Goal: Task Accomplishment & Management: Manage account settings

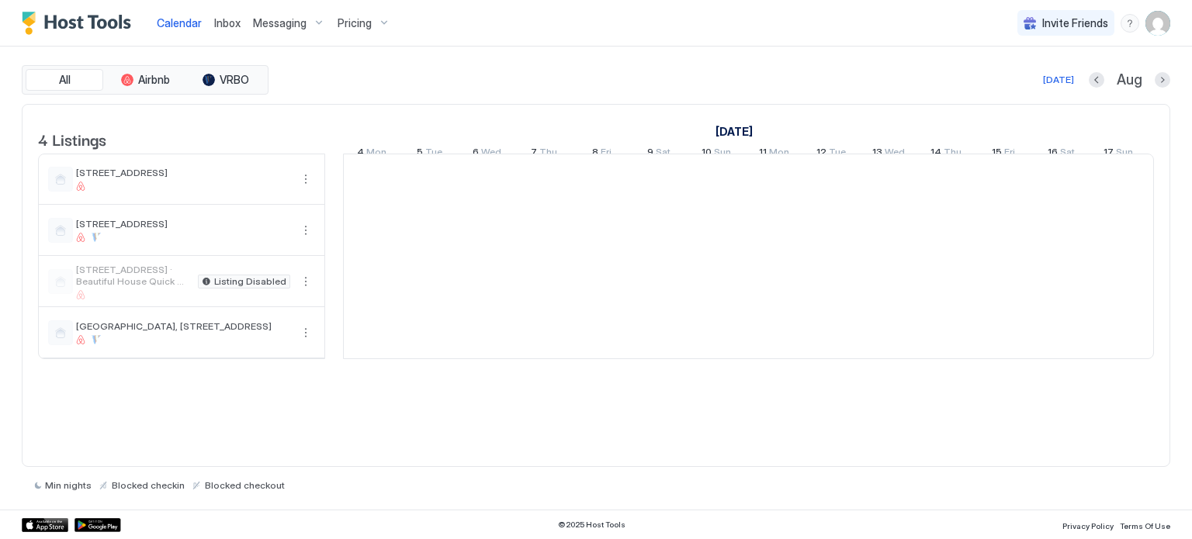
scroll to position [0, 862]
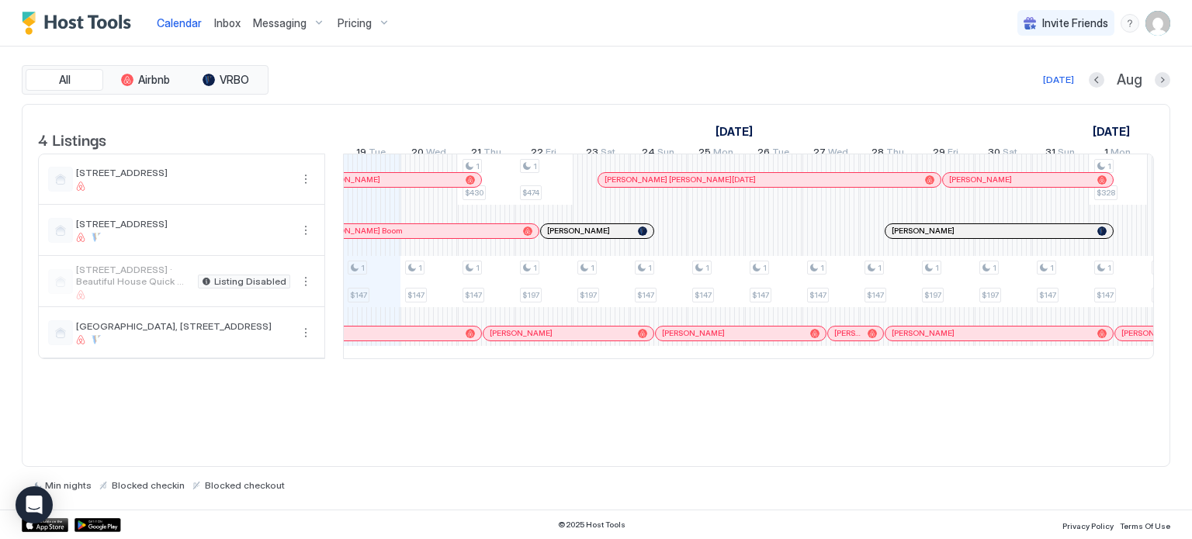
click at [363, 23] on span "Pricing" at bounding box center [355, 23] width 34 height 14
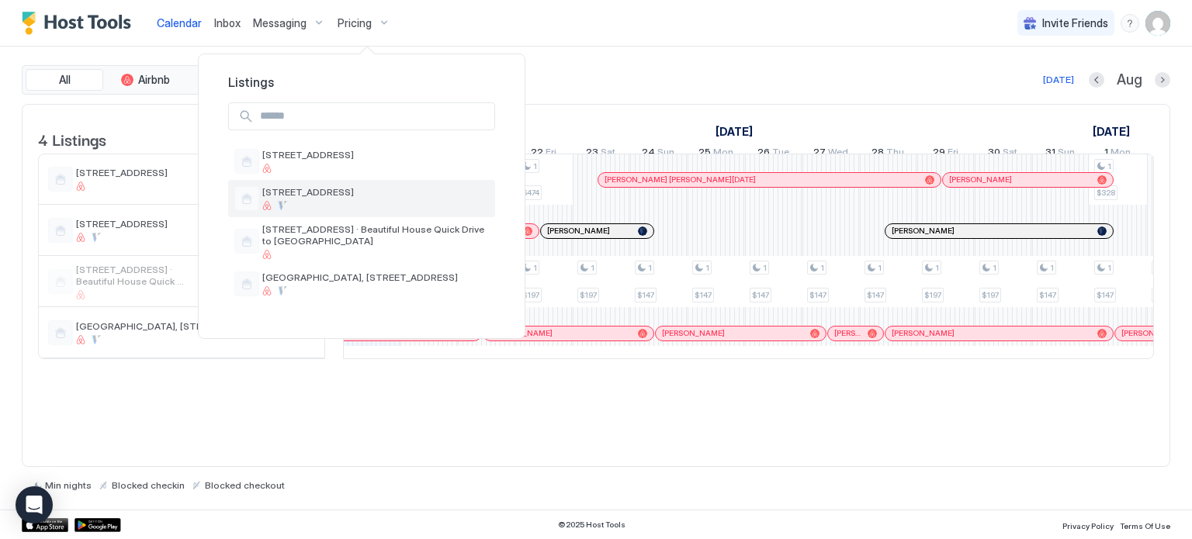
click at [317, 186] on div "[STREET_ADDRESS]" at bounding box center [361, 198] width 254 height 25
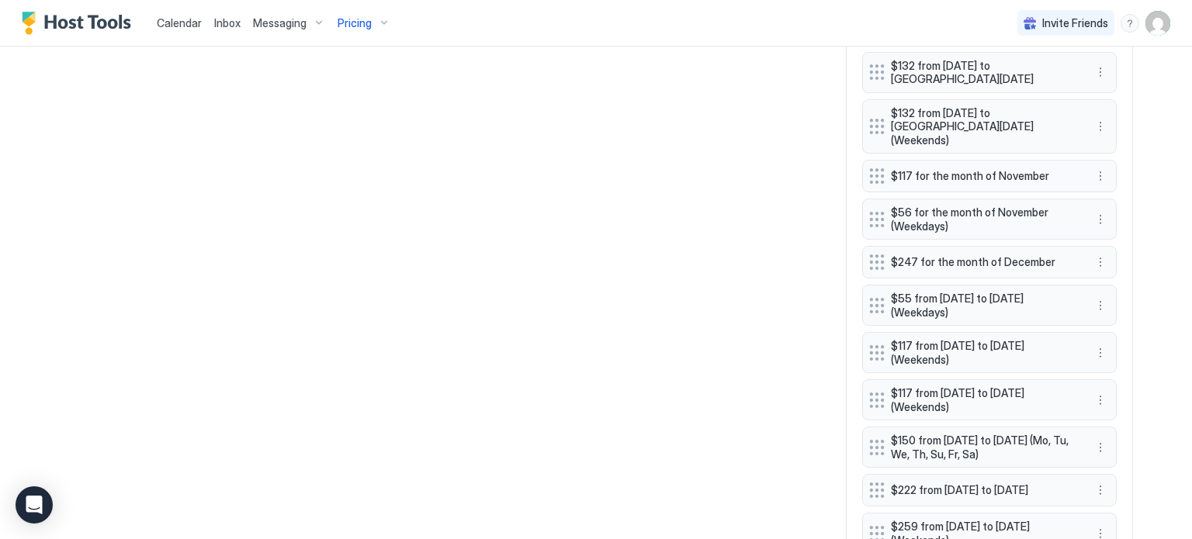
scroll to position [3568, 0]
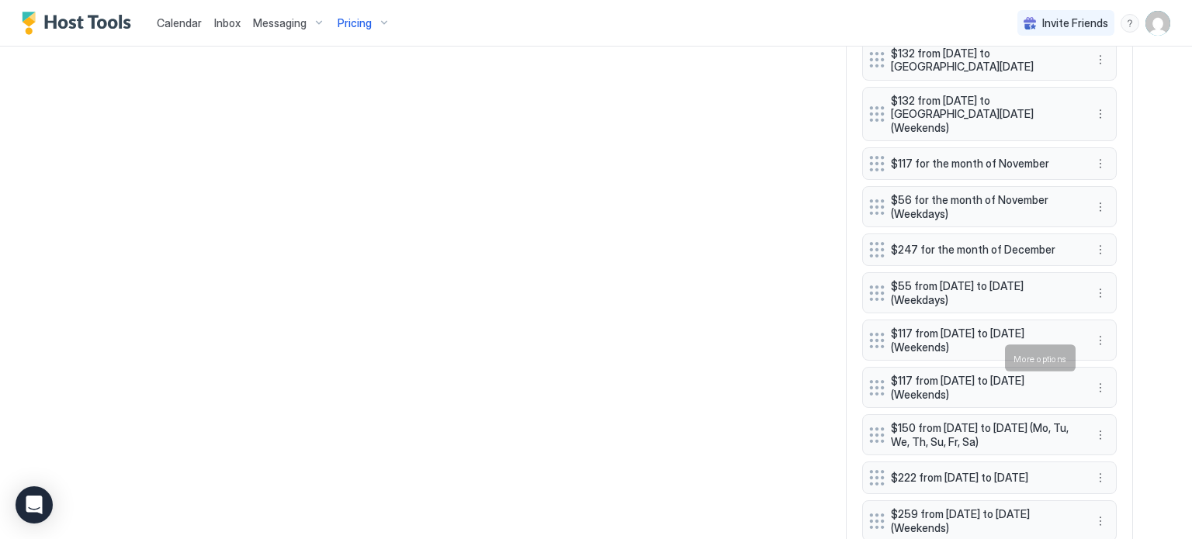
click at [1105, 376] on div "Edit" at bounding box center [1109, 380] width 34 height 12
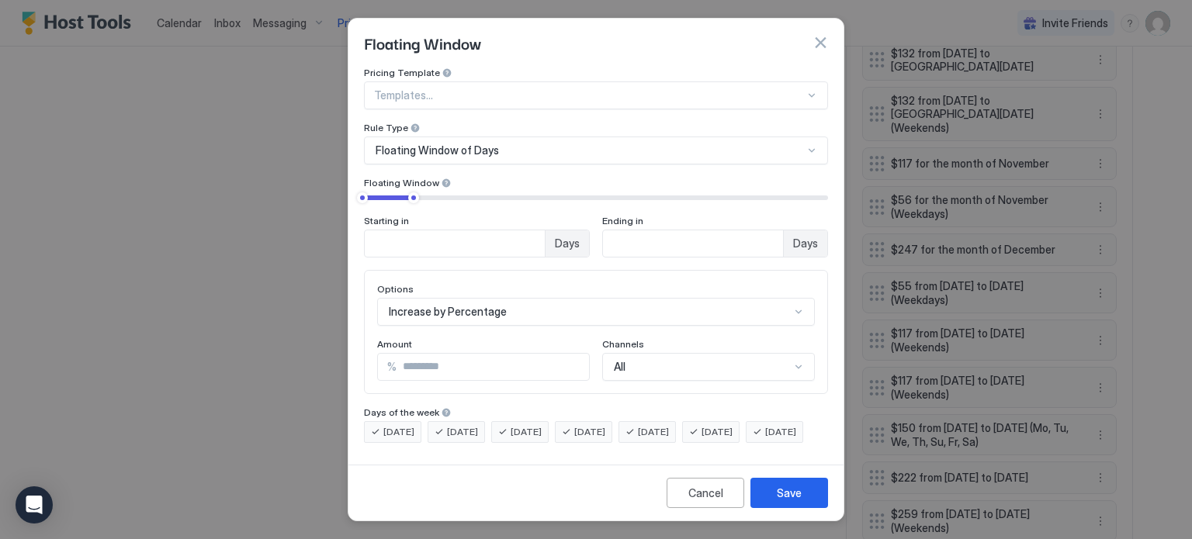
scroll to position [41, 0]
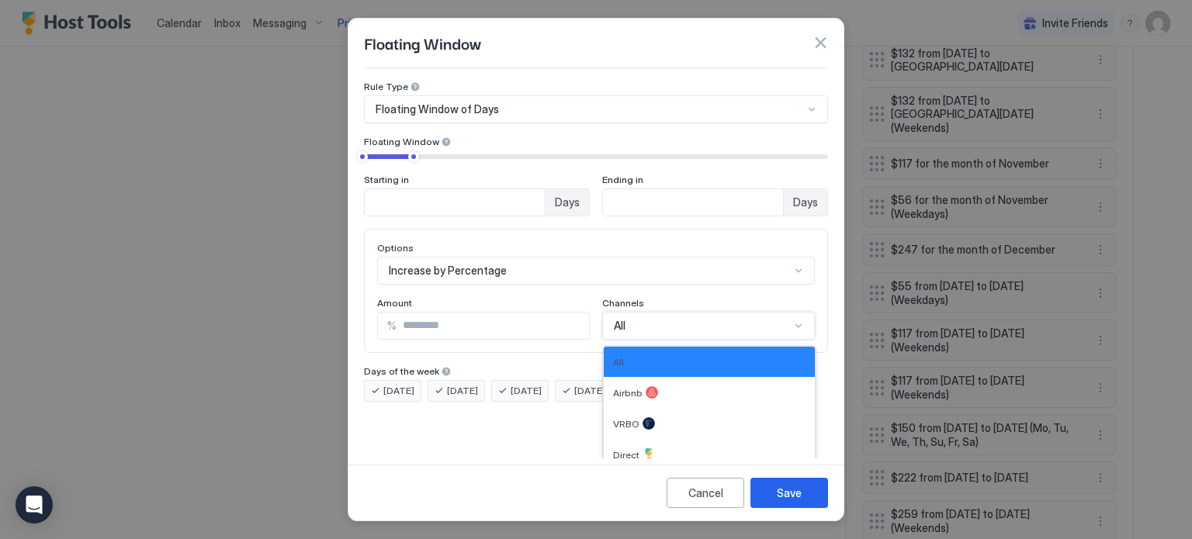
click at [786, 340] on div "4 results available. Use Up and Down to choose options, press Enter to select t…" at bounding box center [708, 326] width 213 height 28
click at [721, 386] on div "Airbnb" at bounding box center [709, 392] width 192 height 12
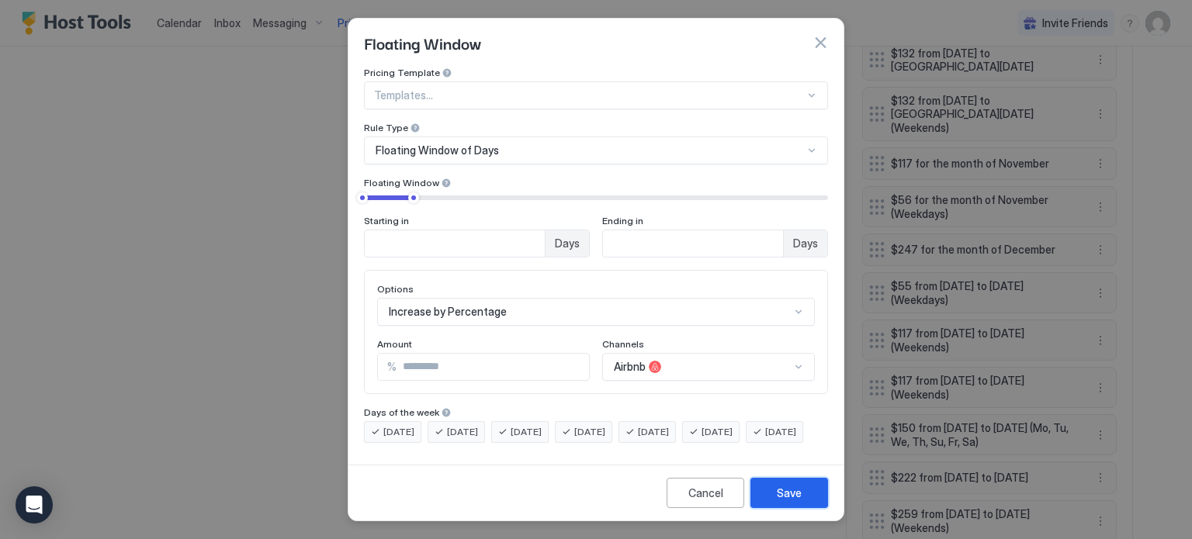
click at [786, 497] on div "Save" at bounding box center [789, 493] width 25 height 16
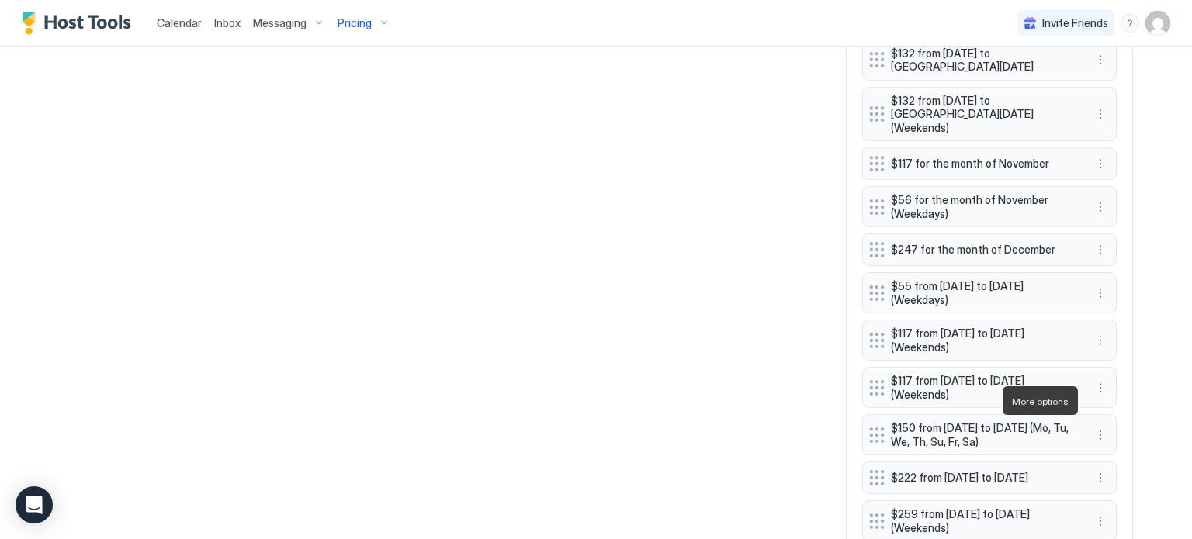
click at [1118, 465] on div "Delete" at bounding box center [1115, 472] width 58 height 25
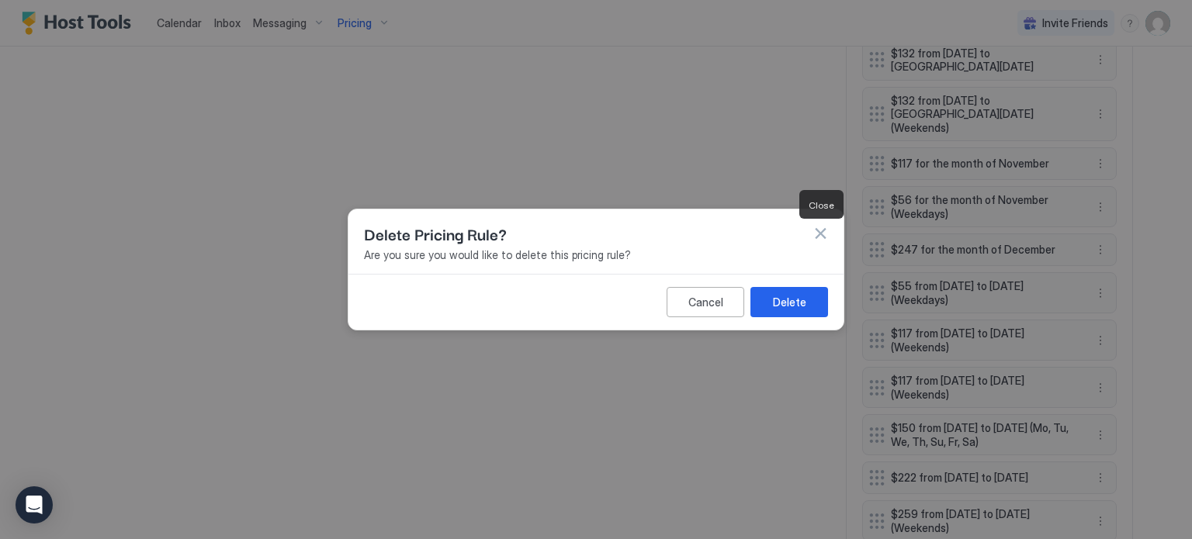
click at [823, 232] on button "button" at bounding box center [820, 234] width 16 height 16
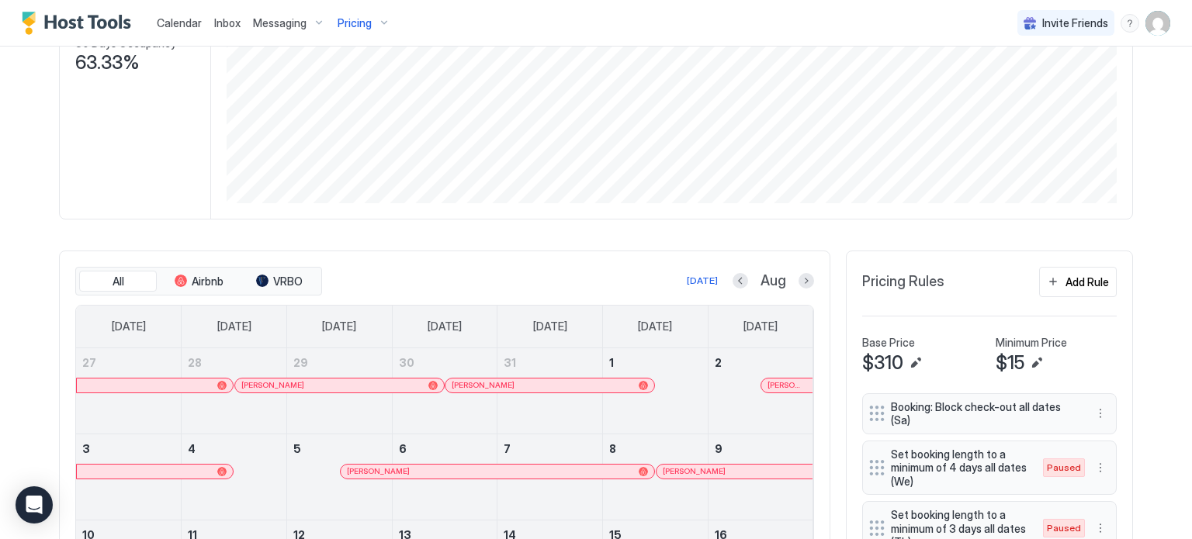
scroll to position [399, 0]
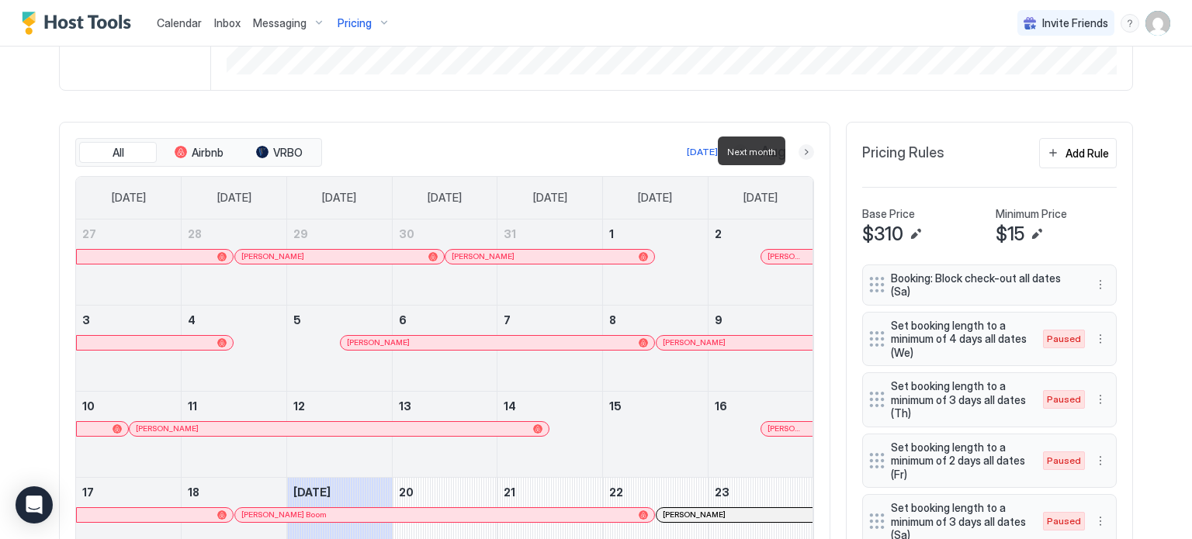
click at [801, 148] on button "Next month" at bounding box center [806, 152] width 16 height 16
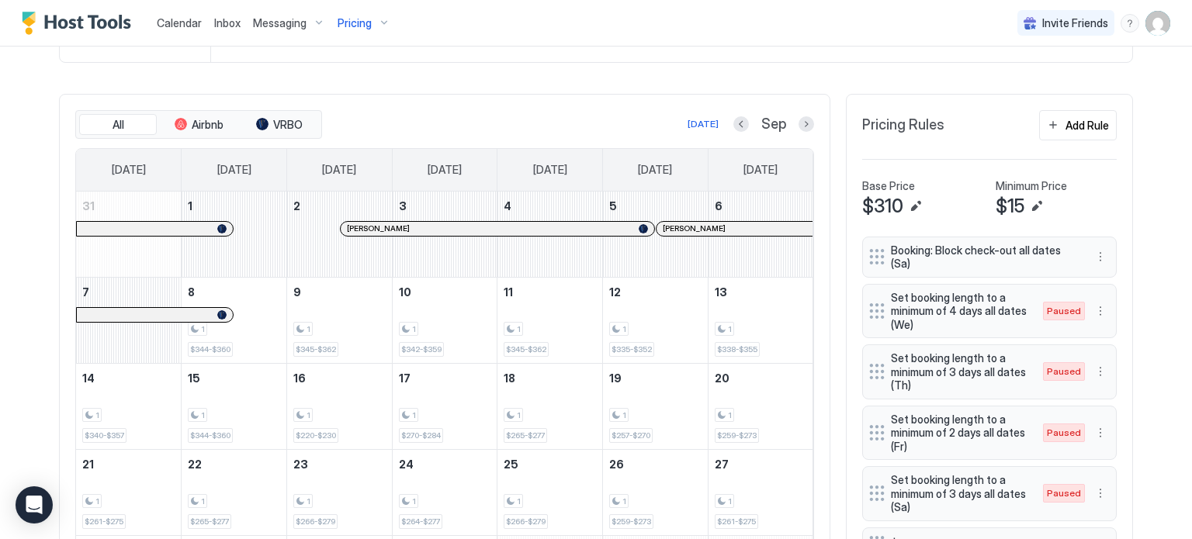
scroll to position [430, 0]
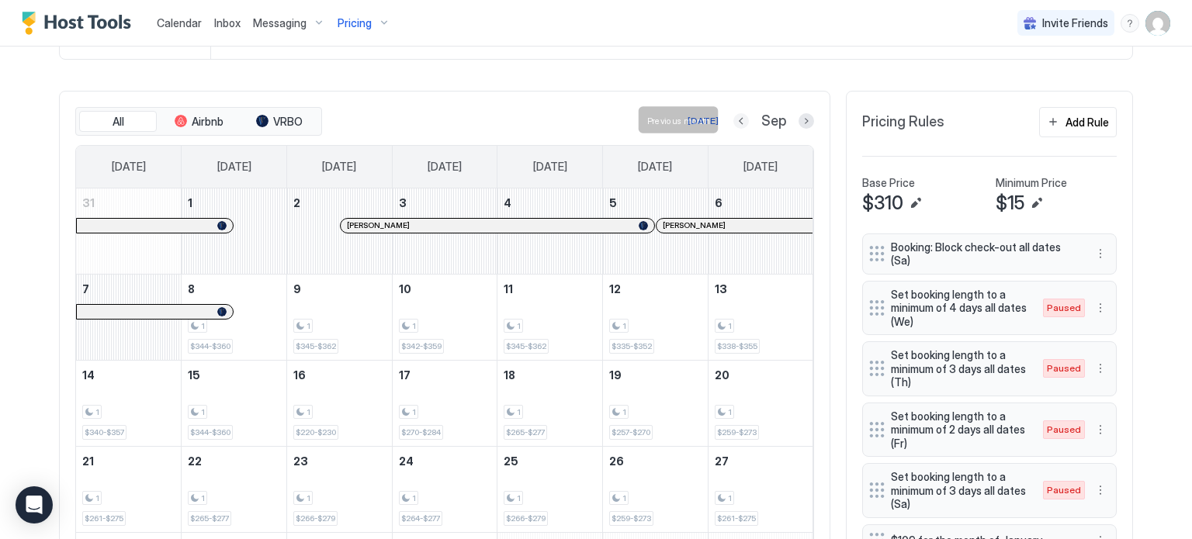
click at [739, 123] on button "Previous month" at bounding box center [741, 121] width 16 height 16
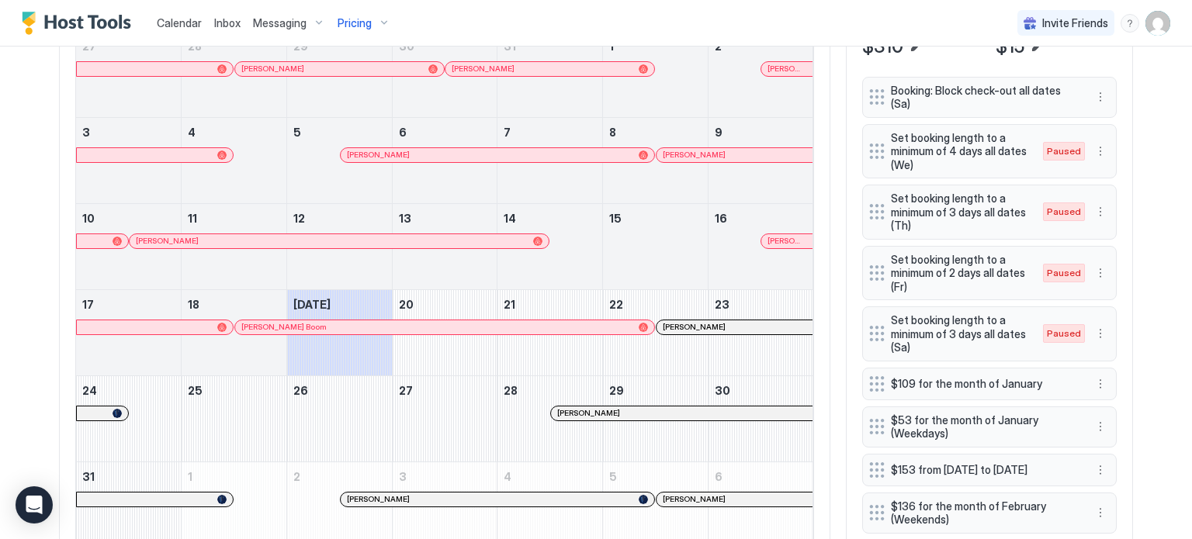
scroll to position [585, 0]
click at [819, 268] on div "All Airbnb VRBO [DATE] Aug [DATE] [DATE] [DATE] [DATE] [DATE] [DATE] [DATE] 27 …" at bounding box center [444, 252] width 771 height 632
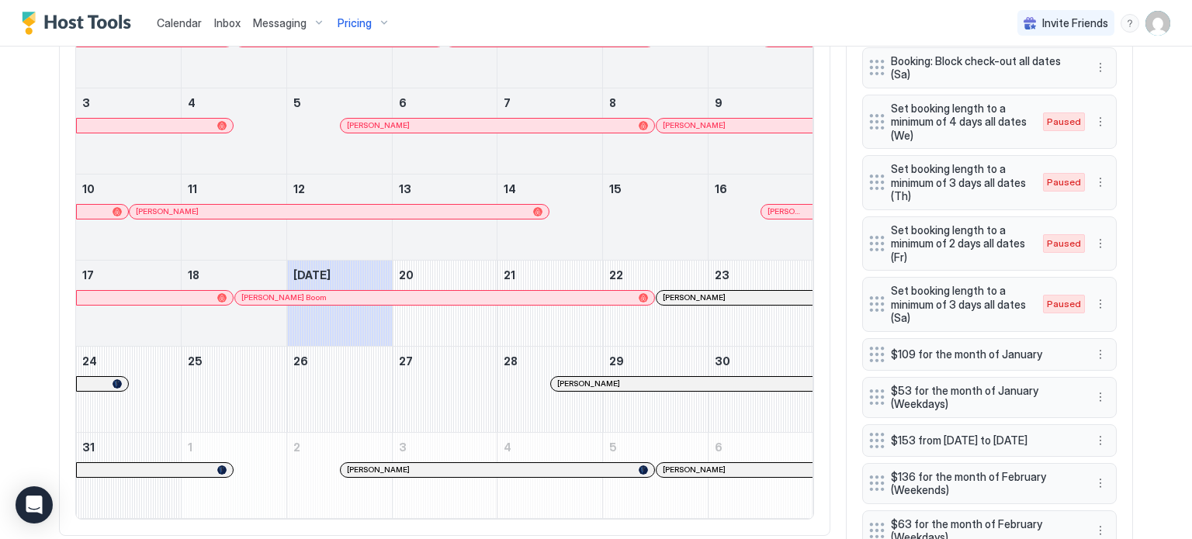
scroll to position [647, 0]
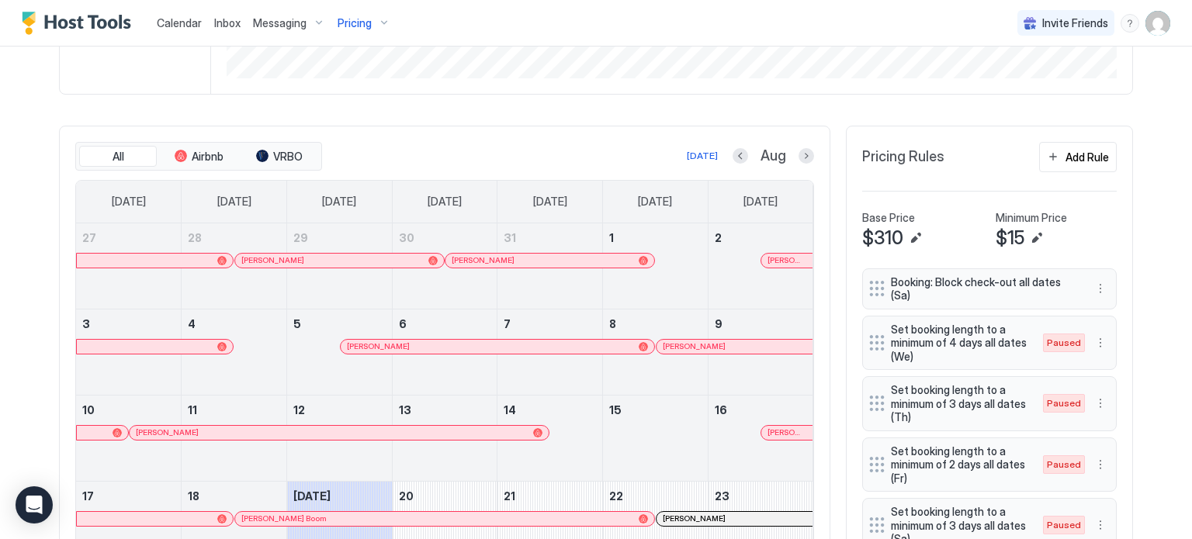
scroll to position [411, 0]
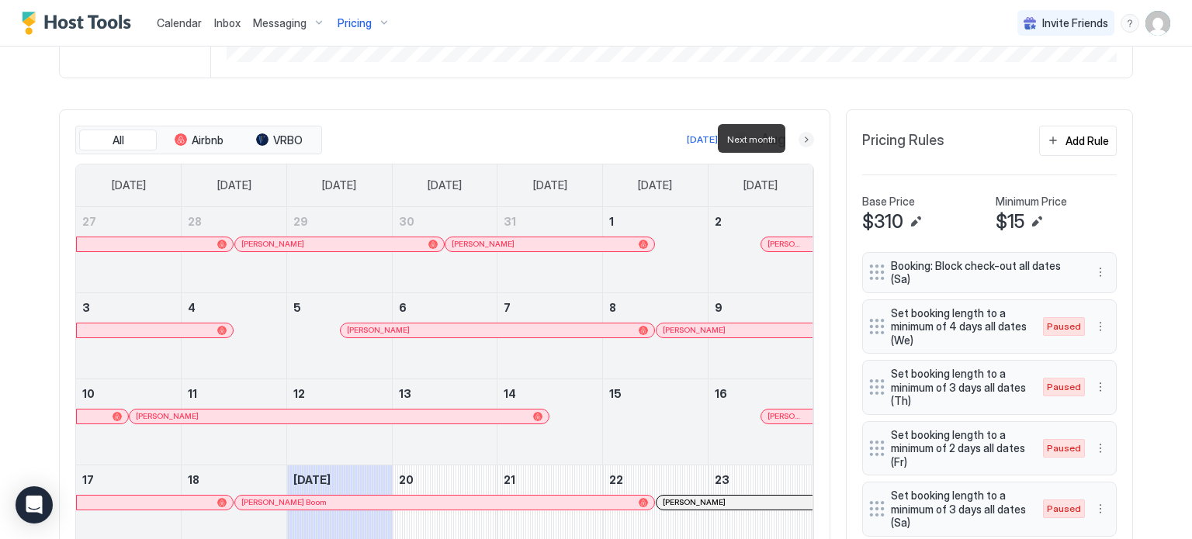
click at [801, 136] on button "Next month" at bounding box center [806, 140] width 16 height 16
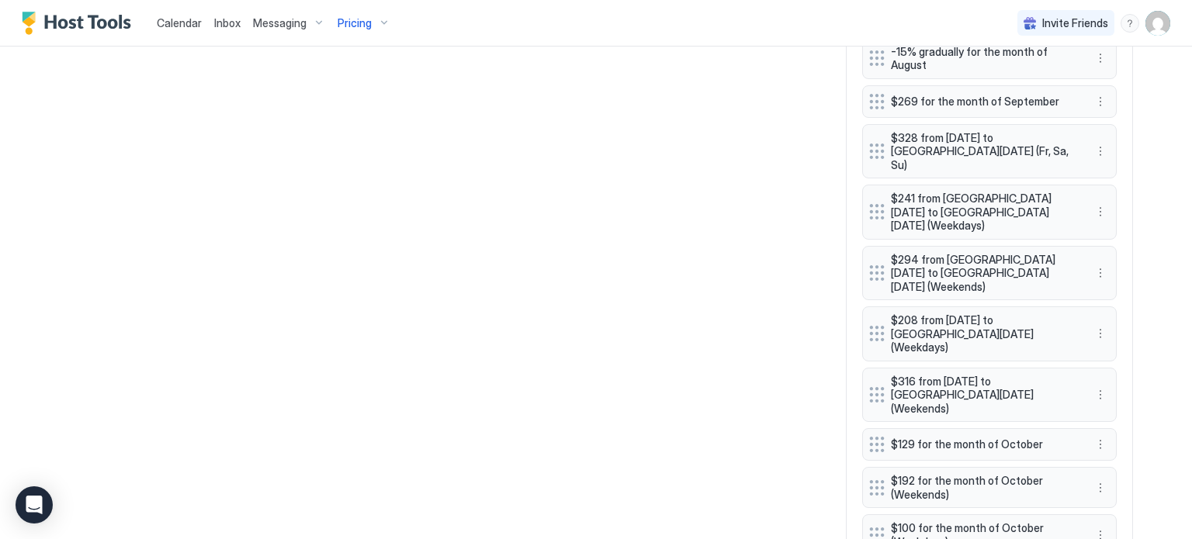
scroll to position [2733, 0]
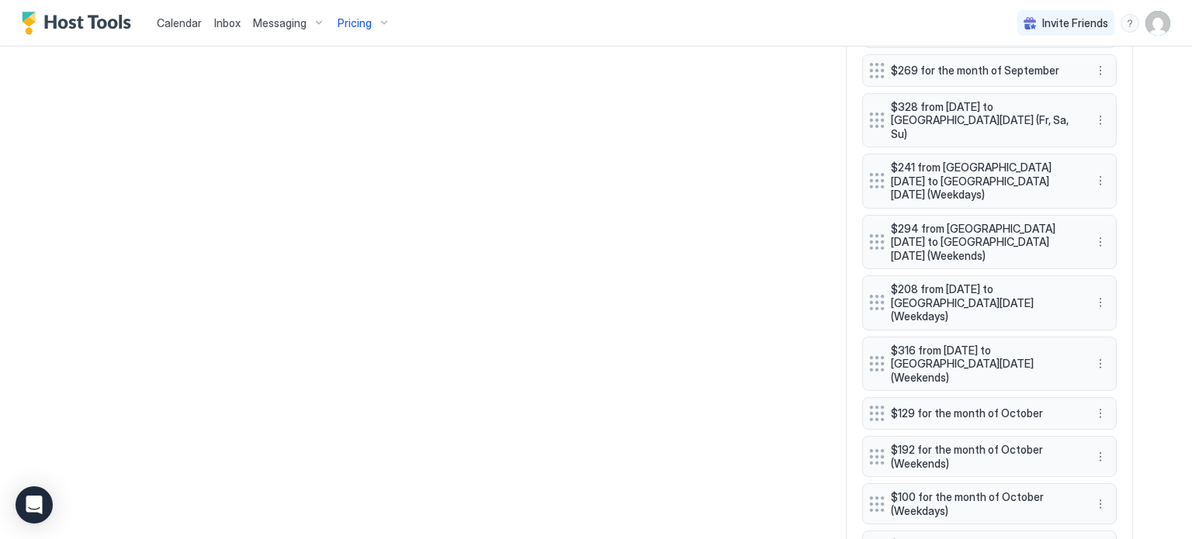
click at [813, 317] on div "All Airbnb VRBO [DATE] Sep [DATE] [DATE] [DATE] [DATE] [DATE] [DATE] [DATE] 31 …" at bounding box center [596, 205] width 1074 height 4835
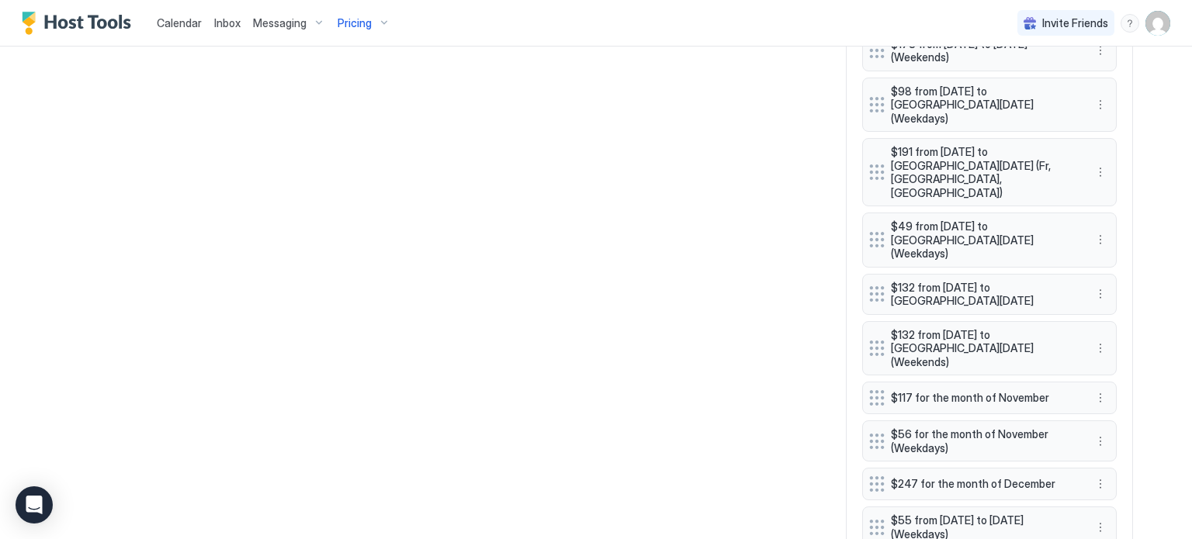
scroll to position [3335, 0]
click at [1091, 473] on button "More options" at bounding box center [1100, 482] width 19 height 19
click at [1107, 147] on div "Edit" at bounding box center [1115, 155] width 58 height 25
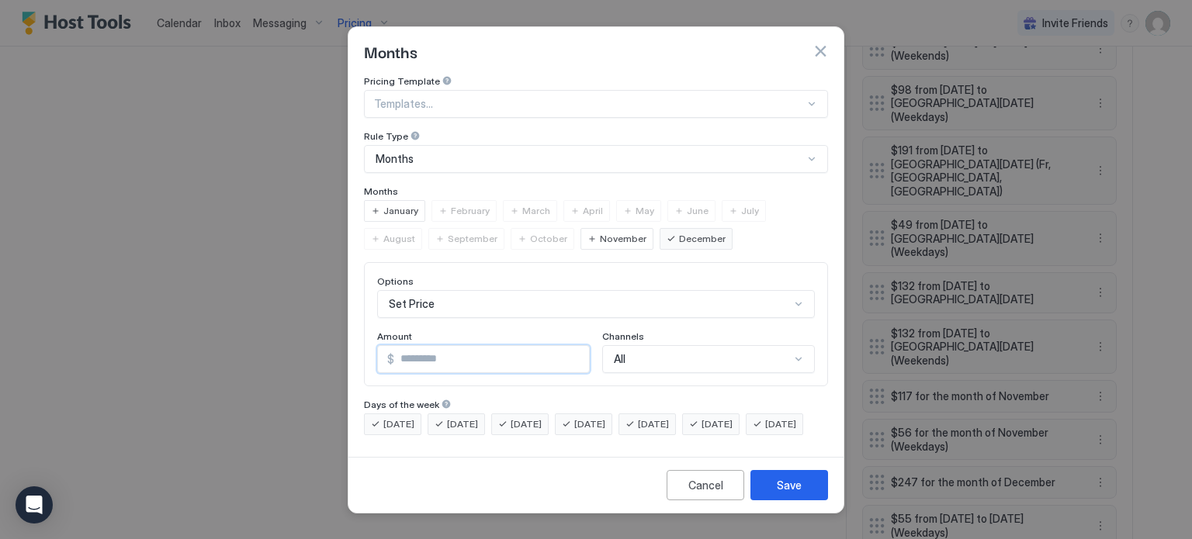
click at [559, 346] on input "***" at bounding box center [491, 359] width 195 height 26
type input "***"
click at [788, 493] on div "Save" at bounding box center [789, 485] width 25 height 16
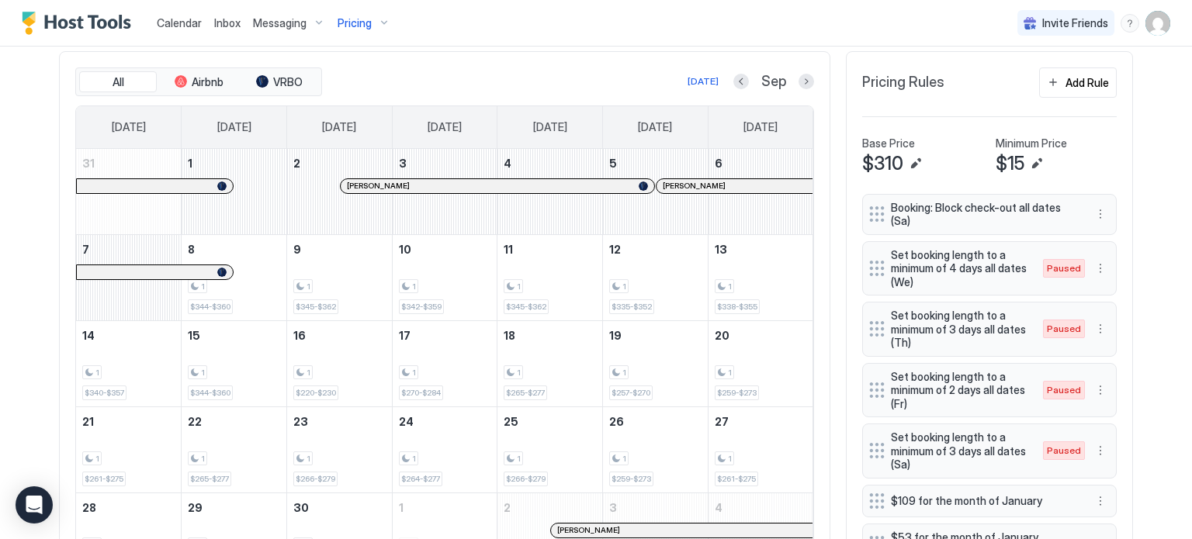
scroll to position [472, 0]
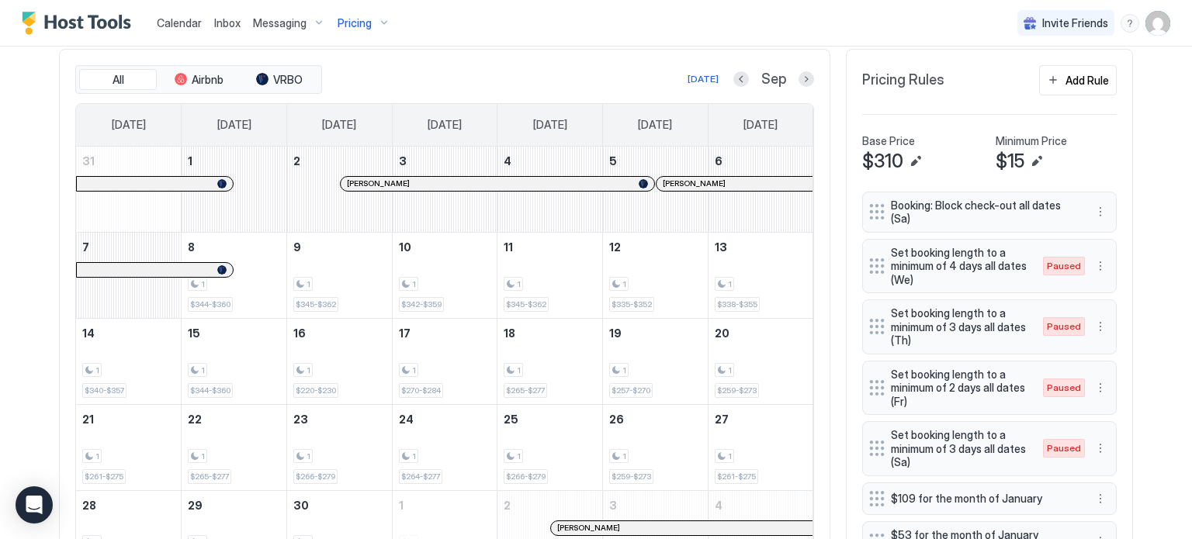
click at [815, 154] on div "All Airbnb VRBO [DATE] Sep [DATE] [DATE] [DATE] [DATE] [DATE] [DATE] [DATE] 31 …" at bounding box center [444, 321] width 771 height 545
click at [376, 27] on div "Pricing" at bounding box center [363, 23] width 65 height 26
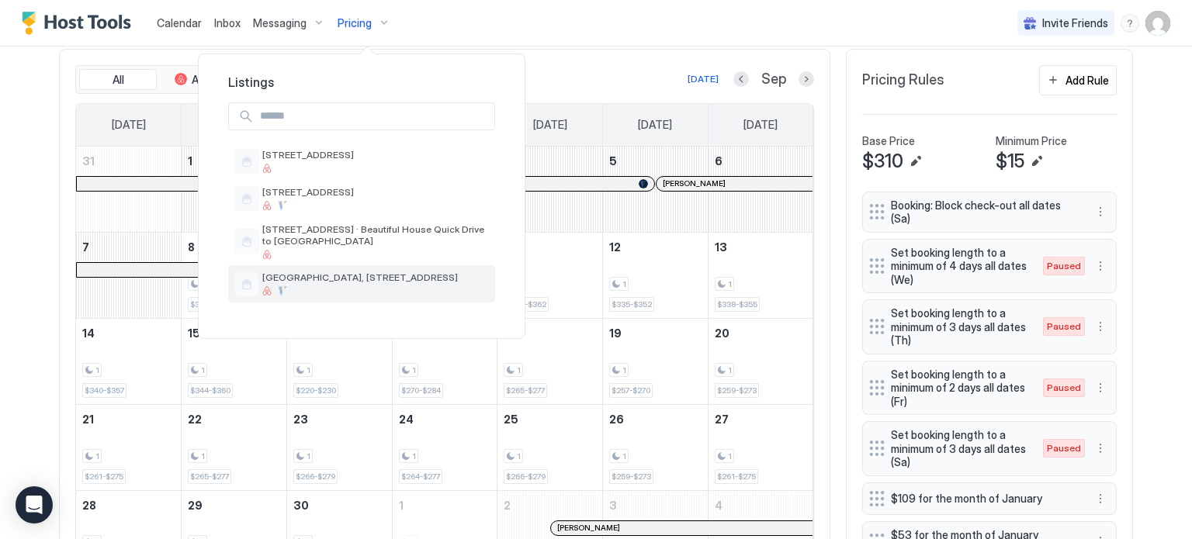
click at [310, 275] on span "[GEOGRAPHIC_DATA], [STREET_ADDRESS]" at bounding box center [375, 278] width 227 height 12
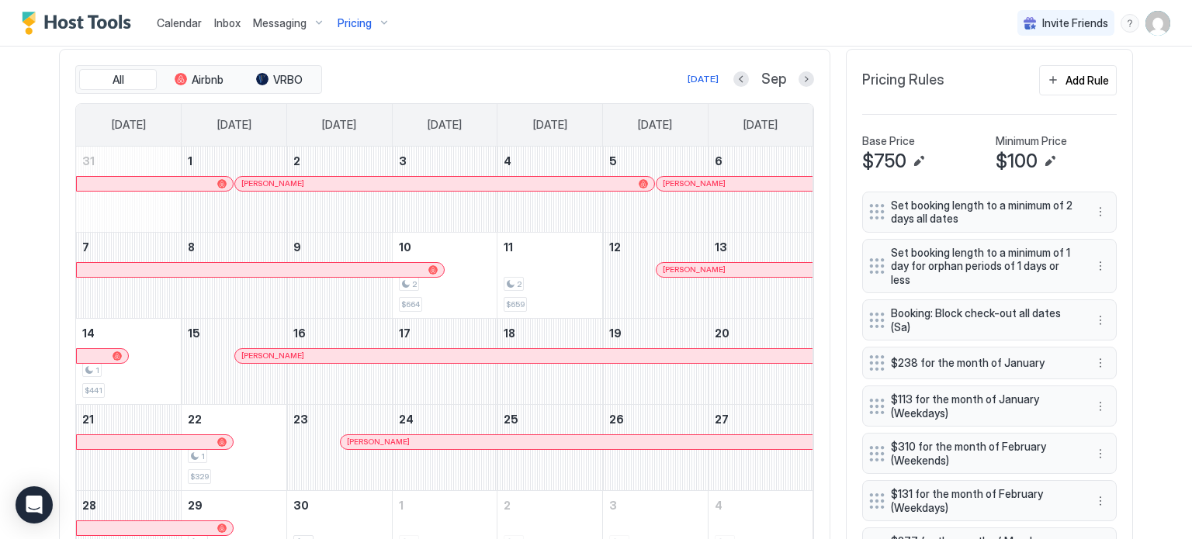
click at [814, 283] on div "All Airbnb VRBO [DATE] Sep [DATE] [DATE] [DATE] [DATE] [DATE] [DATE] [DATE] 31 …" at bounding box center [444, 321] width 771 height 545
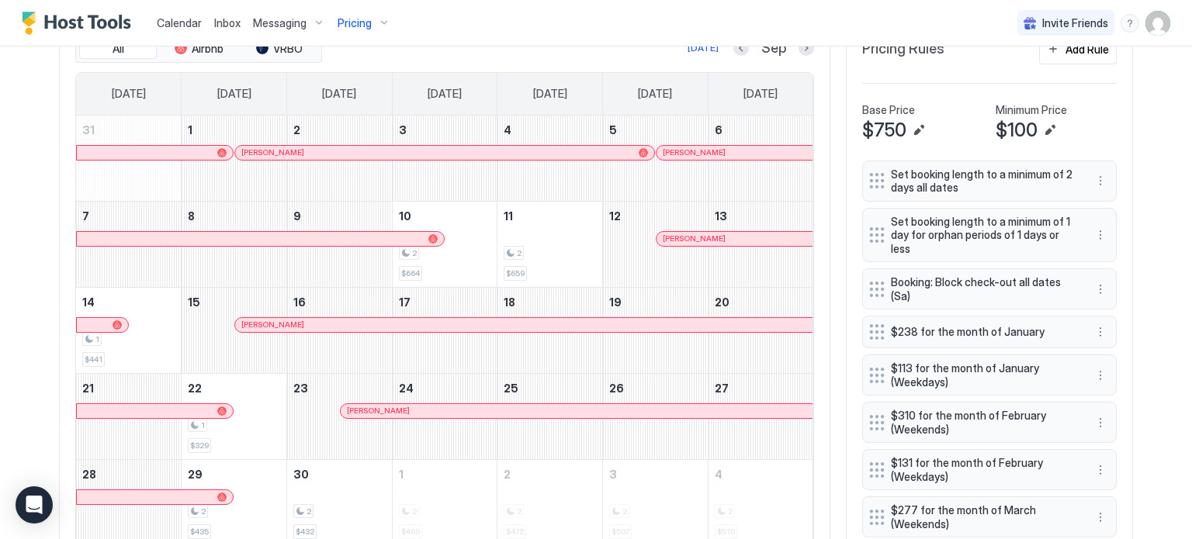
scroll to position [472, 0]
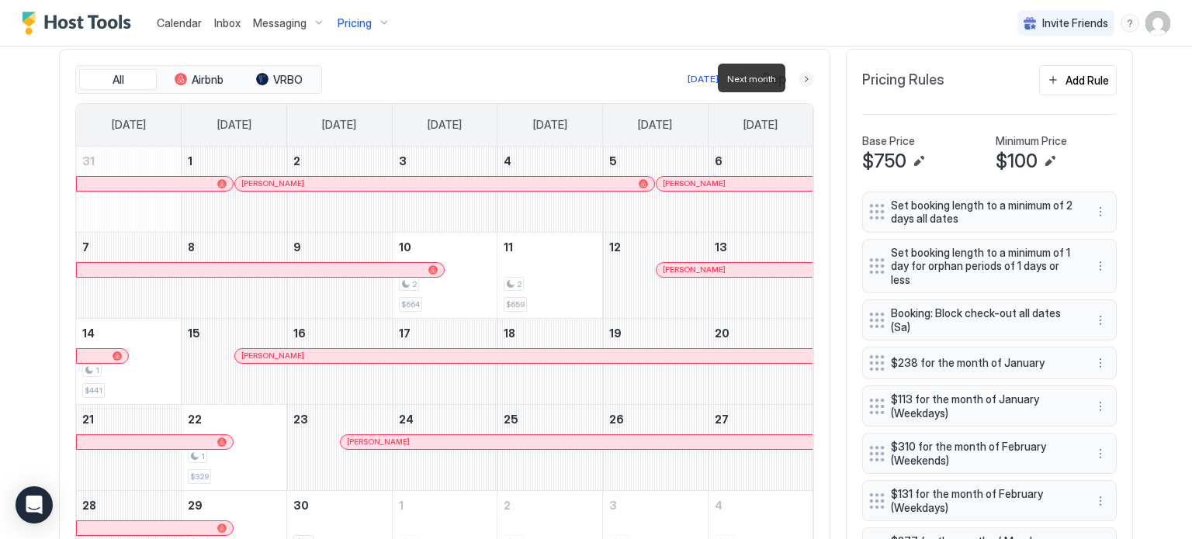
click at [800, 81] on button "Next month" at bounding box center [806, 79] width 16 height 16
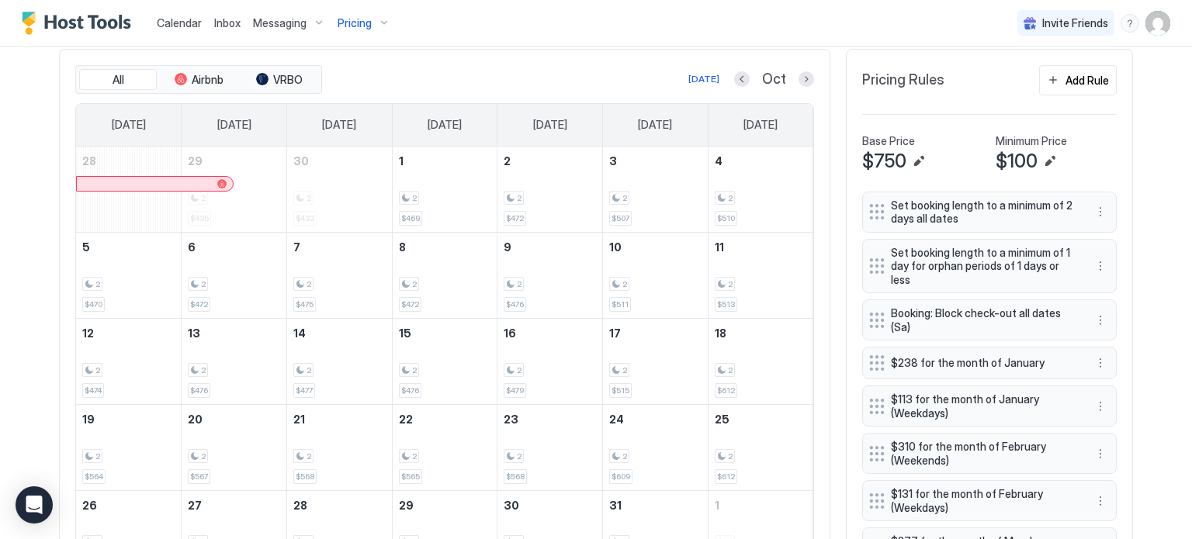
click at [822, 272] on div "All Airbnb VRBO [DATE] Oct [DATE] [DATE] [DATE] [DATE] [DATE] [DATE] [DATE] 28 …" at bounding box center [444, 321] width 771 height 545
click at [380, 26] on div "Pricing" at bounding box center [363, 23] width 65 height 26
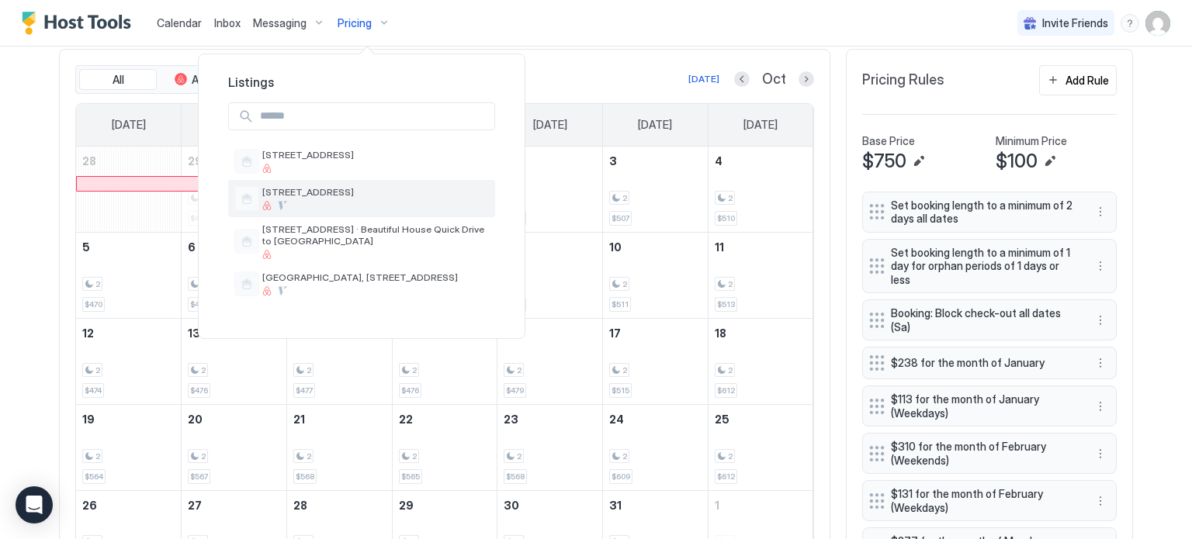
click at [316, 188] on span "[STREET_ADDRESS]" at bounding box center [375, 192] width 227 height 12
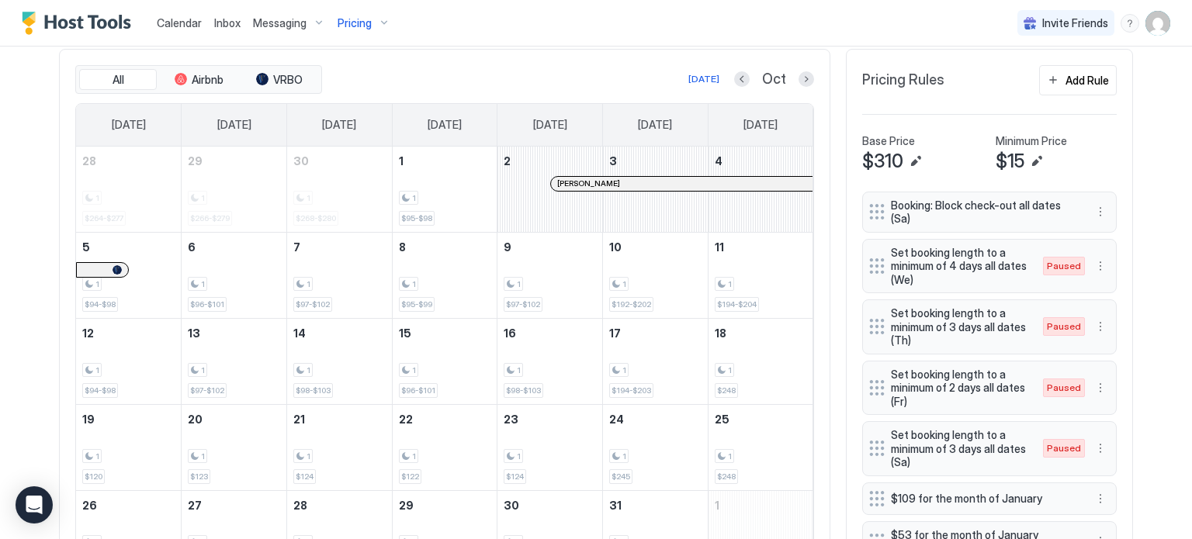
click at [812, 250] on div "All Airbnb VRBO [DATE] Oct [DATE] [DATE] [DATE] [DATE] [DATE] [DATE] [DATE] 28 …" at bounding box center [444, 321] width 771 height 545
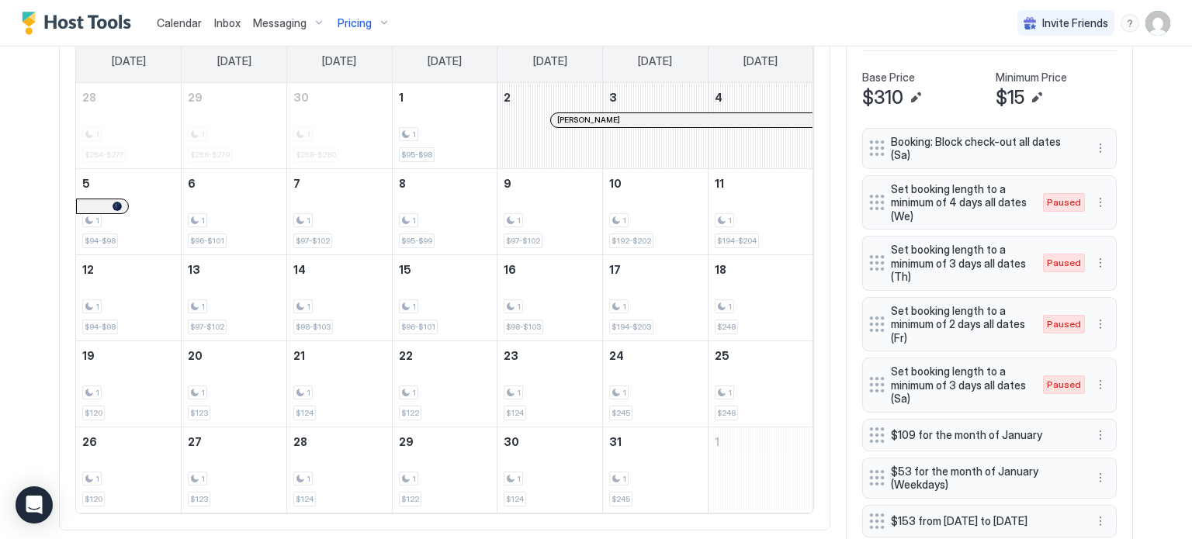
scroll to position [534, 0]
click at [814, 248] on div "All Airbnb VRBO [DATE] Oct [DATE] [DATE] [DATE] [DATE] [DATE] [DATE] [DATE] 28 …" at bounding box center [444, 259] width 771 height 545
click at [552, 209] on div "1 $97-$102" at bounding box center [550, 213] width 92 height 73
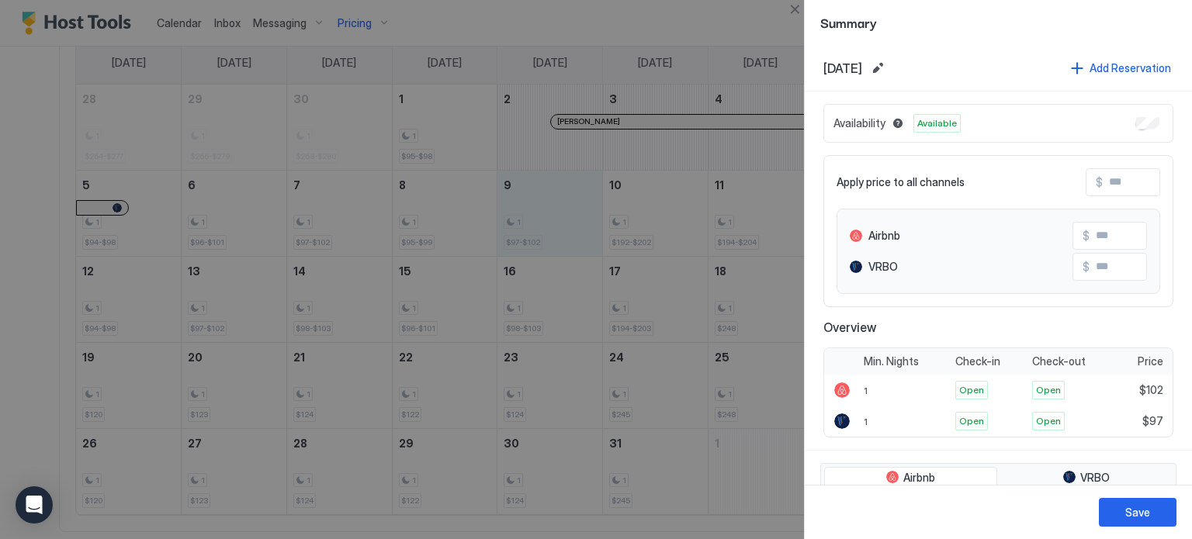
click at [815, 182] on div "Availability Available Apply price to all channels $ Airbnb $ VRBO $ Overview M…" at bounding box center [998, 271] width 387 height 359
click at [791, 12] on button "Close" at bounding box center [794, 9] width 19 height 19
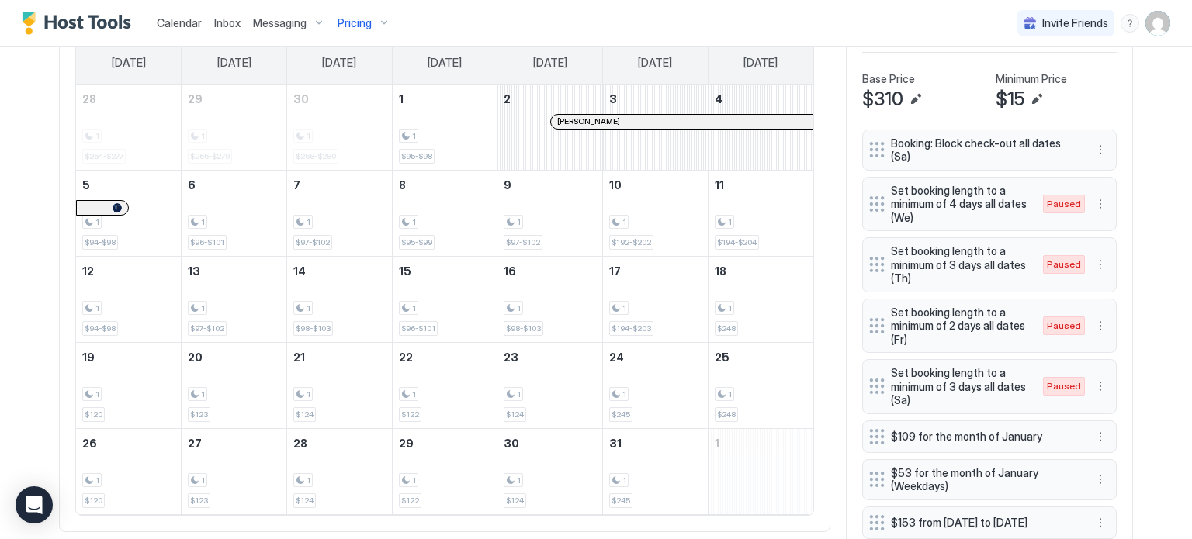
click at [819, 269] on div "All Airbnb VRBO [DATE] Oct [DATE] [DATE] [DATE] [DATE] [DATE] [DATE] [DATE] 28 …" at bounding box center [444, 259] width 771 height 545
click at [373, 21] on div "Pricing" at bounding box center [363, 23] width 65 height 26
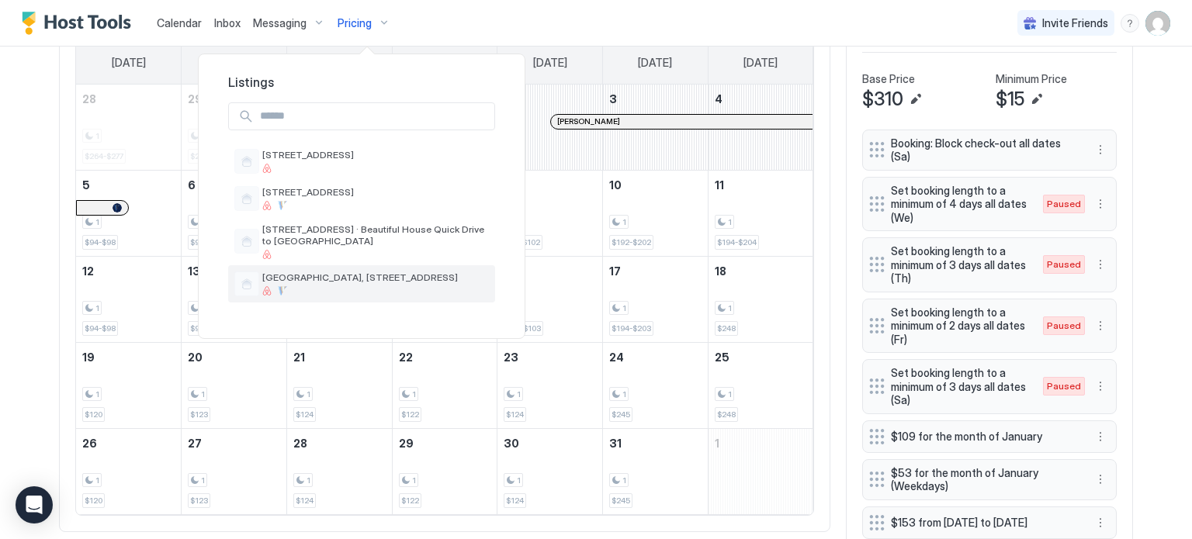
click at [310, 275] on span "[GEOGRAPHIC_DATA], [STREET_ADDRESS]" at bounding box center [375, 278] width 227 height 12
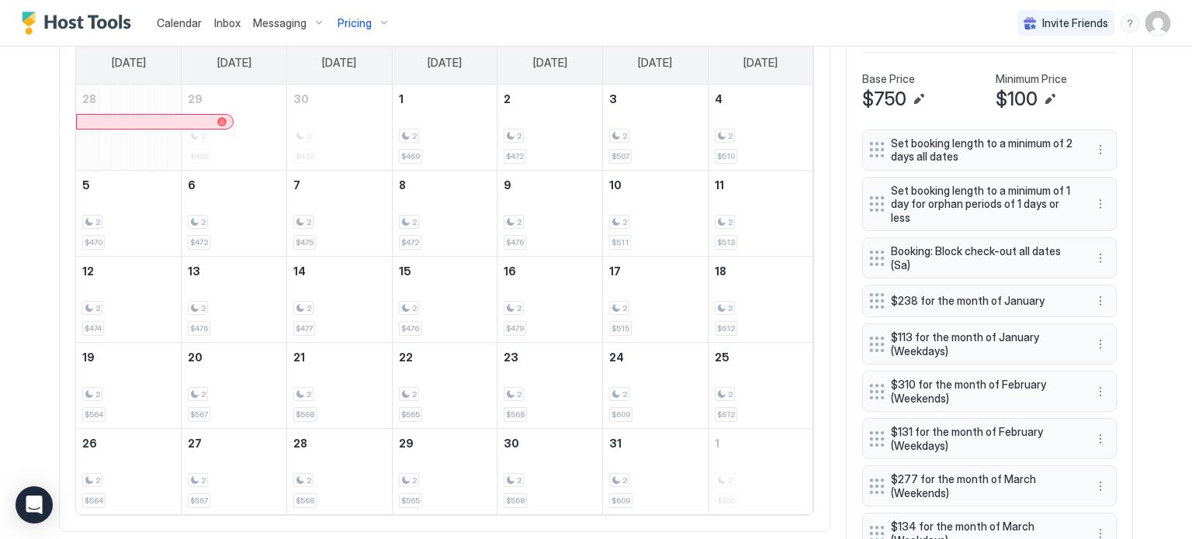
click at [813, 227] on div "All Airbnb VRBO [DATE] Oct [DATE] [DATE] [DATE] [DATE] [DATE] [DATE] [DATE] 28 …" at bounding box center [444, 259] width 771 height 545
click at [382, 23] on div "Pricing" at bounding box center [363, 23] width 65 height 26
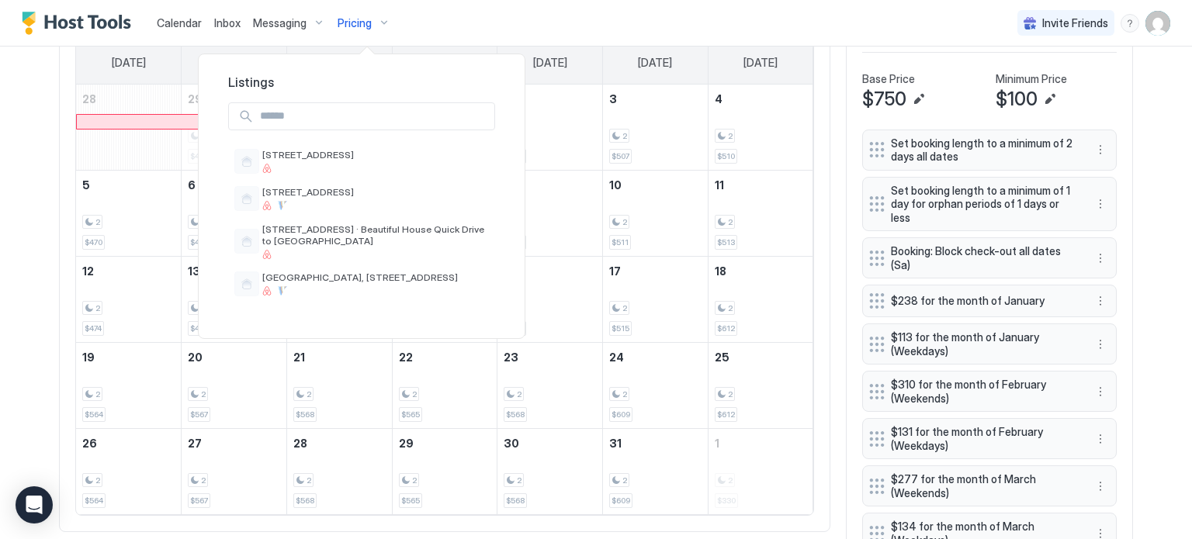
click at [382, 23] on div at bounding box center [596, 269] width 1192 height 539
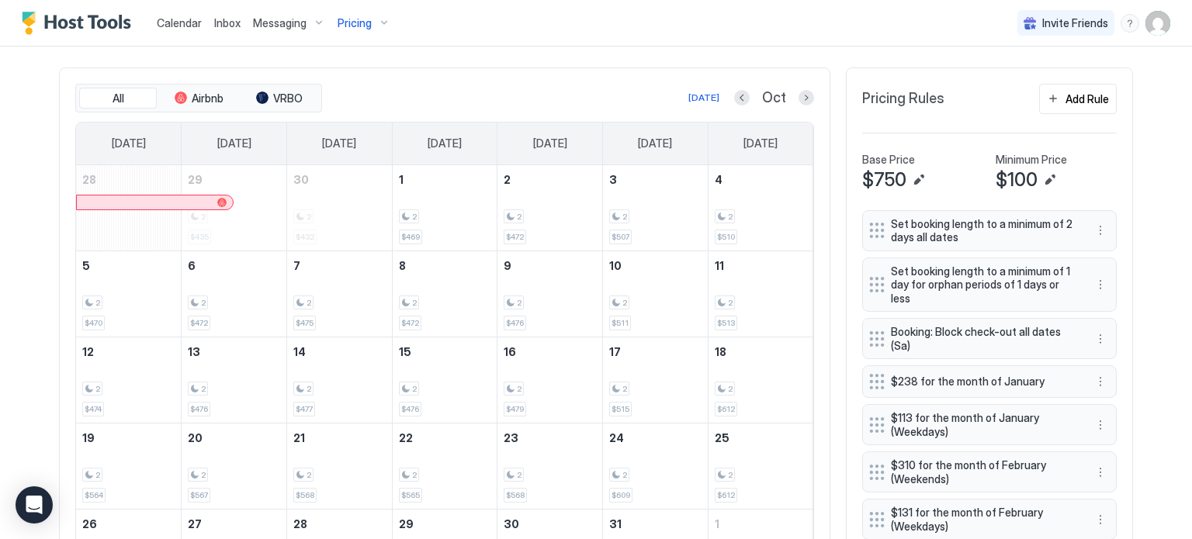
scroll to position [472, 0]
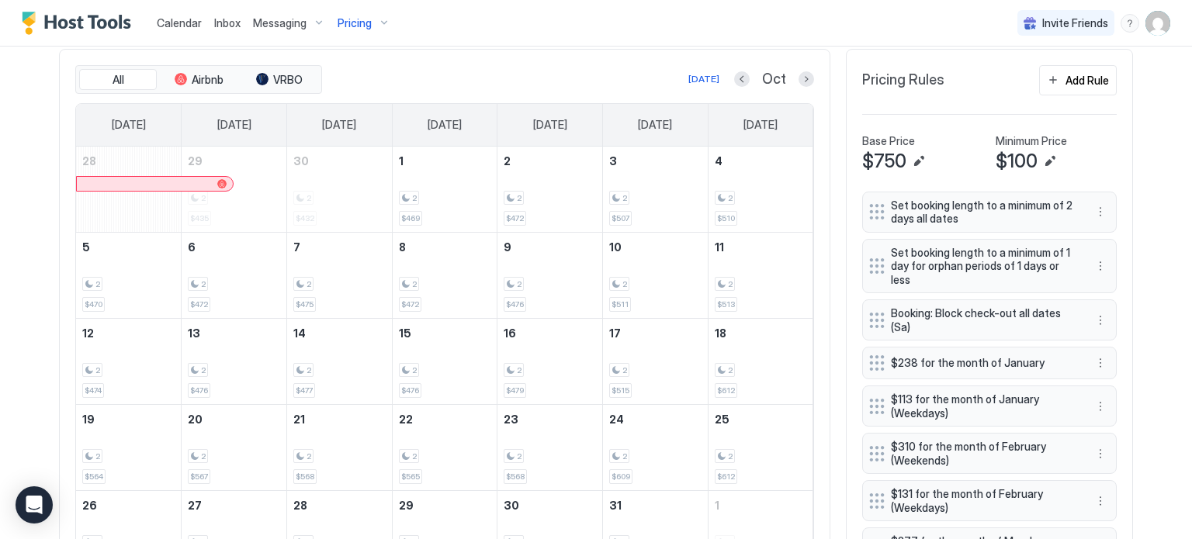
click at [815, 209] on div "All Airbnb VRBO [DATE] Oct [DATE] [DATE] [DATE] [DATE] [DATE] [DATE] [DATE] 28 …" at bounding box center [444, 321] width 771 height 545
click at [467, 267] on div "2 $472" at bounding box center [445, 275] width 92 height 73
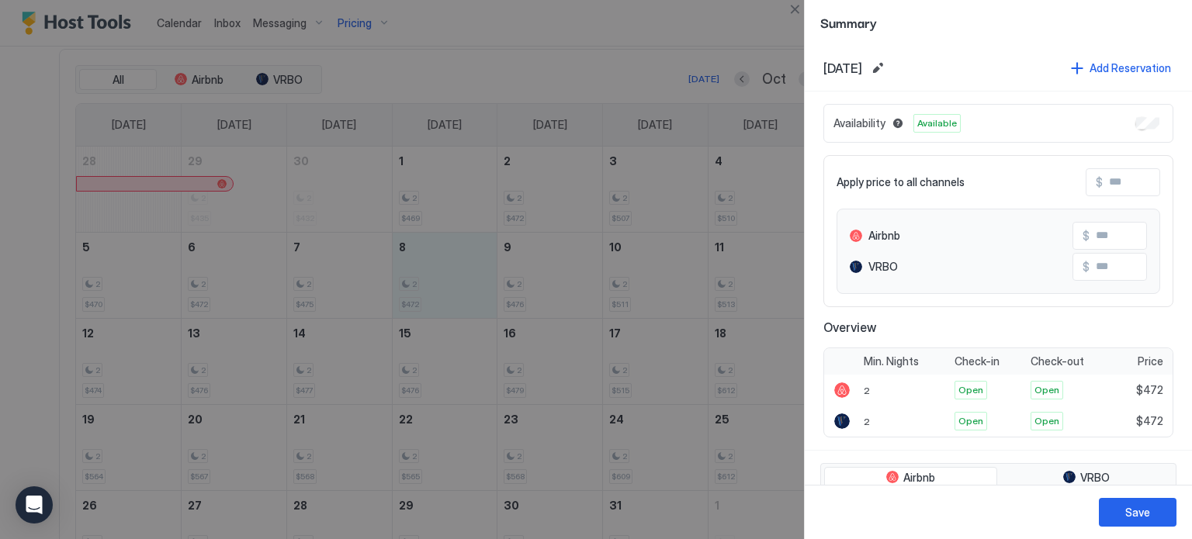
scroll to position [0, 0]
click at [795, 9] on button "Close" at bounding box center [794, 9] width 19 height 19
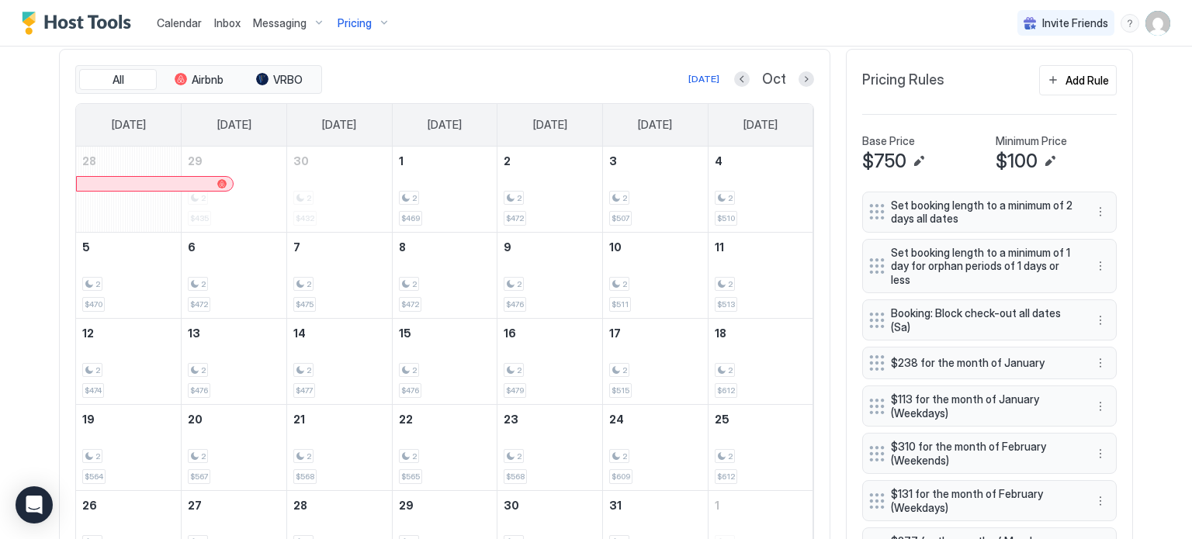
click at [817, 332] on div "All Airbnb VRBO [DATE] Oct [DATE] [DATE] [DATE] [DATE] [DATE] [DATE] [DATE] 28 …" at bounding box center [444, 321] width 771 height 545
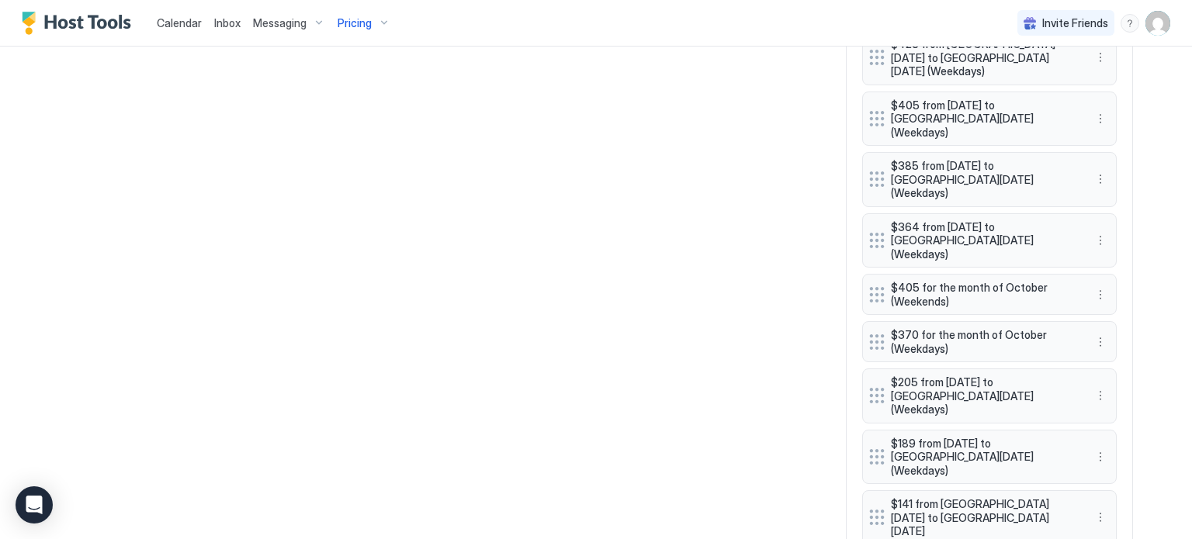
scroll to position [2328, 0]
click at [1096, 385] on button "More options" at bounding box center [1100, 394] width 19 height 19
click at [1111, 233] on span "Edit" at bounding box center [1118, 233] width 17 height 12
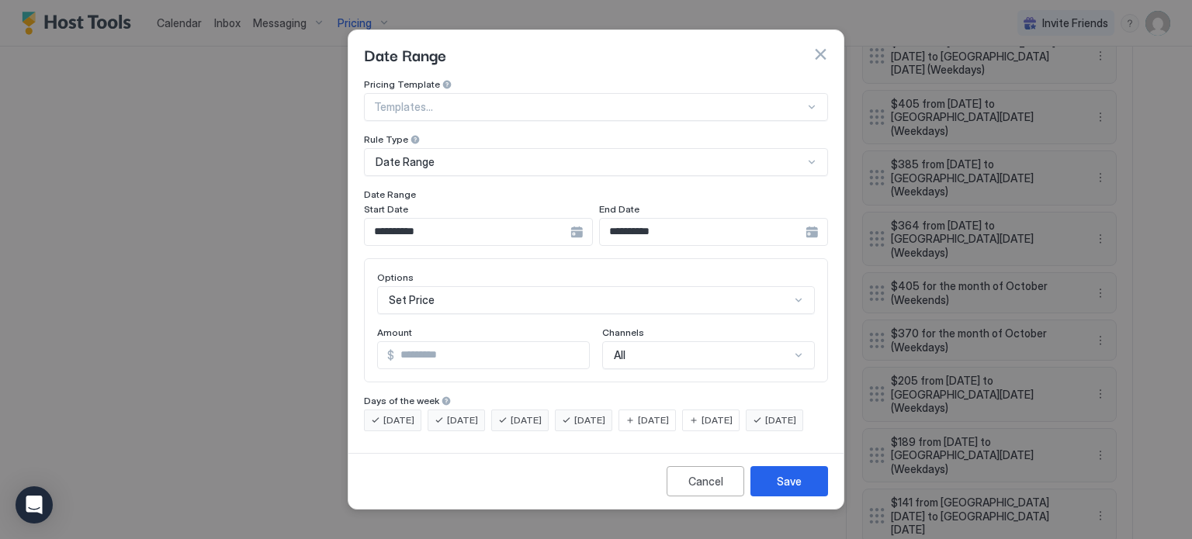
click at [578, 222] on div "**********" at bounding box center [478, 232] width 229 height 28
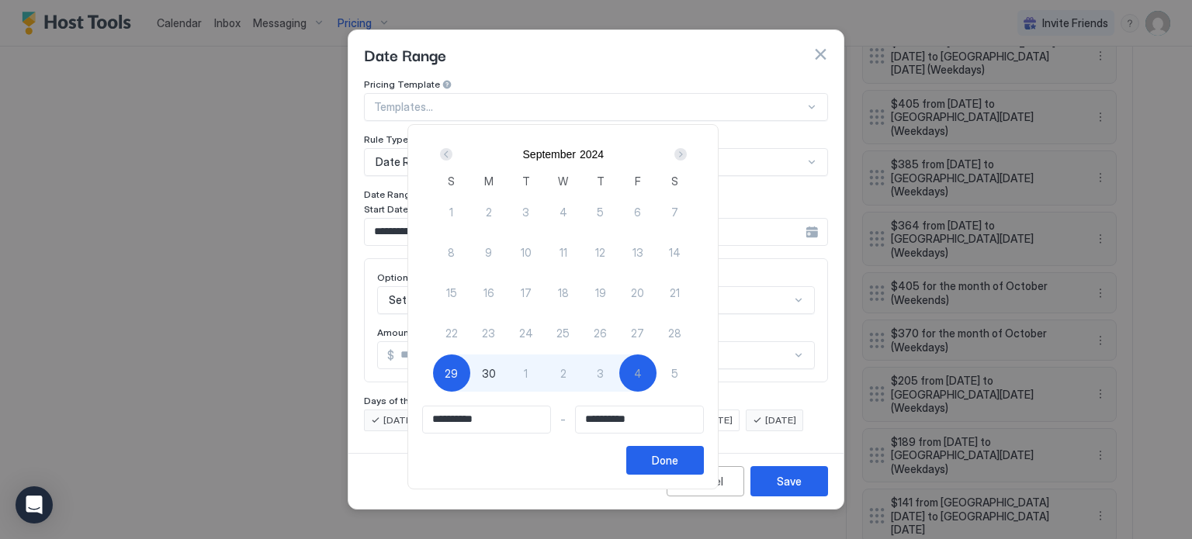
click at [687, 152] on div "Next" at bounding box center [680, 154] width 12 height 12
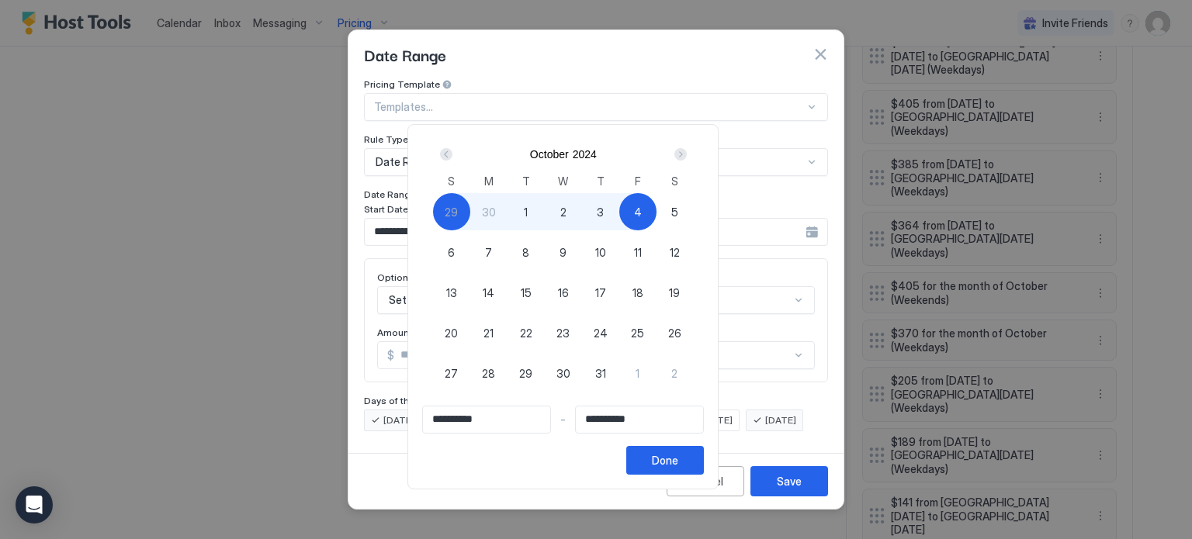
click at [687, 152] on div "Next" at bounding box center [680, 154] width 12 height 12
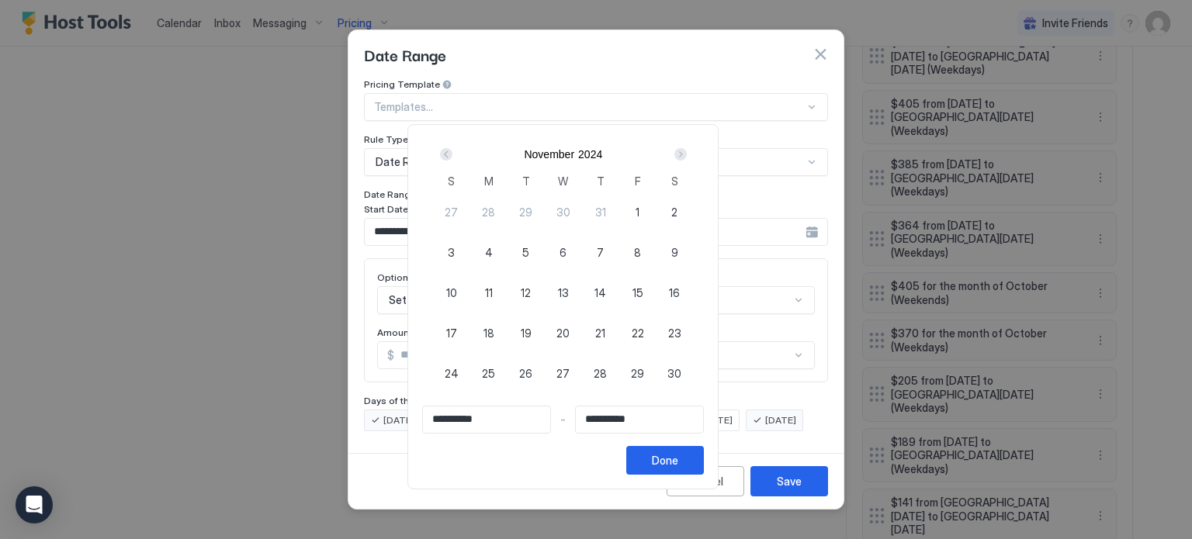
click at [687, 152] on div "Next" at bounding box center [680, 154] width 12 height 12
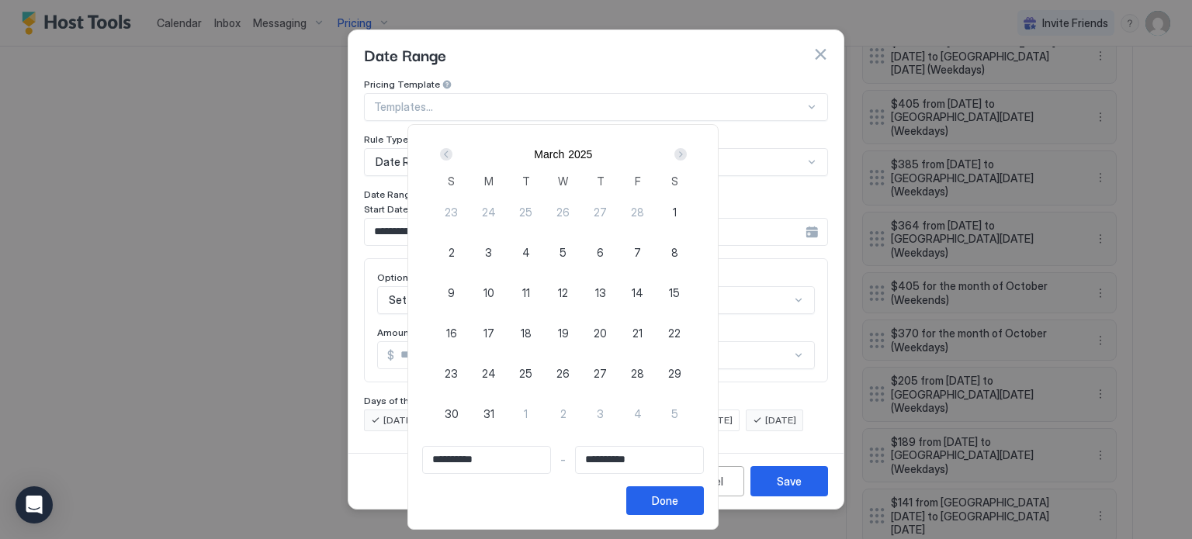
click at [687, 152] on div "Next" at bounding box center [680, 154] width 12 height 12
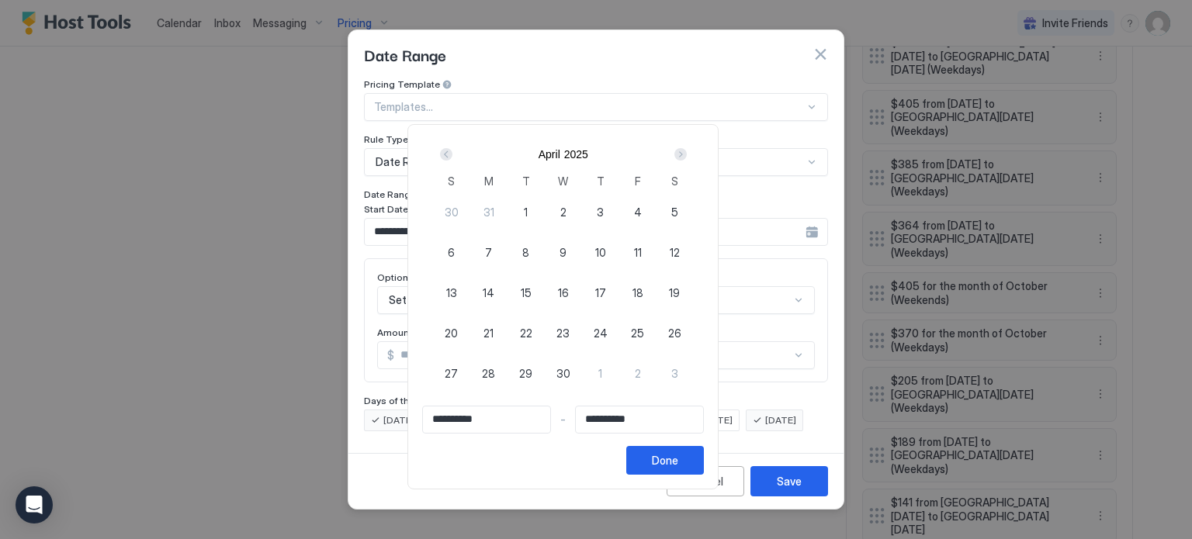
click at [687, 152] on div "Next" at bounding box center [680, 154] width 12 height 12
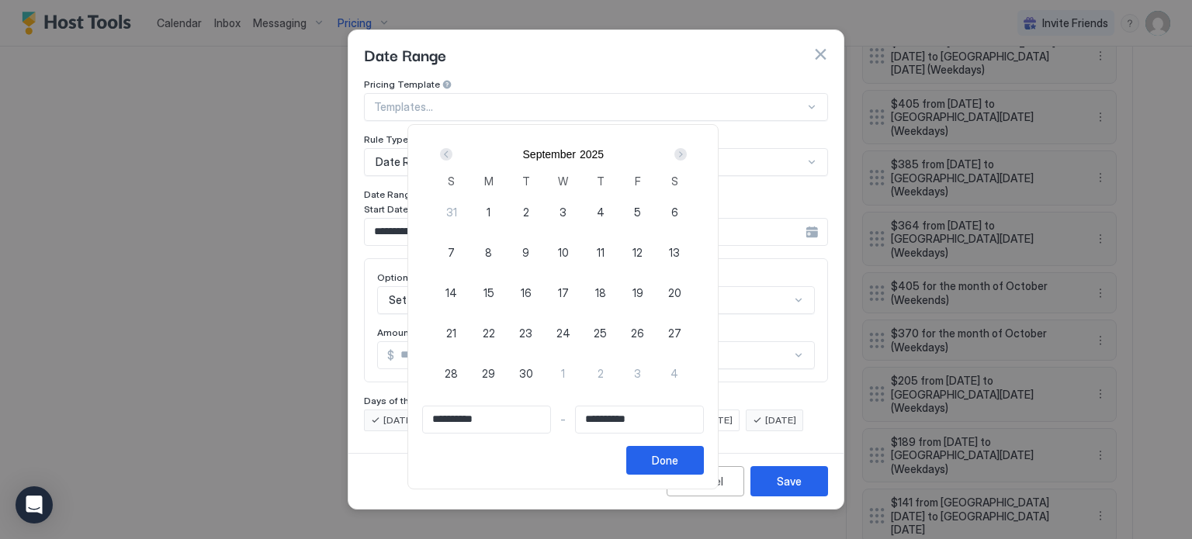
click at [687, 152] on div "Next" at bounding box center [680, 154] width 12 height 12
click at [458, 209] on span "28" at bounding box center [451, 212] width 13 height 16
type input "**********"
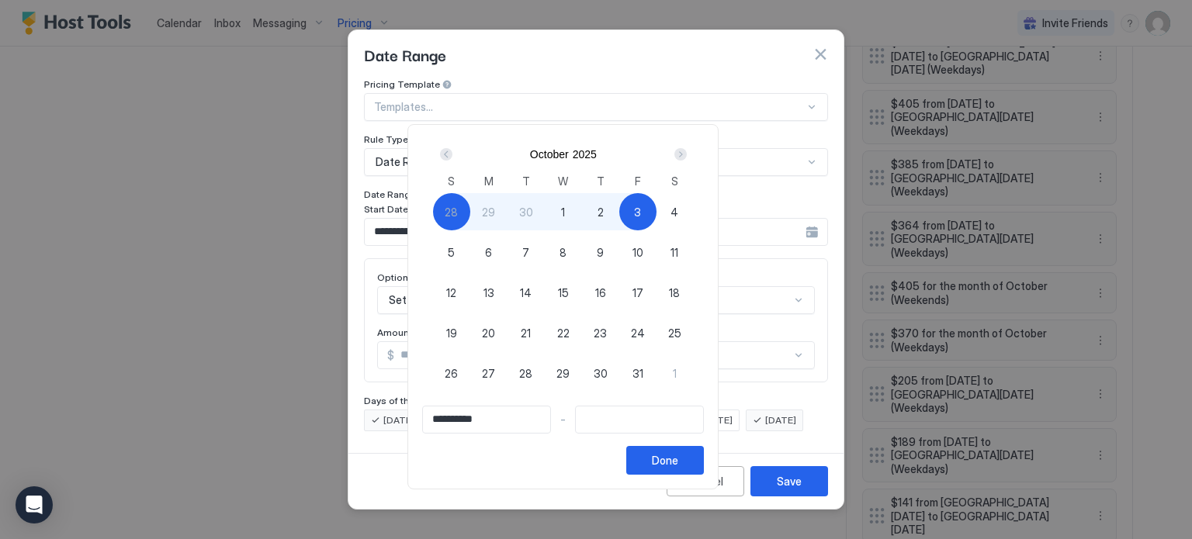
type input "**********"
click at [678, 216] on span "4" at bounding box center [674, 212] width 8 height 16
type input "**********"
click at [678, 457] on div "Done" at bounding box center [665, 460] width 26 height 16
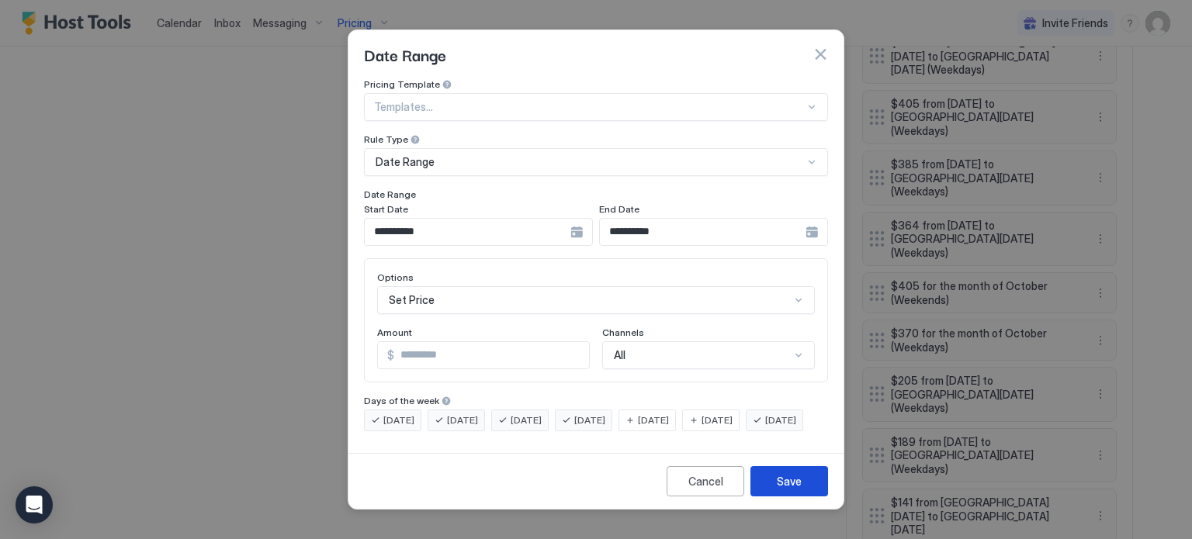
click at [771, 494] on button "Save" at bounding box center [789, 481] width 78 height 30
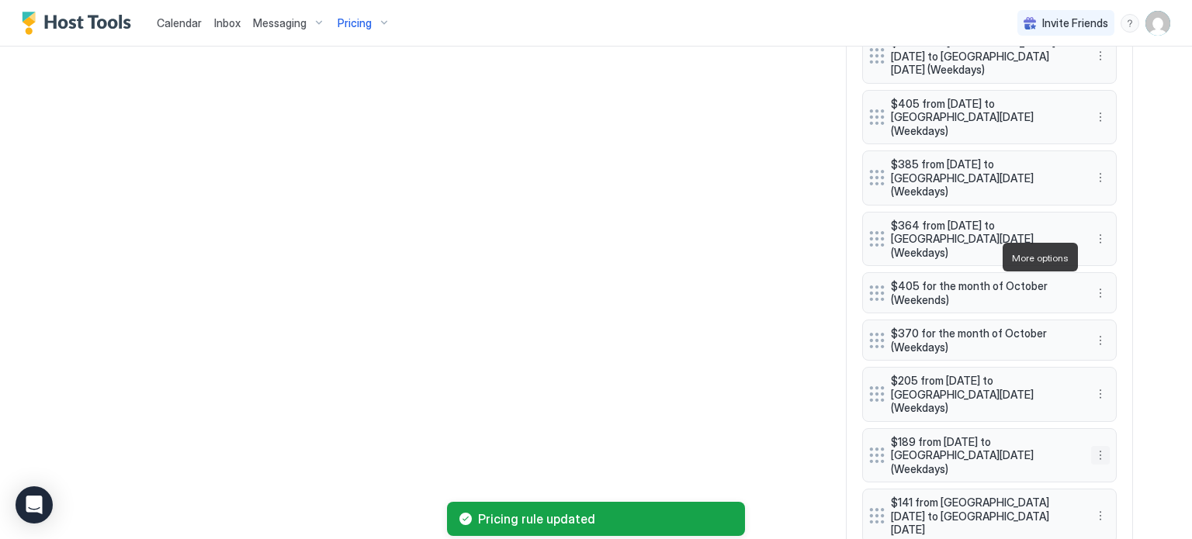
click at [1091, 446] on button "More options" at bounding box center [1100, 455] width 19 height 19
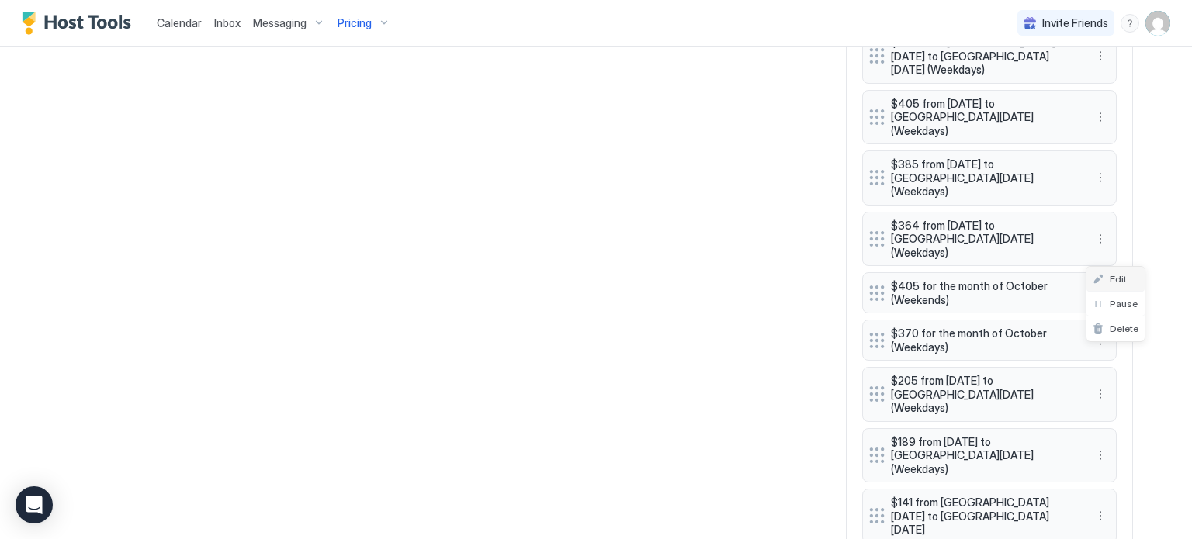
click at [1108, 278] on div "Edit" at bounding box center [1109, 279] width 34 height 12
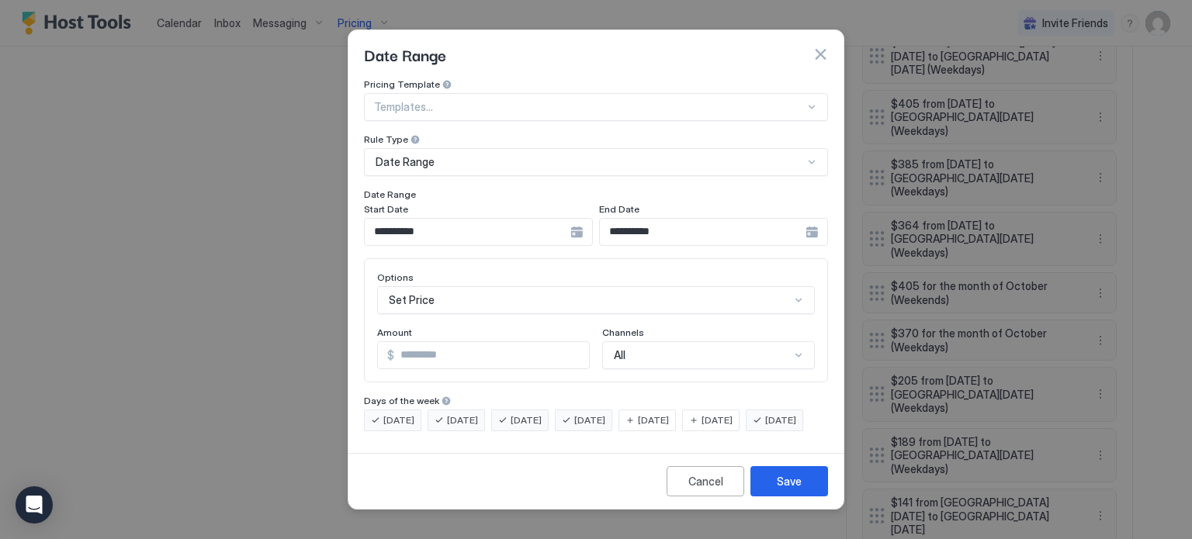
click at [573, 221] on div "**********" at bounding box center [478, 232] width 229 height 28
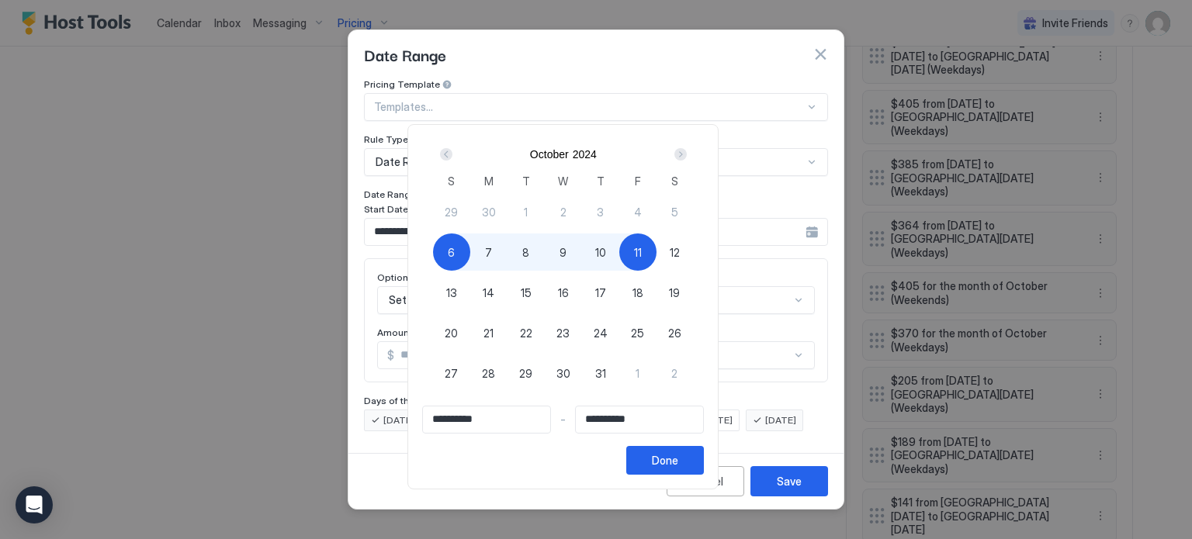
click at [687, 154] on div "Next" at bounding box center [680, 154] width 12 height 12
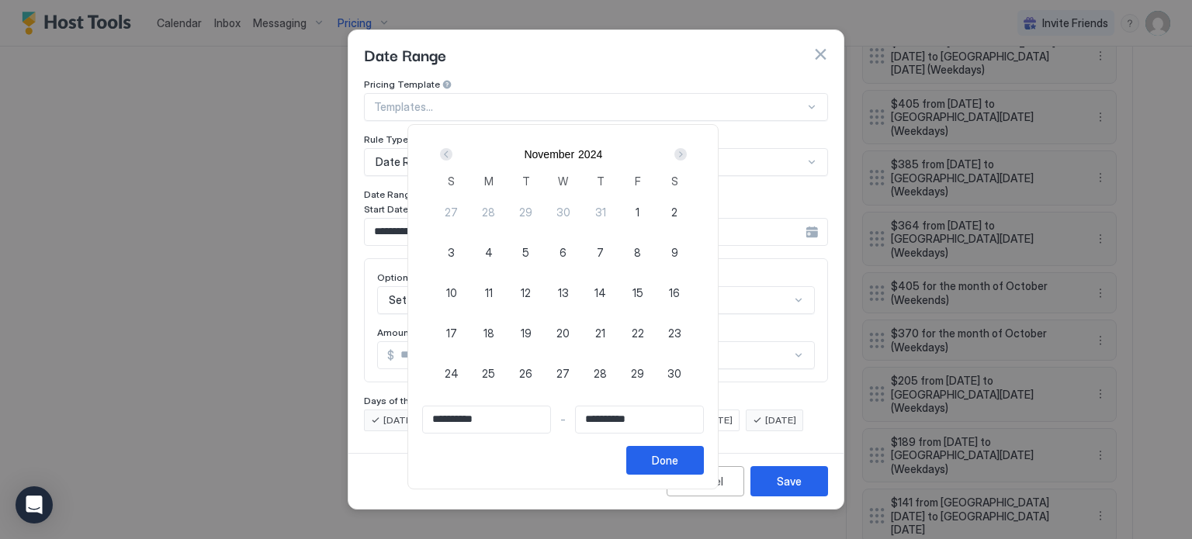
click at [687, 154] on div "Next" at bounding box center [680, 154] width 12 height 12
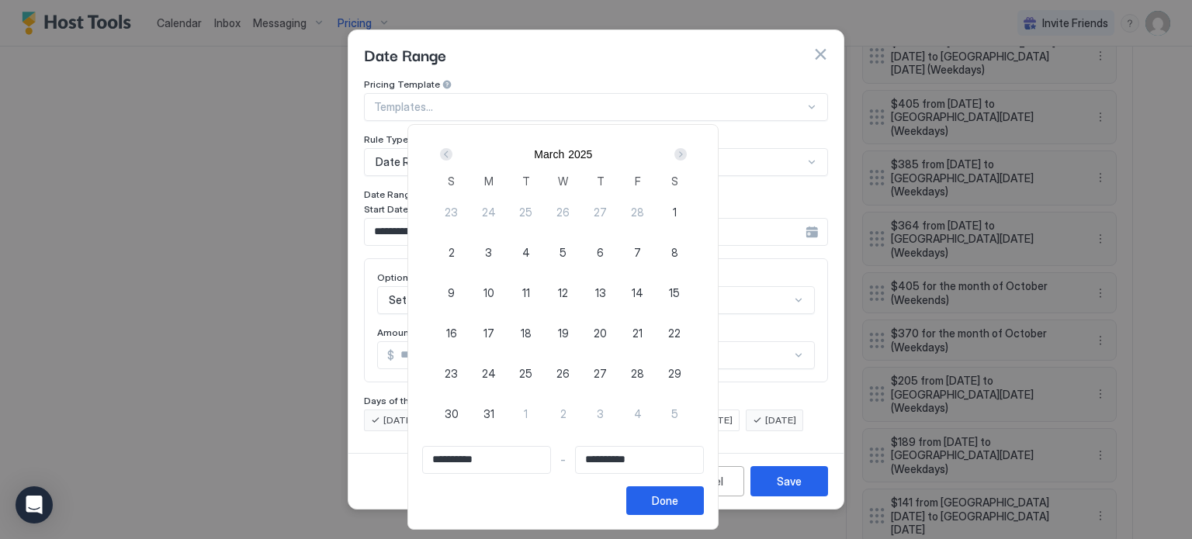
click at [687, 154] on div "Next" at bounding box center [680, 154] width 12 height 12
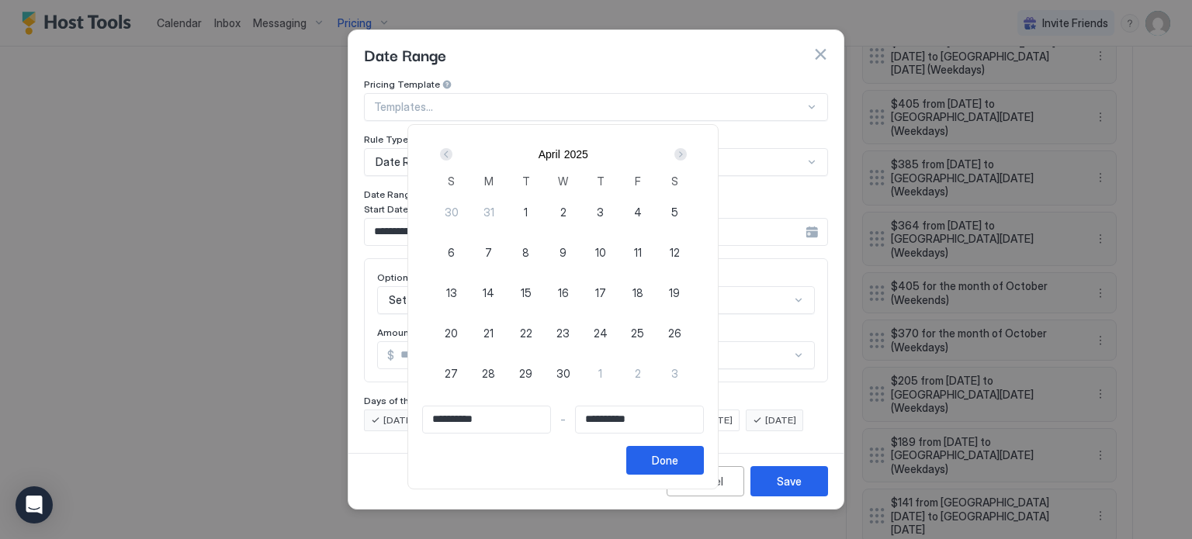
click at [687, 154] on div "Next" at bounding box center [680, 154] width 12 height 12
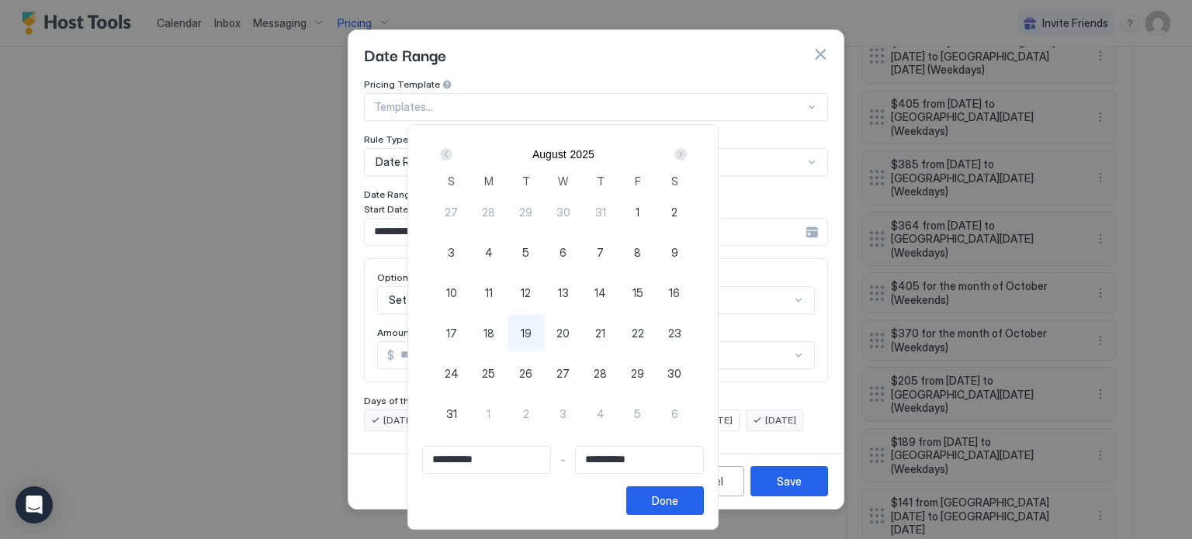
click at [687, 154] on div "Next" at bounding box center [680, 154] width 12 height 12
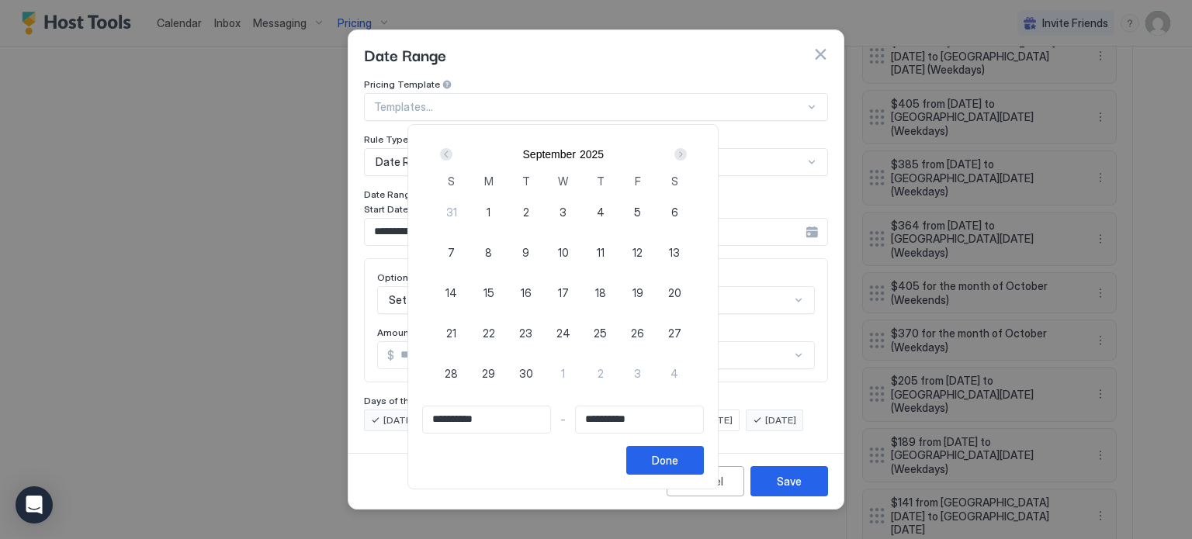
click at [687, 154] on div "Next" at bounding box center [680, 154] width 12 height 12
click at [455, 249] on span "5" at bounding box center [451, 252] width 7 height 16
type input "**********"
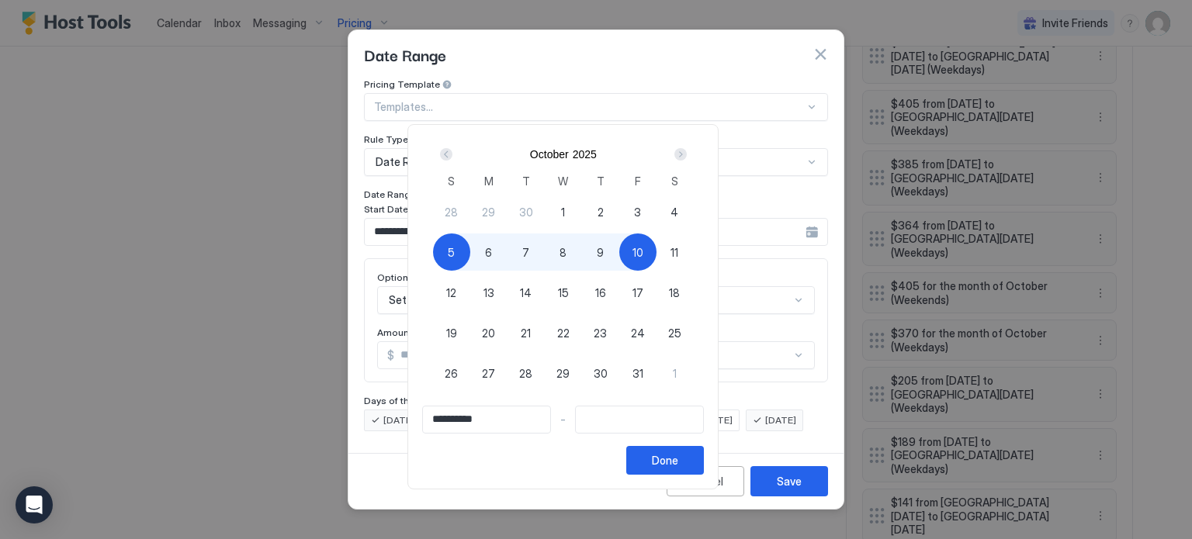
type input "**********"
click at [691, 250] on div "11" at bounding box center [674, 252] width 37 height 37
type input "**********"
click at [678, 461] on div "Done" at bounding box center [665, 460] width 26 height 16
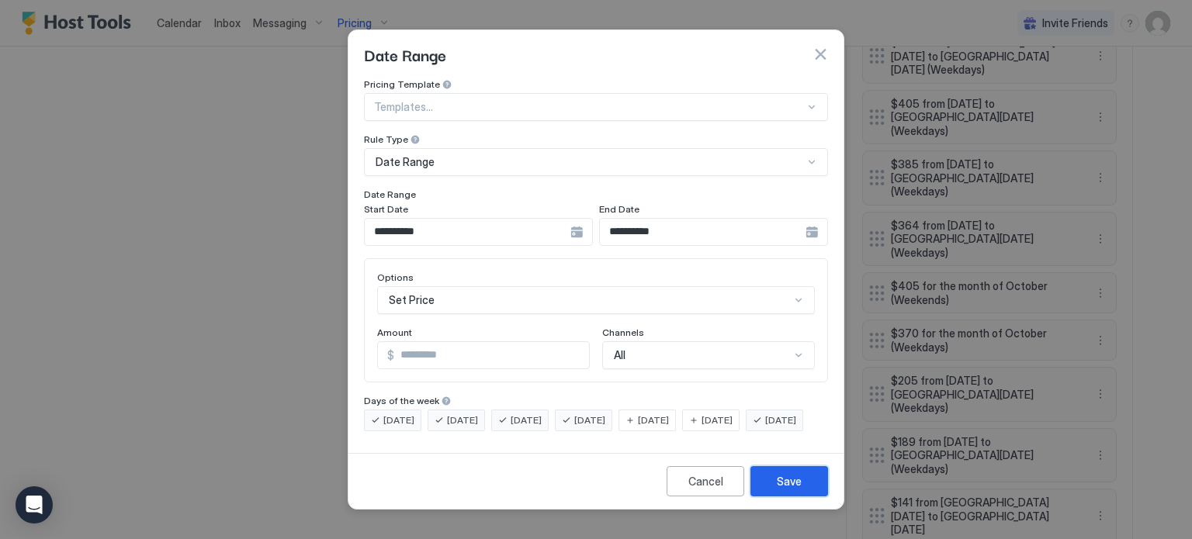
click at [787, 490] on div "Save" at bounding box center [789, 481] width 25 height 16
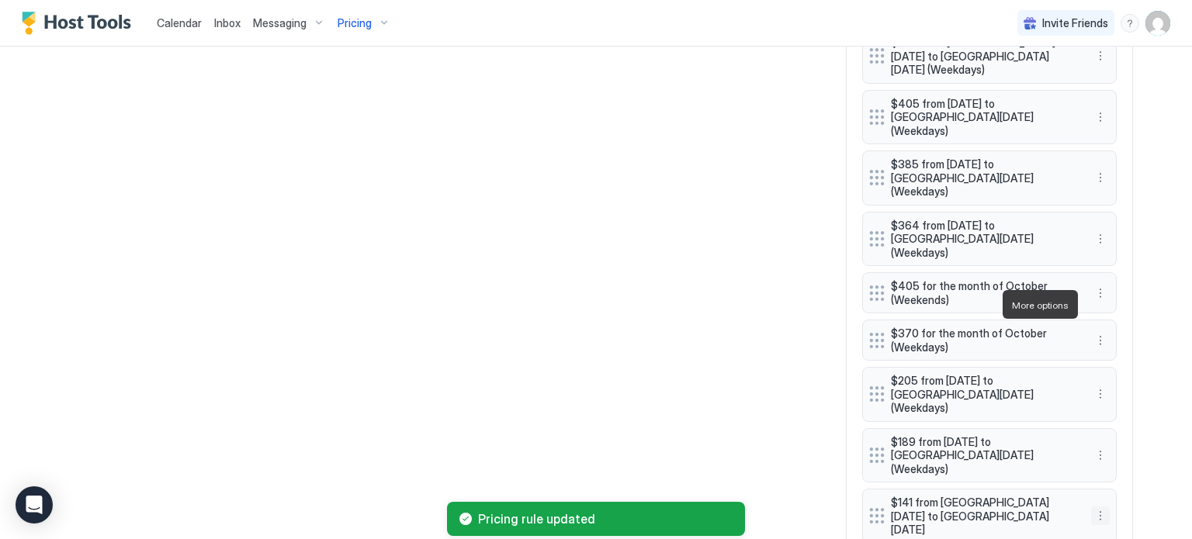
click at [1091, 507] on button "More options" at bounding box center [1100, 516] width 19 height 19
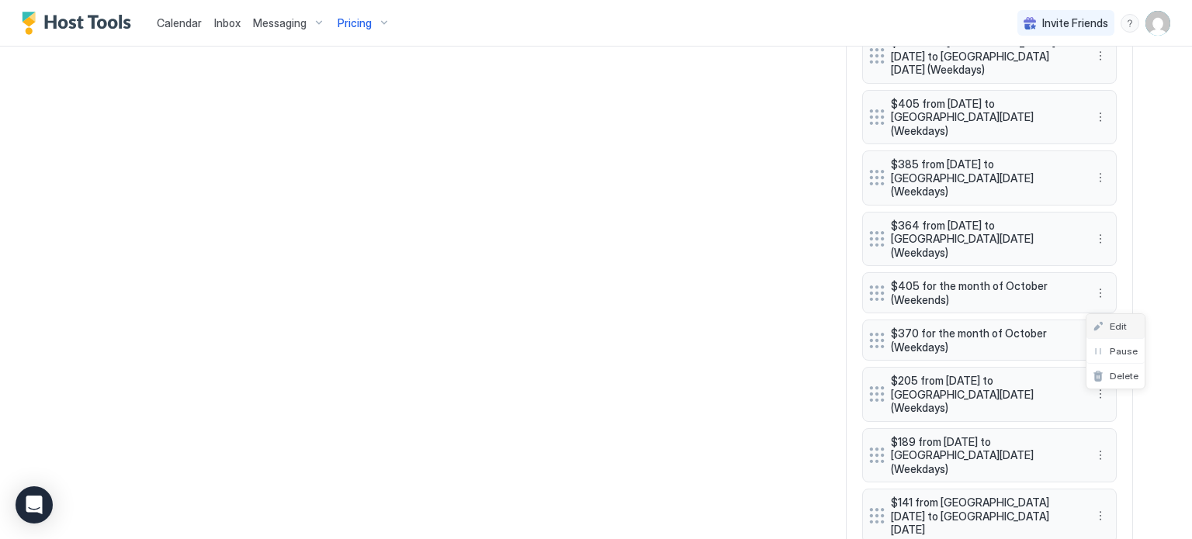
click at [1104, 326] on div "Edit" at bounding box center [1109, 326] width 34 height 12
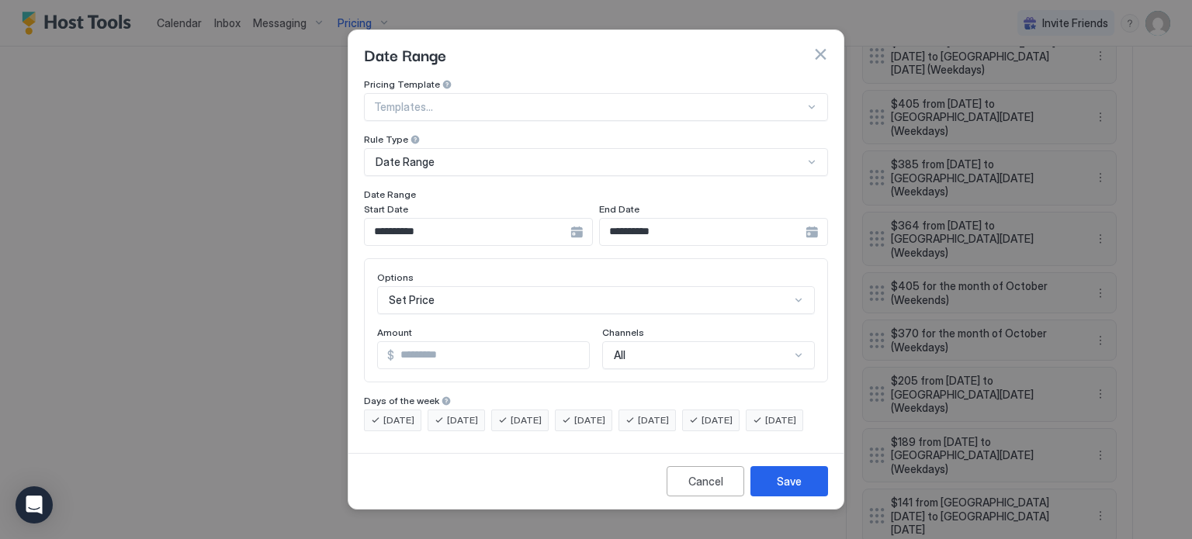
click at [576, 218] on div "**********" at bounding box center [478, 232] width 229 height 28
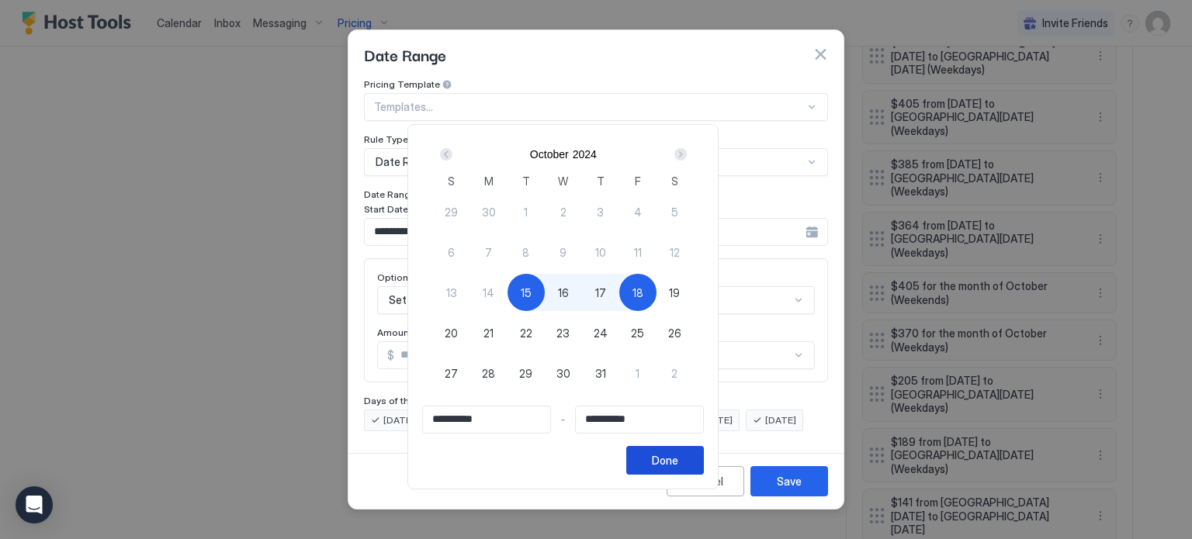
click at [678, 461] on div "Done" at bounding box center [665, 460] width 26 height 16
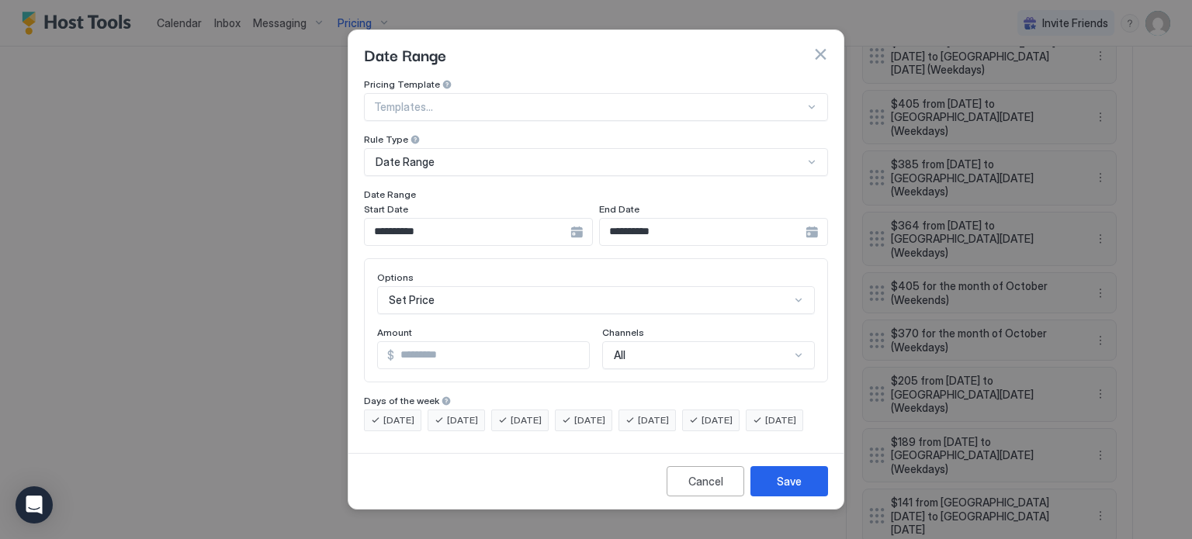
click at [576, 218] on div "**********" at bounding box center [478, 232] width 229 height 28
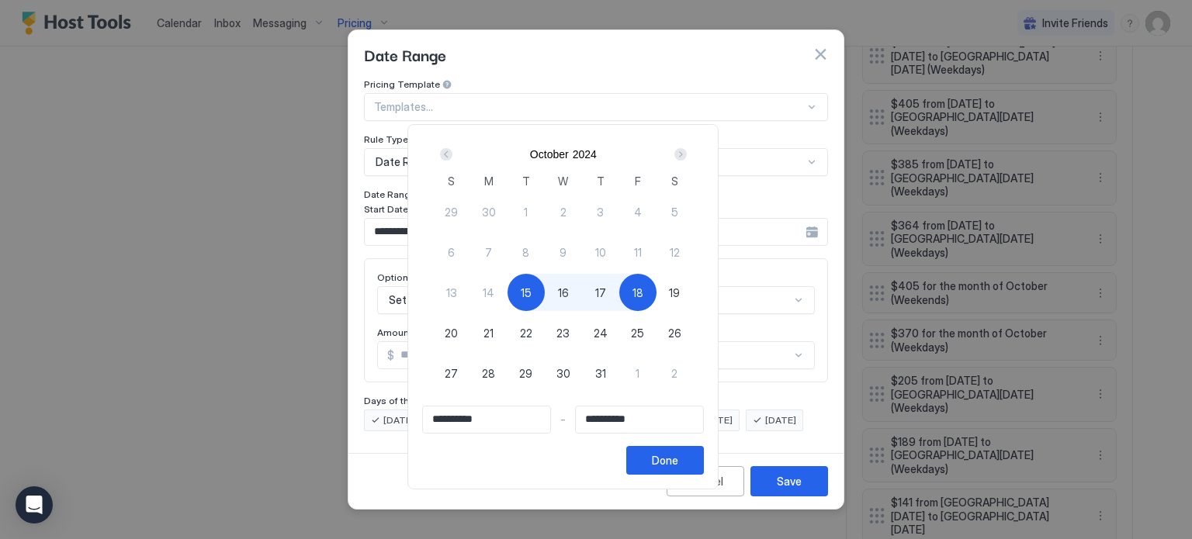
click at [687, 155] on div "Next" at bounding box center [680, 154] width 12 height 12
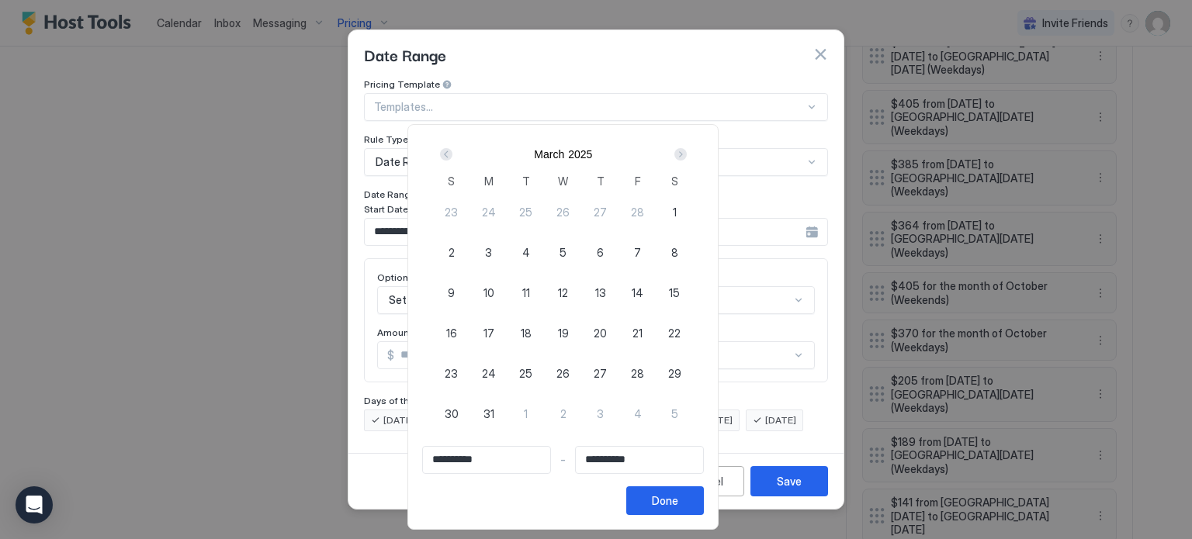
click at [687, 155] on div "Next" at bounding box center [680, 154] width 12 height 12
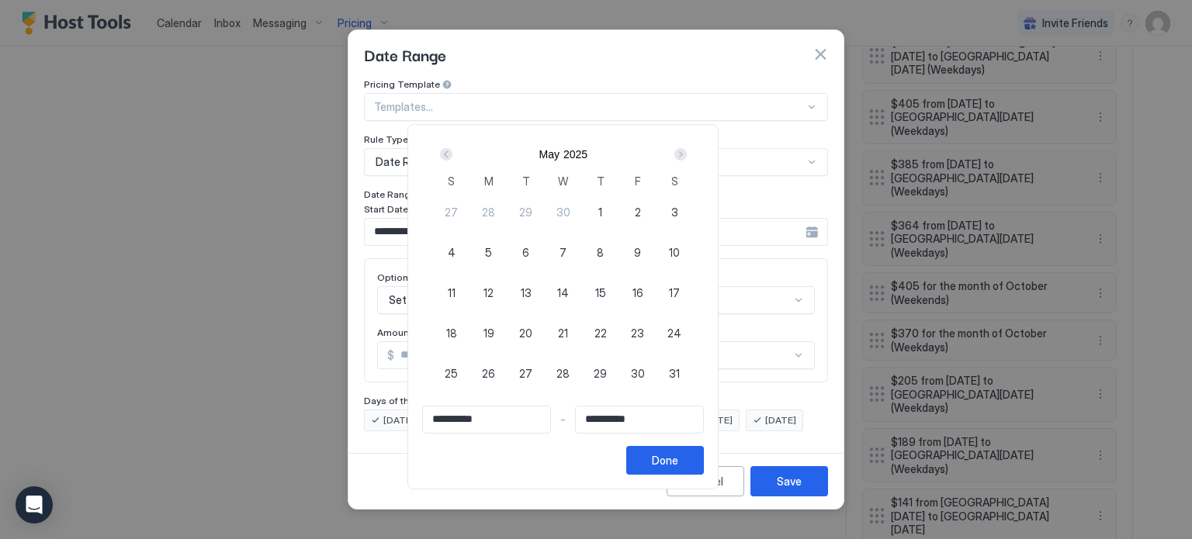
click at [687, 155] on div "Next" at bounding box center [680, 154] width 12 height 12
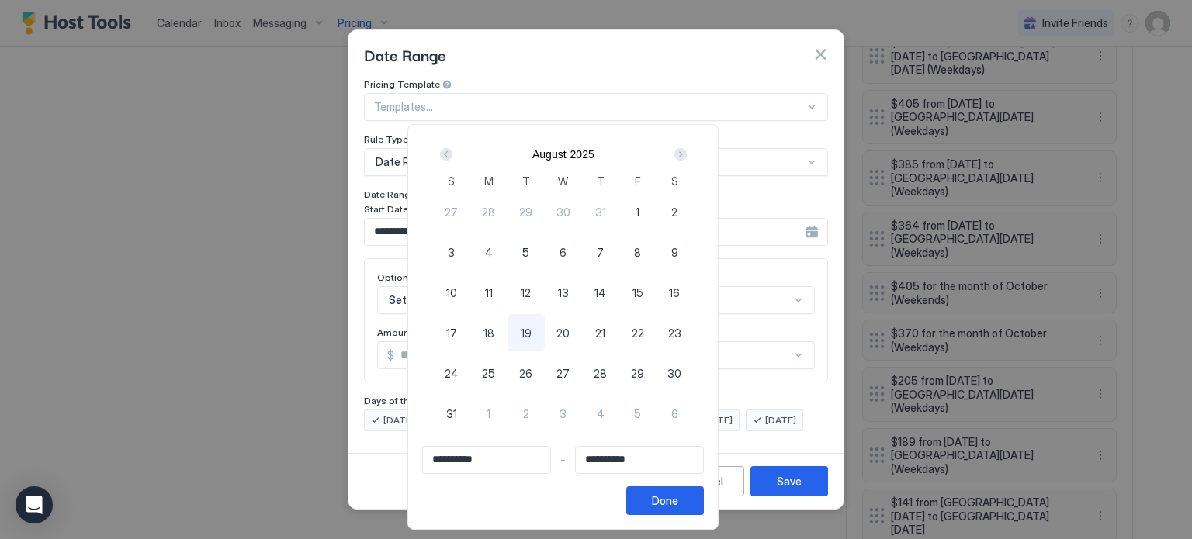
click at [687, 155] on div "Next" at bounding box center [680, 154] width 12 height 12
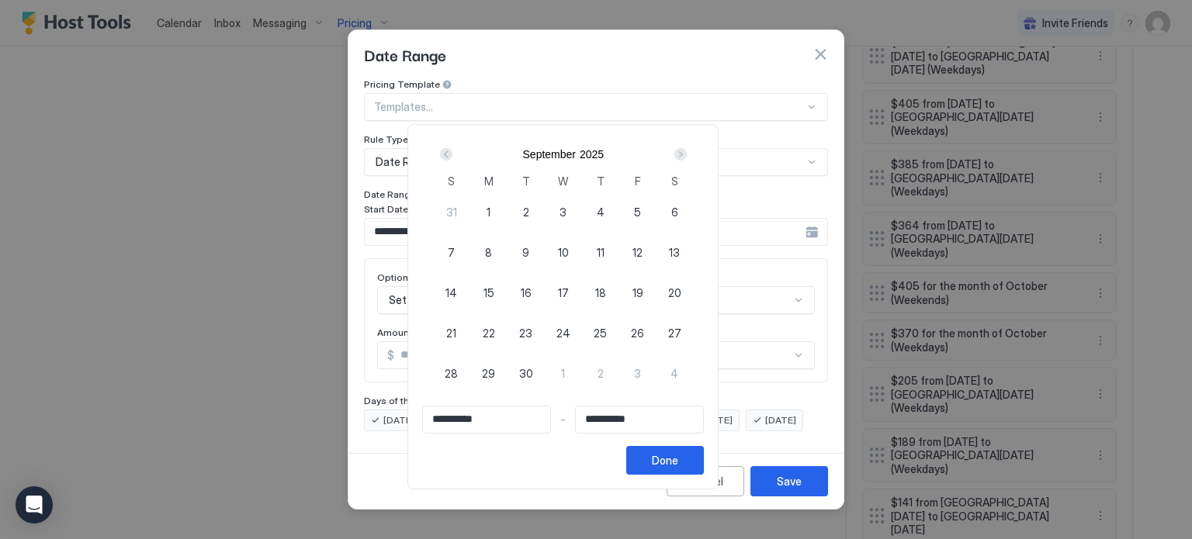
click at [687, 155] on div "Next" at bounding box center [680, 154] width 12 height 12
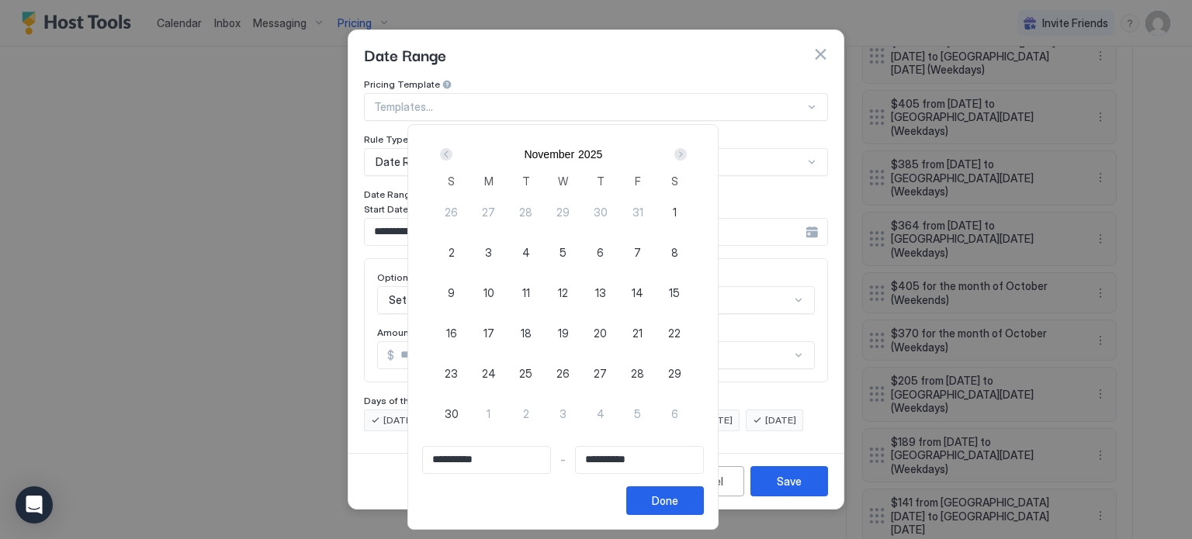
click at [452, 154] on div "Prev" at bounding box center [446, 154] width 12 height 12
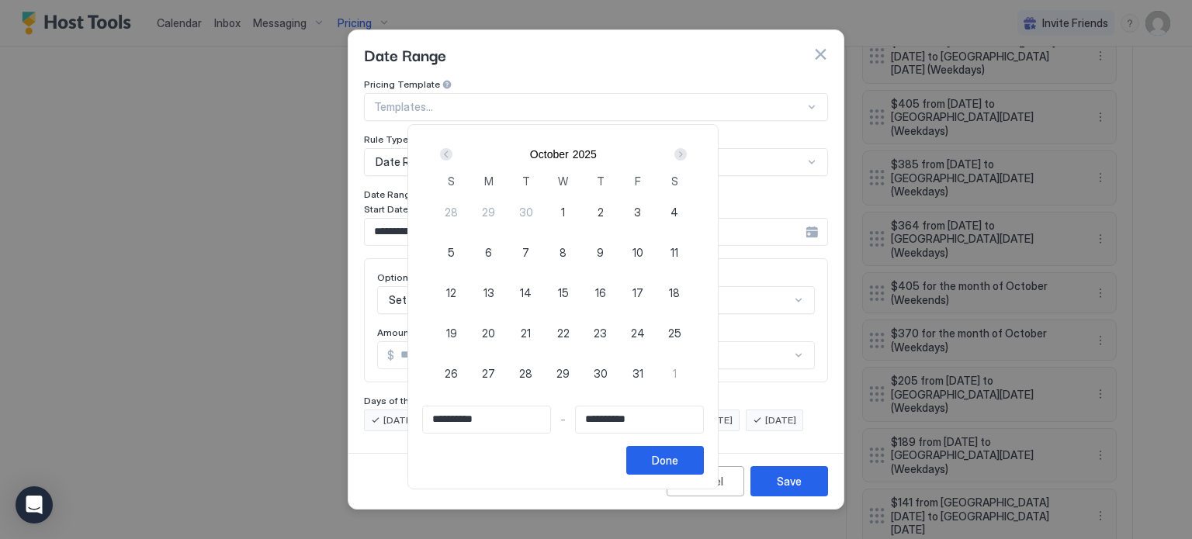
click at [545, 290] on div "14" at bounding box center [525, 292] width 37 height 37
type input "**********"
click at [643, 296] on span "17" at bounding box center [637, 293] width 11 height 16
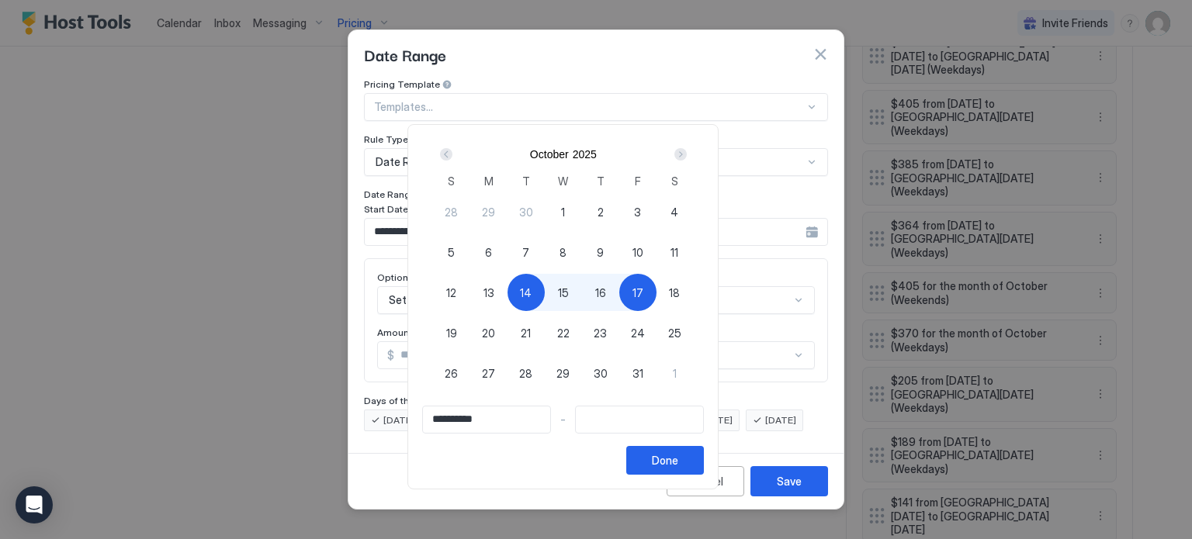
type input "**********"
click at [678, 462] on div "Done" at bounding box center [665, 460] width 26 height 16
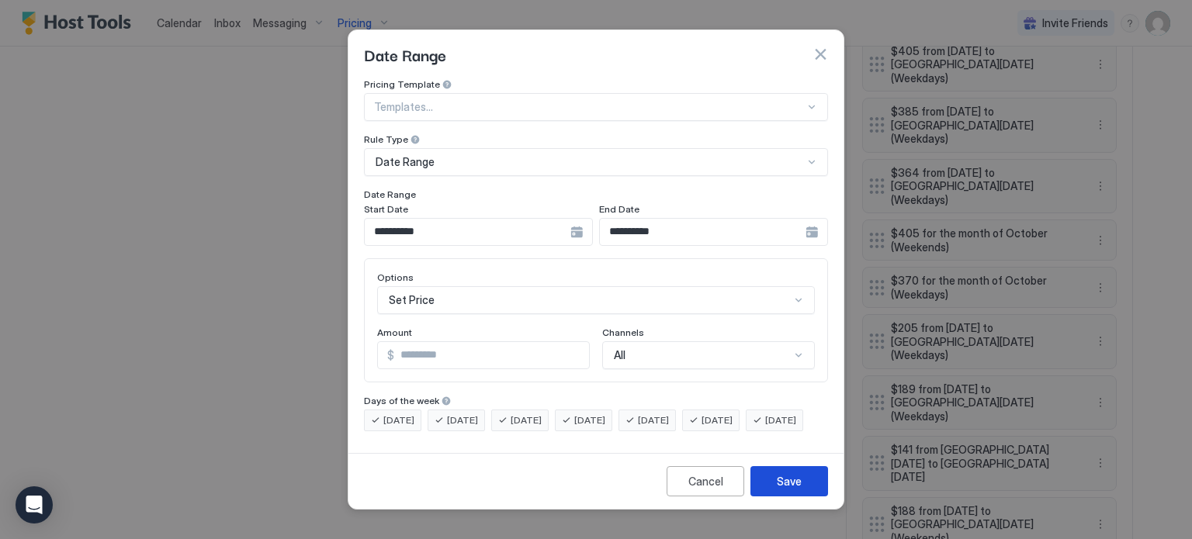
scroll to position [2328, 0]
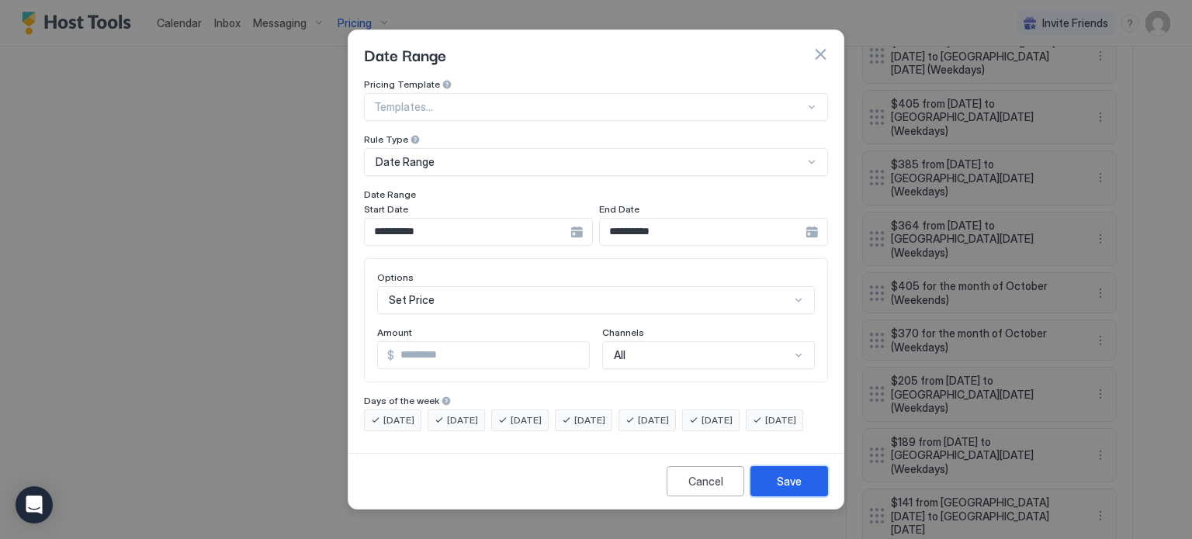
click at [776, 494] on button "Save" at bounding box center [789, 481] width 78 height 30
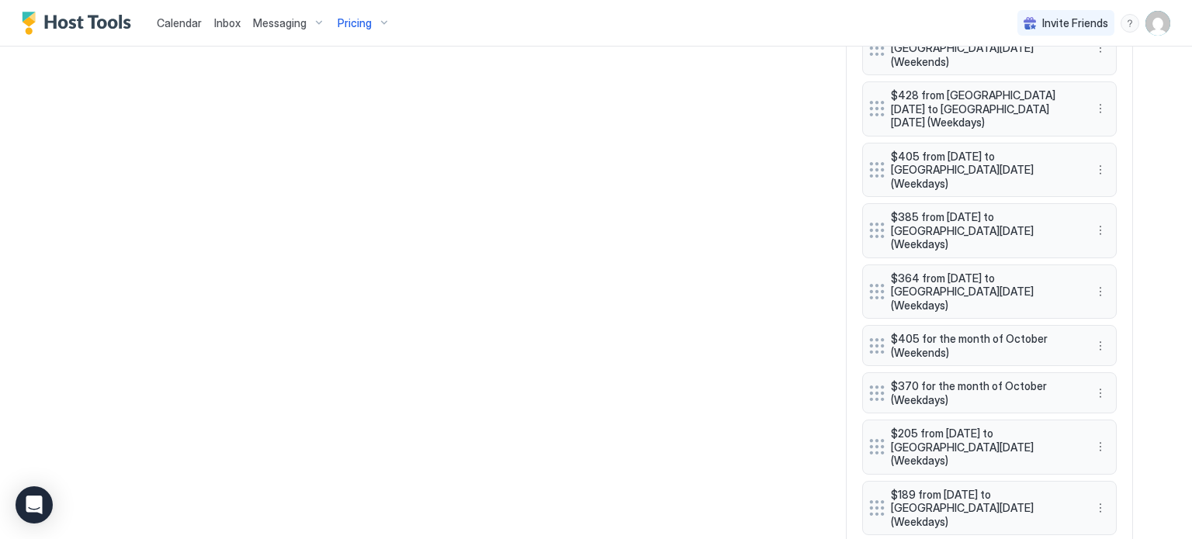
scroll to position [2380, 0]
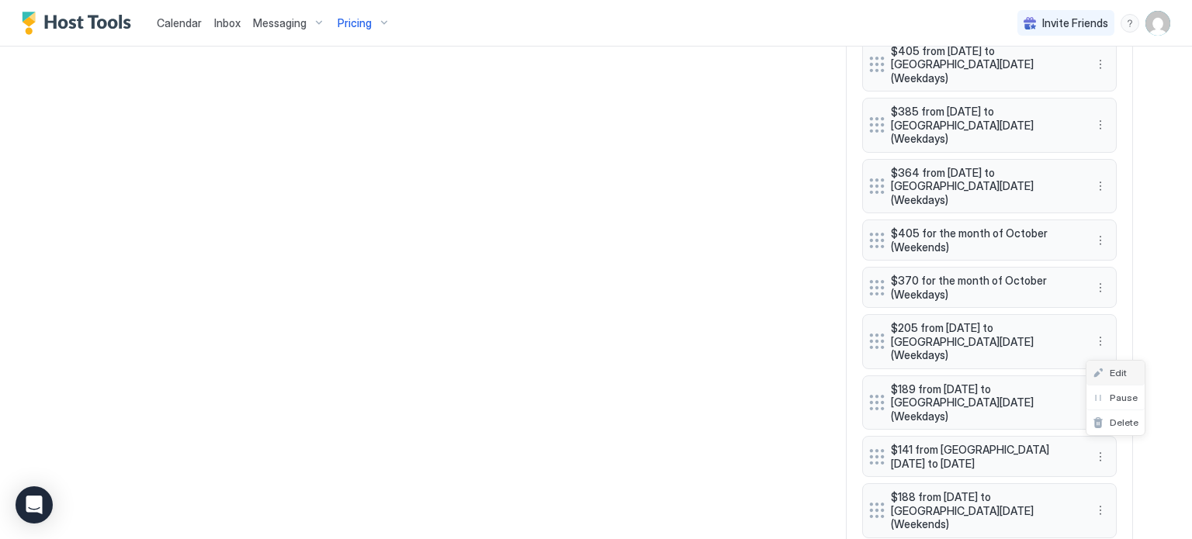
scroll to position [2328, 0]
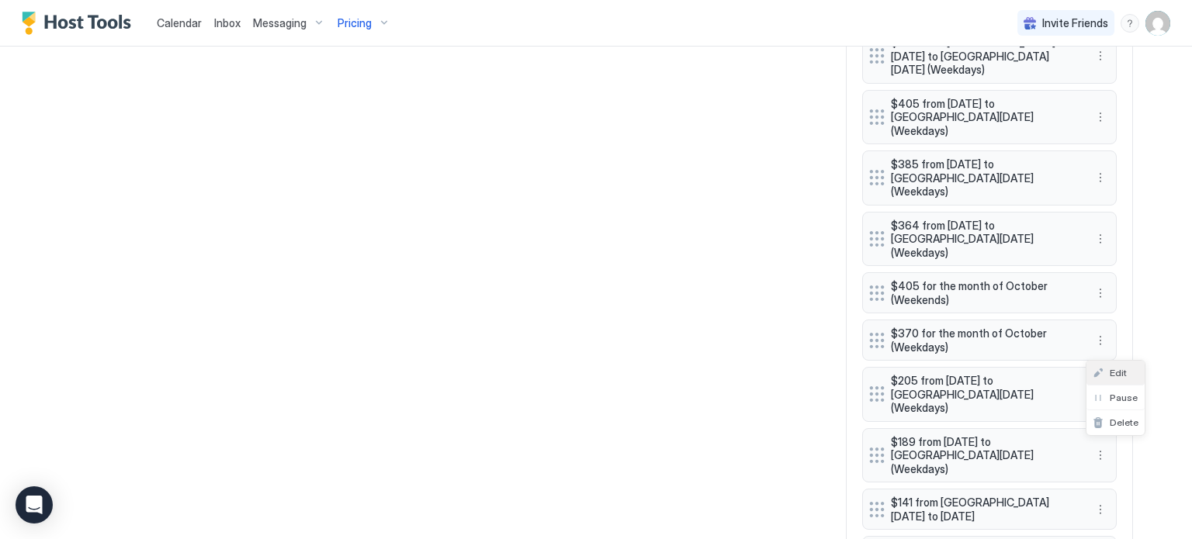
click at [1104, 365] on div "Edit" at bounding box center [1115, 373] width 58 height 25
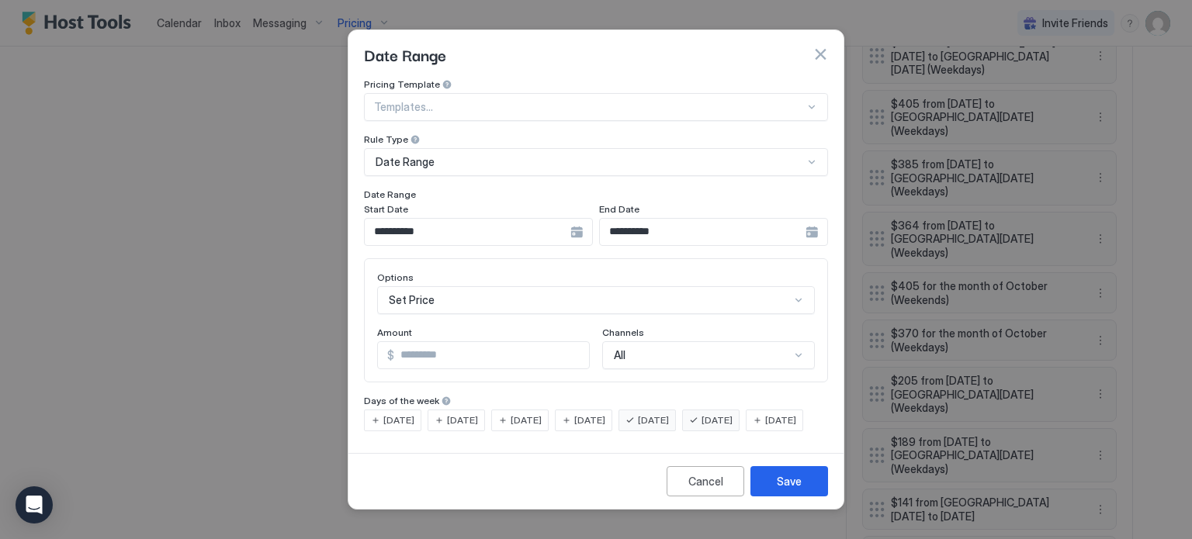
click at [581, 220] on div "**********" at bounding box center [478, 232] width 229 height 28
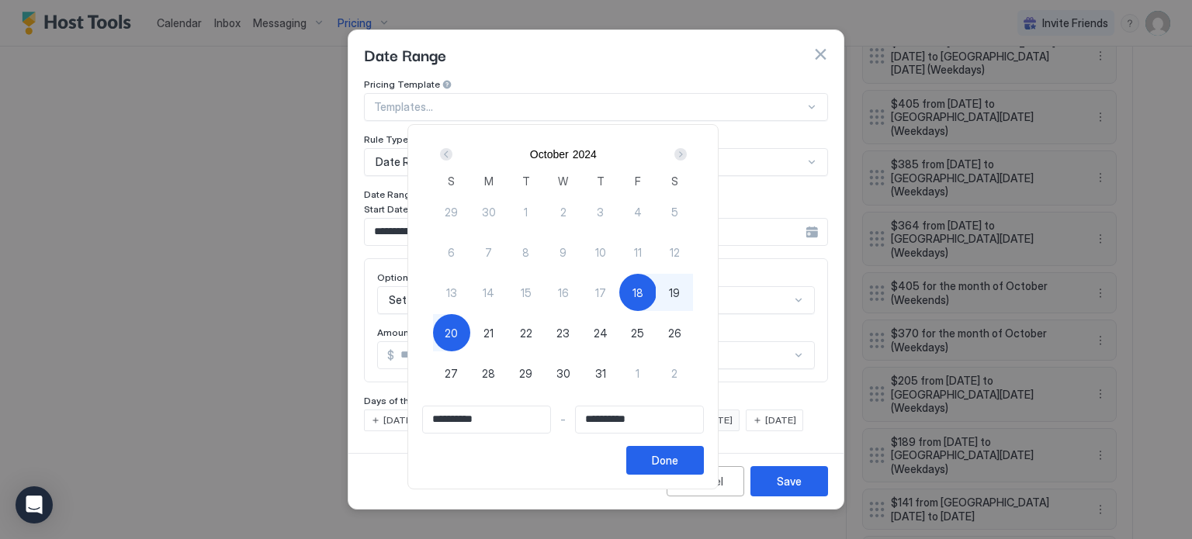
click at [687, 151] on div "Next" at bounding box center [680, 154] width 12 height 12
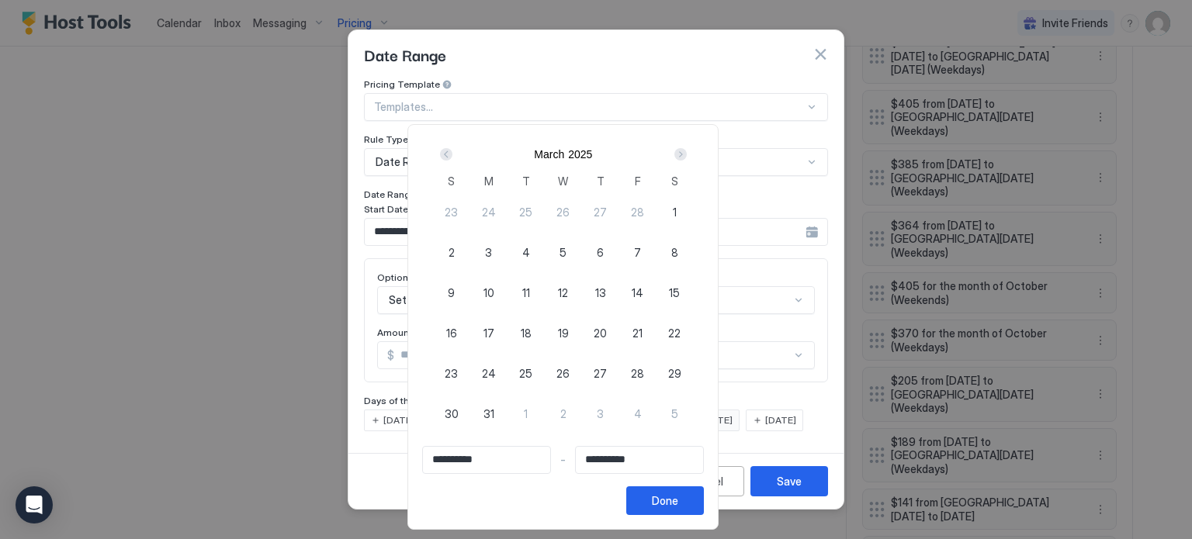
click at [687, 151] on div "Next" at bounding box center [680, 154] width 12 height 12
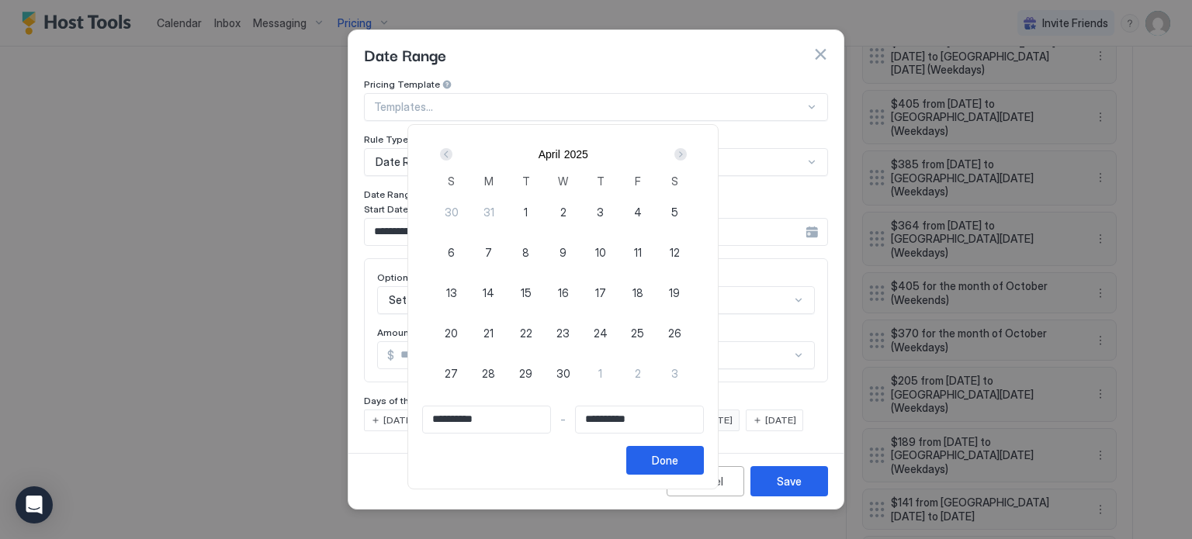
click at [687, 151] on div "Next" at bounding box center [680, 154] width 12 height 12
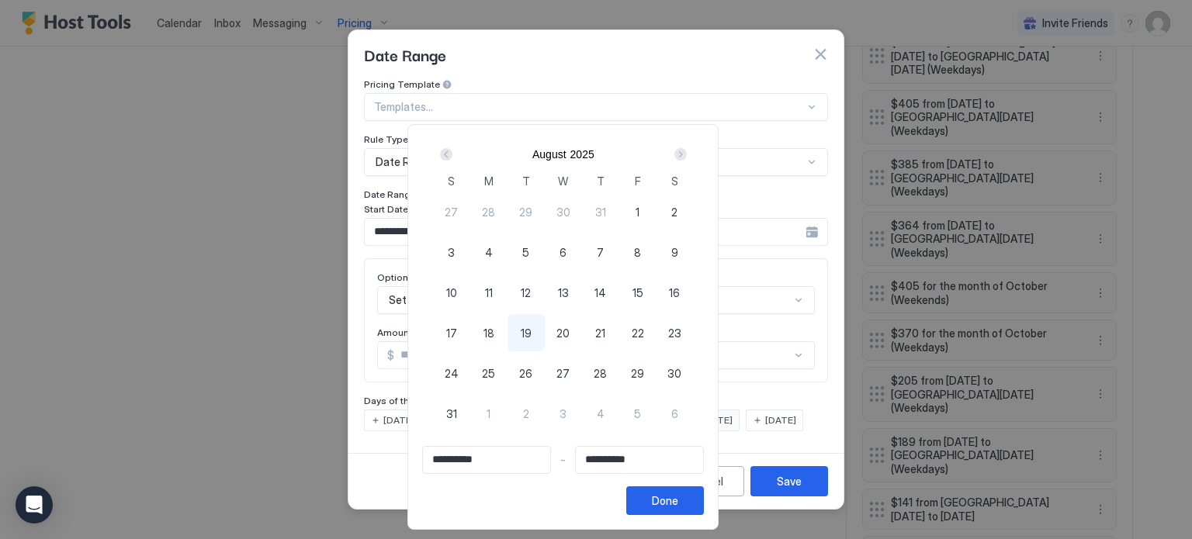
click at [687, 151] on div "Next" at bounding box center [680, 154] width 12 height 12
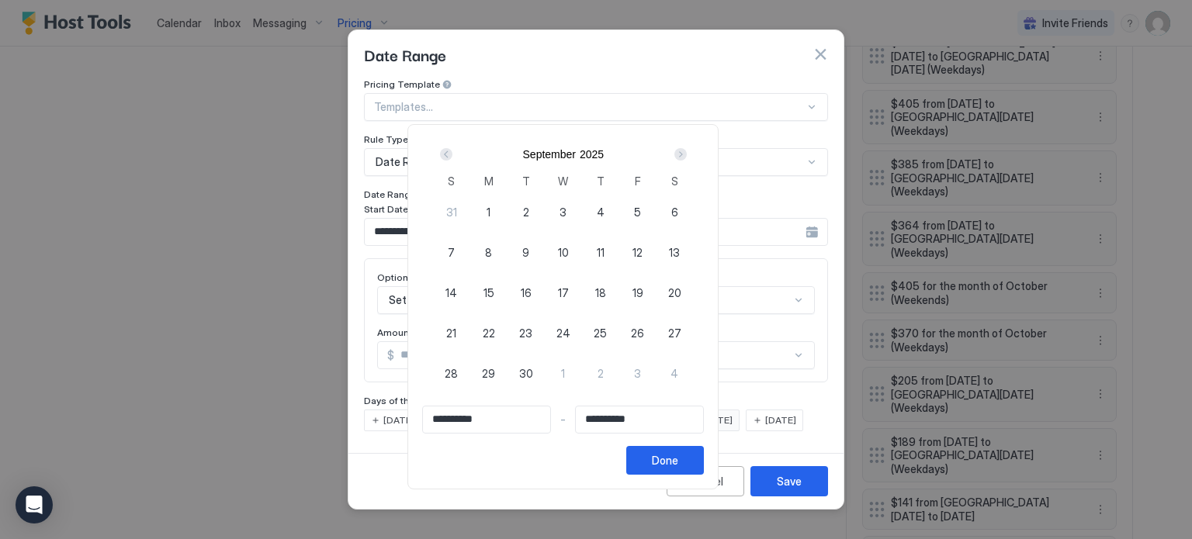
click at [687, 151] on div "Next" at bounding box center [680, 154] width 12 height 12
click at [643, 291] on span "17" at bounding box center [637, 293] width 11 height 16
type input "**********"
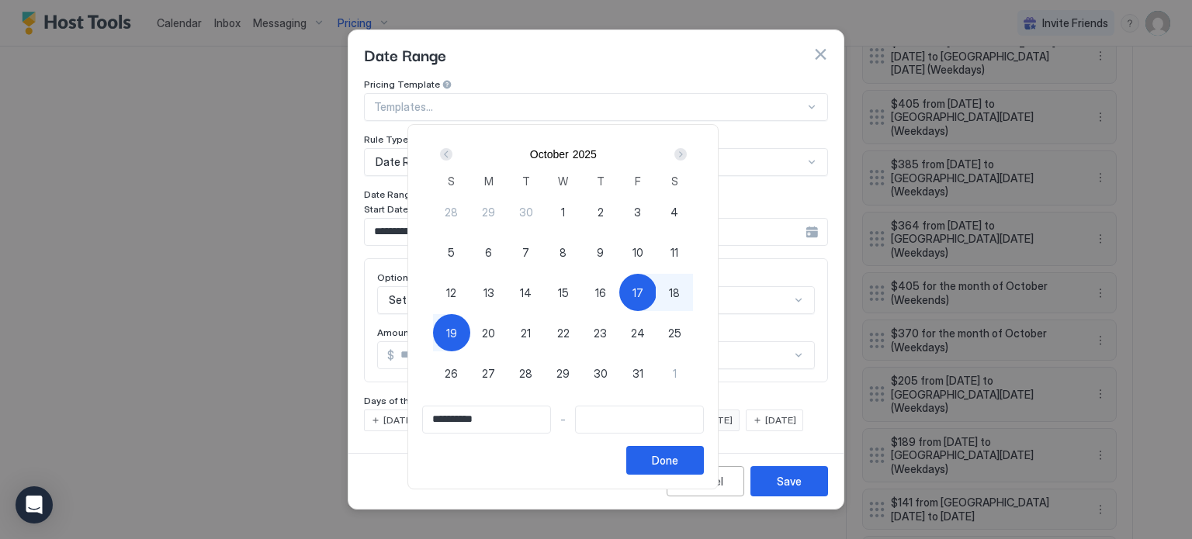
click at [457, 331] on span "19" at bounding box center [451, 333] width 11 height 16
type input "**********"
click at [678, 462] on div "Done" at bounding box center [665, 460] width 26 height 16
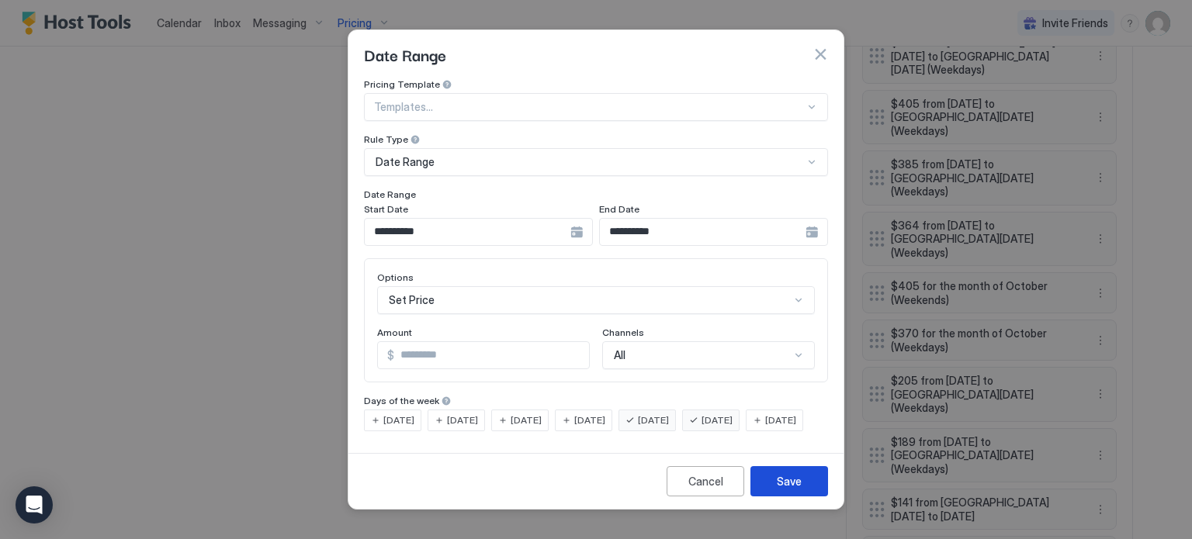
click at [777, 490] on div "Save" at bounding box center [789, 481] width 25 height 16
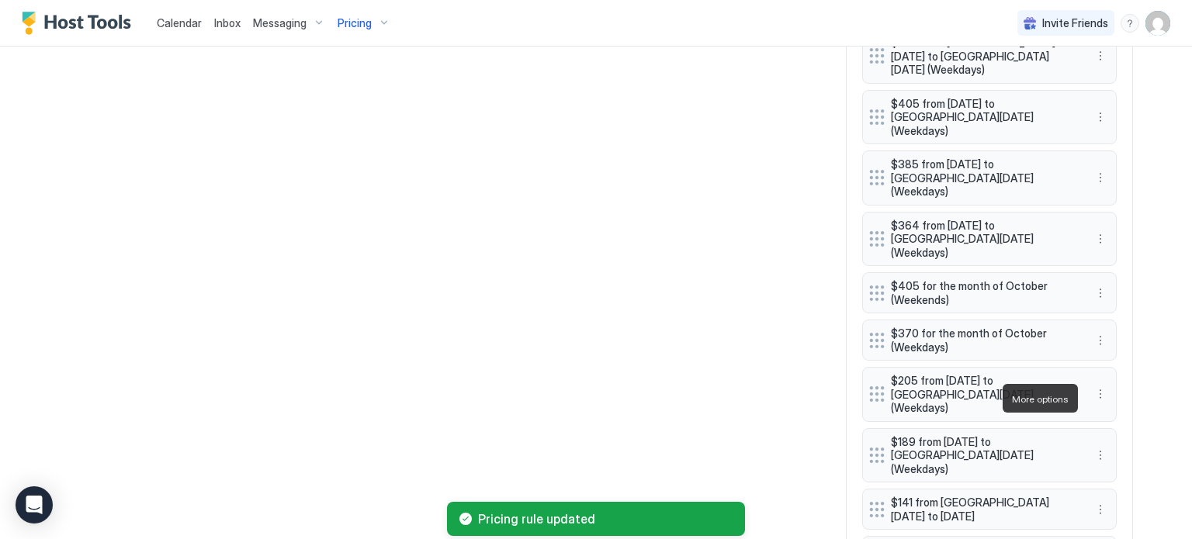
click at [1108, 418] on div "Edit" at bounding box center [1109, 420] width 34 height 12
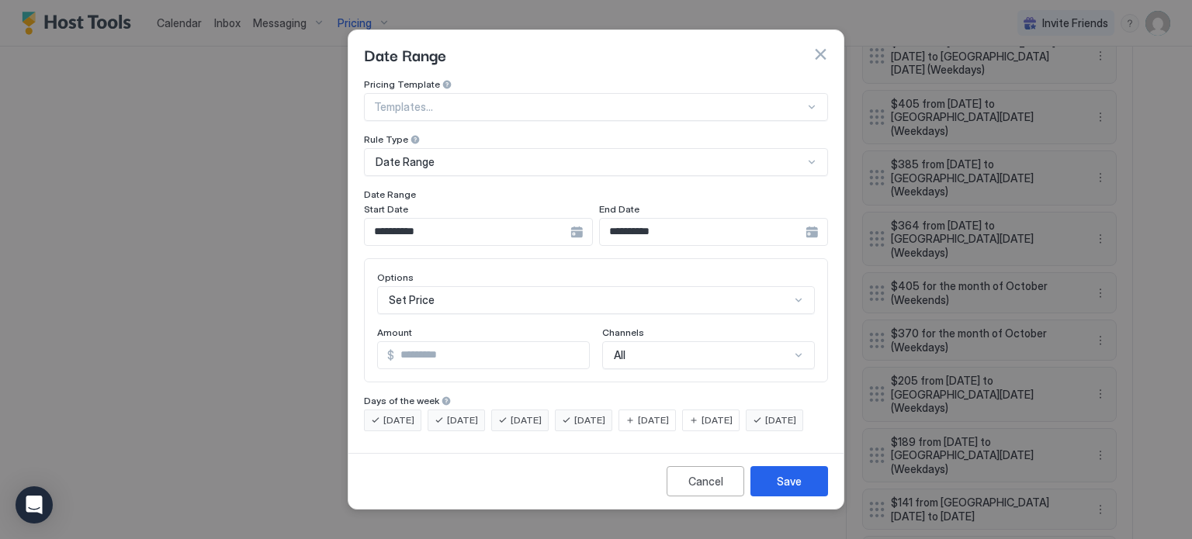
click at [576, 220] on div "**********" at bounding box center [478, 232] width 229 height 28
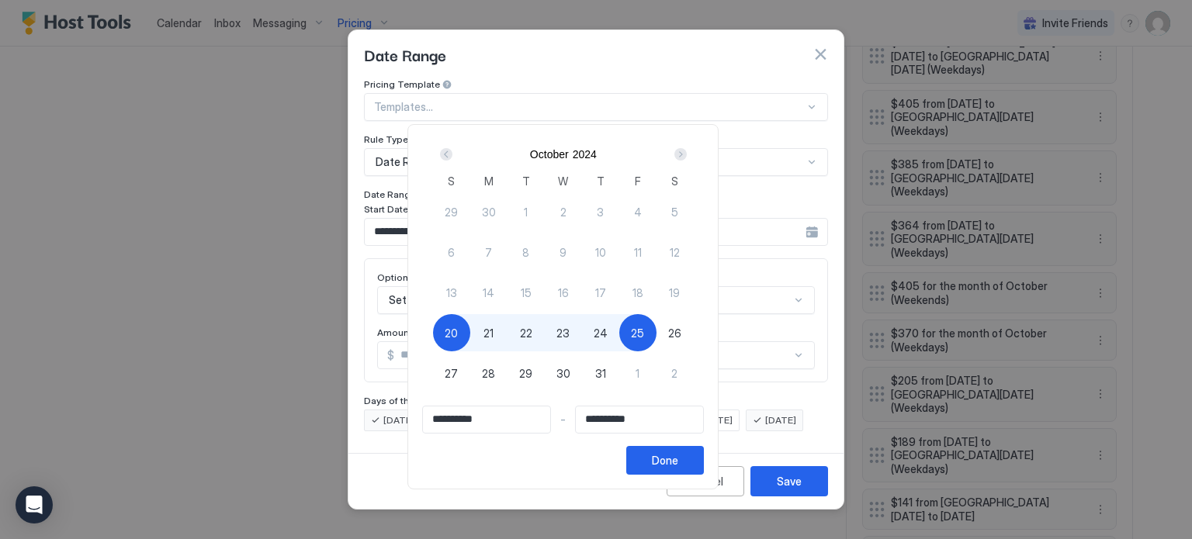
click at [687, 154] on div "Next" at bounding box center [680, 154] width 12 height 12
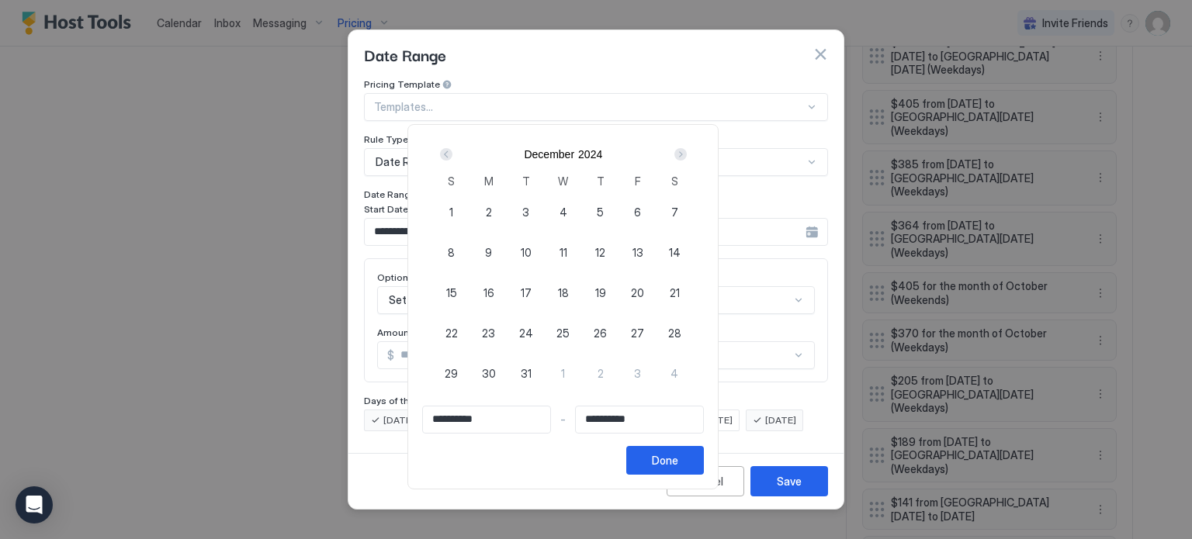
click at [687, 154] on div "Next" at bounding box center [680, 154] width 12 height 12
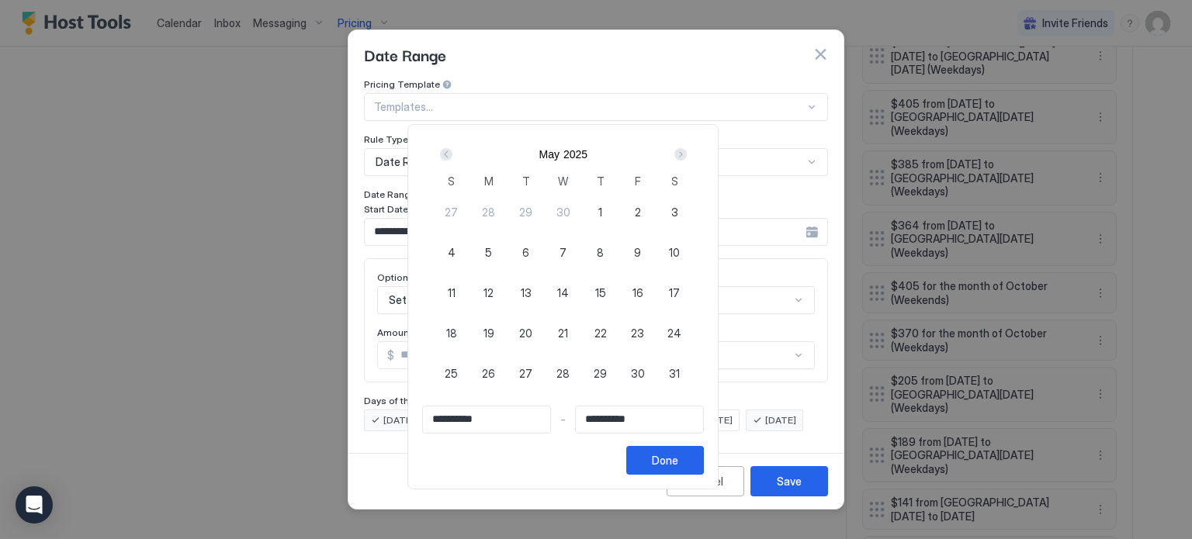
click at [687, 154] on div "Next" at bounding box center [680, 154] width 12 height 12
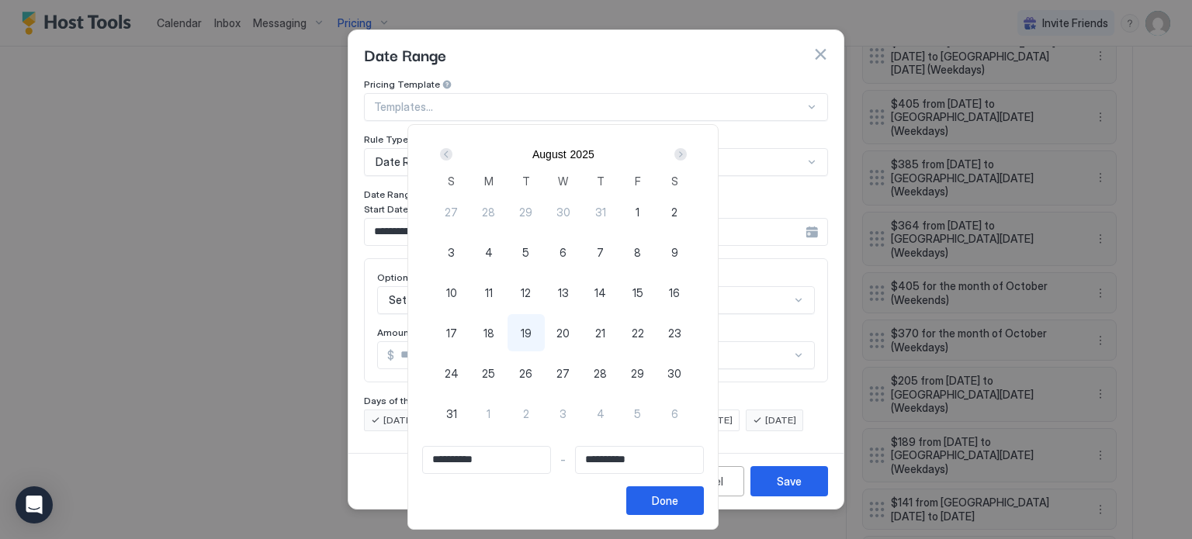
click at [687, 154] on div "Next" at bounding box center [680, 154] width 12 height 12
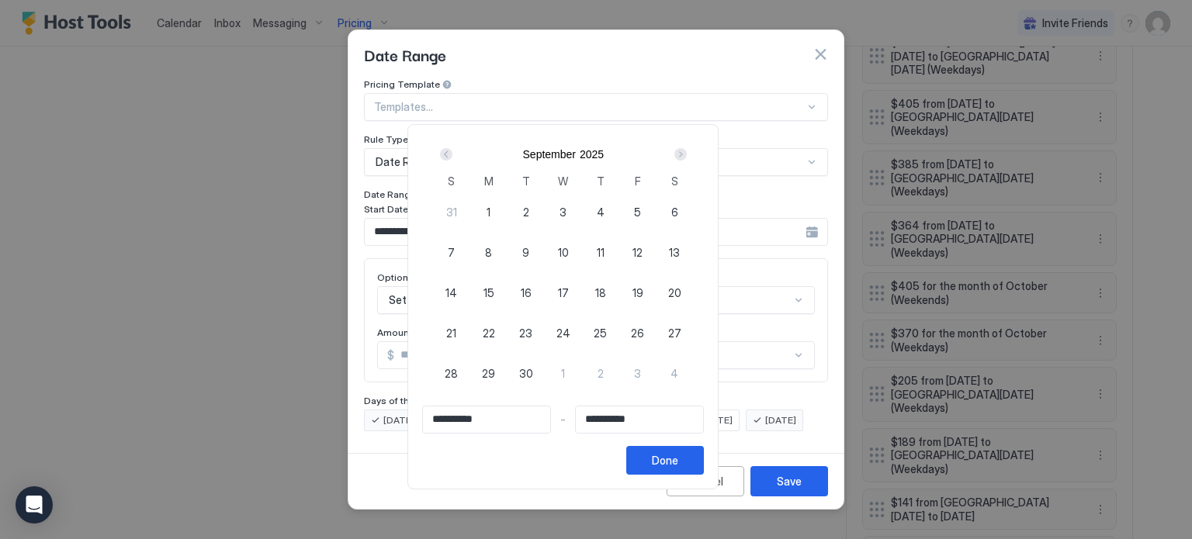
click at [687, 154] on div "Next" at bounding box center [680, 154] width 12 height 12
click at [457, 333] on span "19" at bounding box center [451, 333] width 11 height 16
type input "**********"
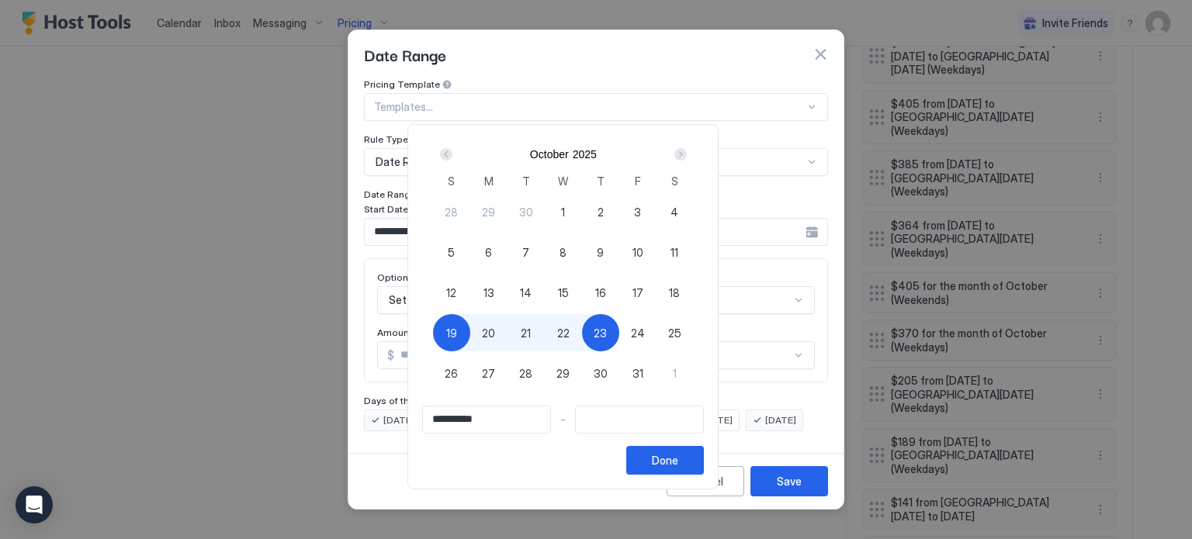
type input "**********"
click at [645, 330] on span "24" at bounding box center [638, 333] width 14 height 16
type input "**********"
click at [678, 462] on div "Done" at bounding box center [665, 460] width 26 height 16
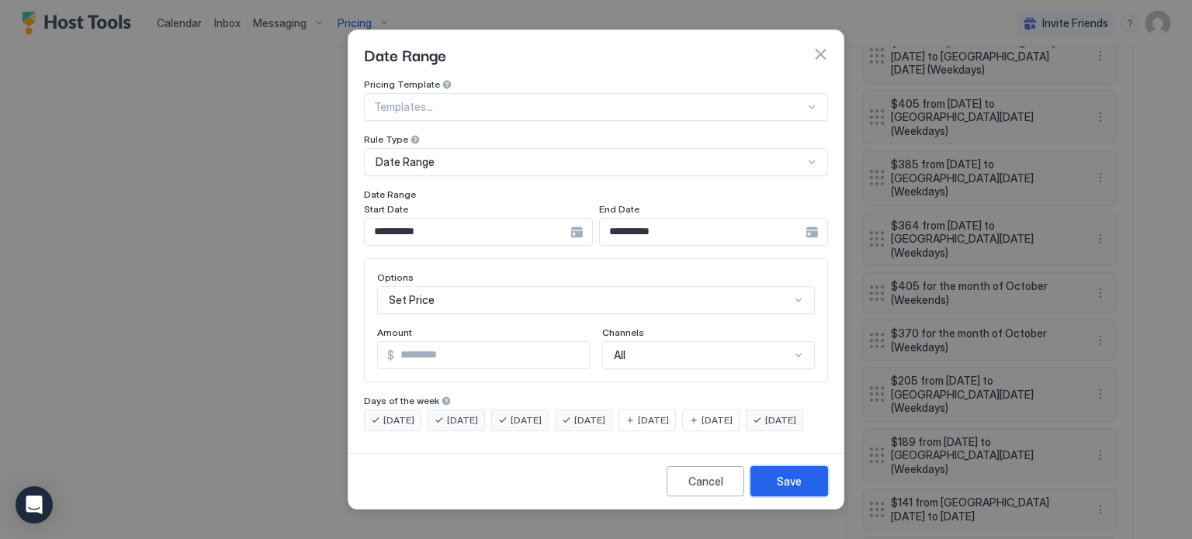
click at [784, 490] on div "Save" at bounding box center [789, 481] width 25 height 16
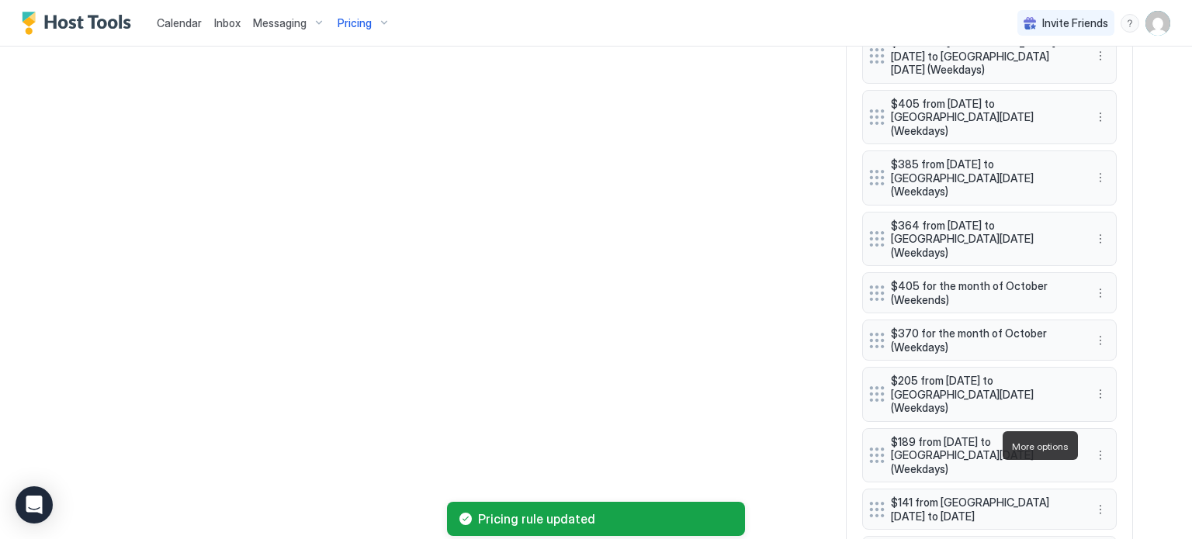
click at [1108, 462] on div "Edit" at bounding box center [1109, 468] width 34 height 12
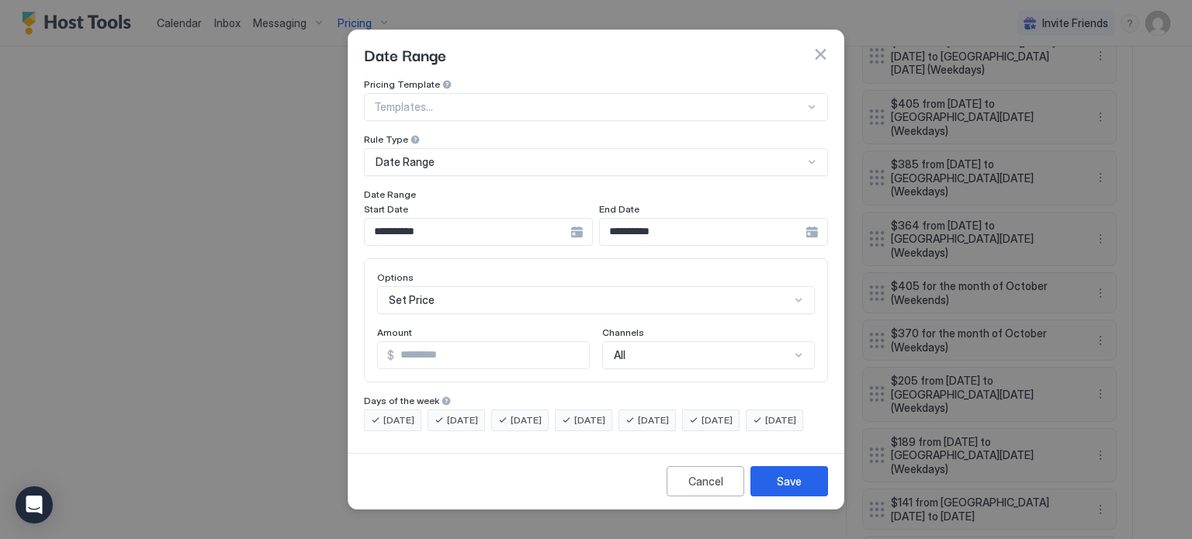
click at [575, 218] on div "**********" at bounding box center [478, 232] width 229 height 28
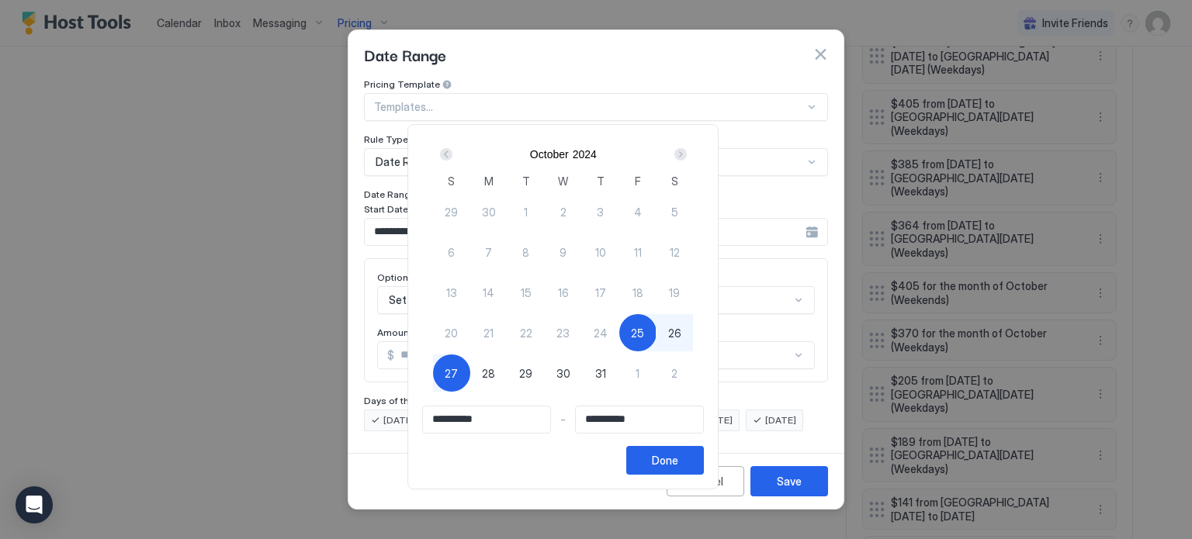
click at [687, 158] on div "Next" at bounding box center [680, 154] width 12 height 12
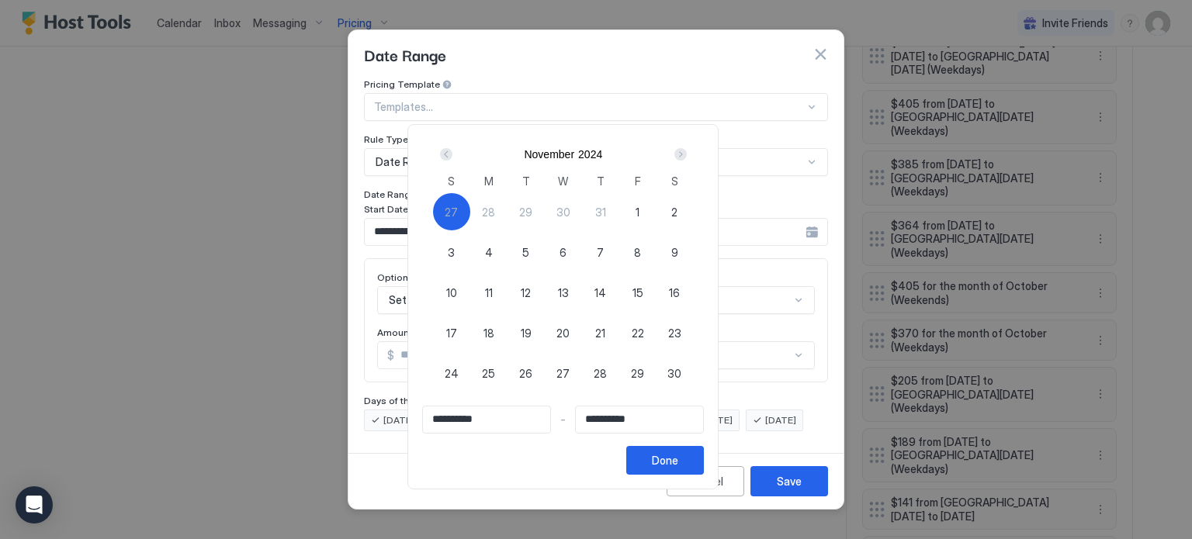
click at [687, 158] on div "Next" at bounding box center [680, 154] width 12 height 12
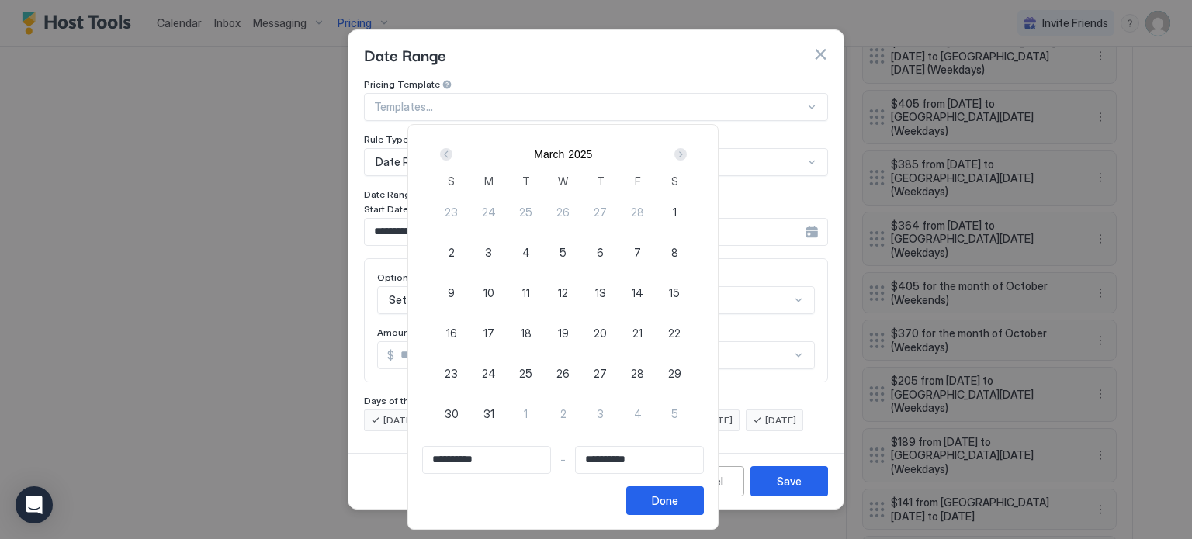
click at [687, 158] on div "Next" at bounding box center [680, 154] width 12 height 12
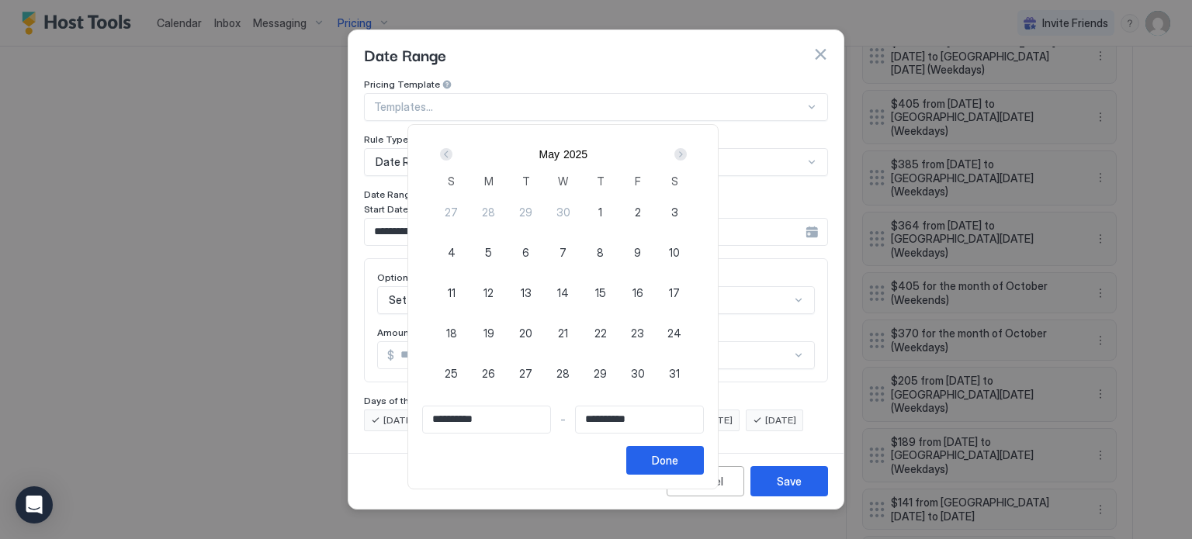
click at [687, 158] on div "Next" at bounding box center [680, 154] width 12 height 12
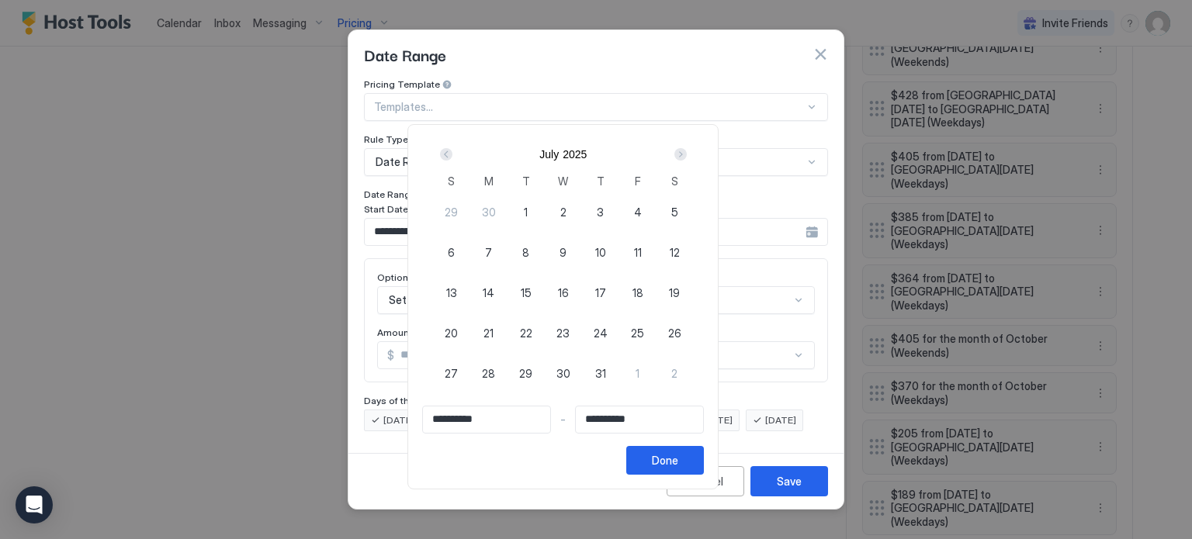
scroll to position [2380, 0]
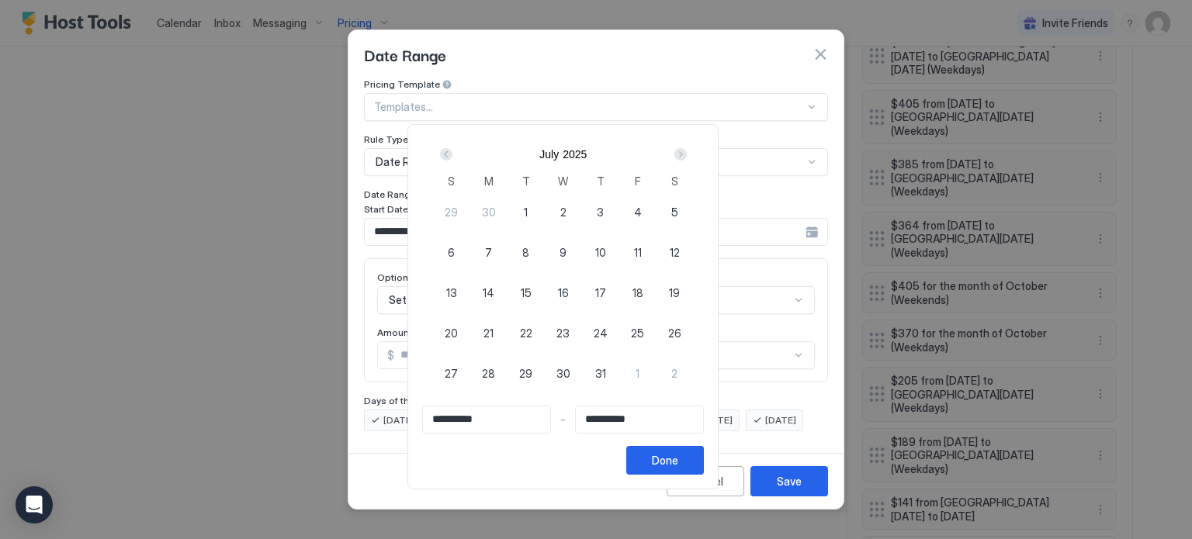
click at [687, 158] on div "Next" at bounding box center [680, 154] width 12 height 12
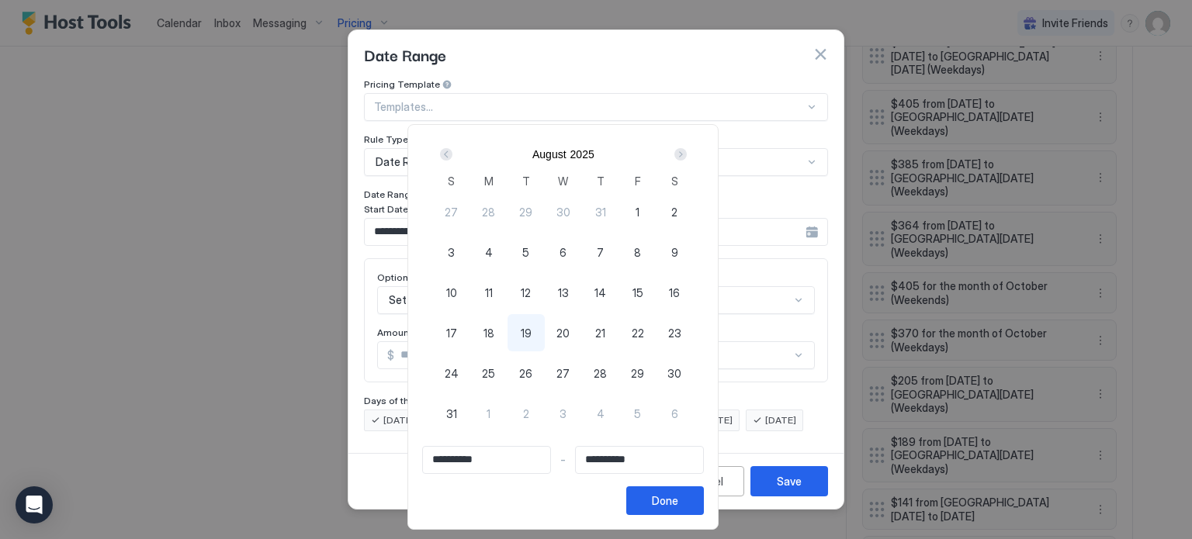
click at [687, 158] on div "Next" at bounding box center [680, 154] width 12 height 12
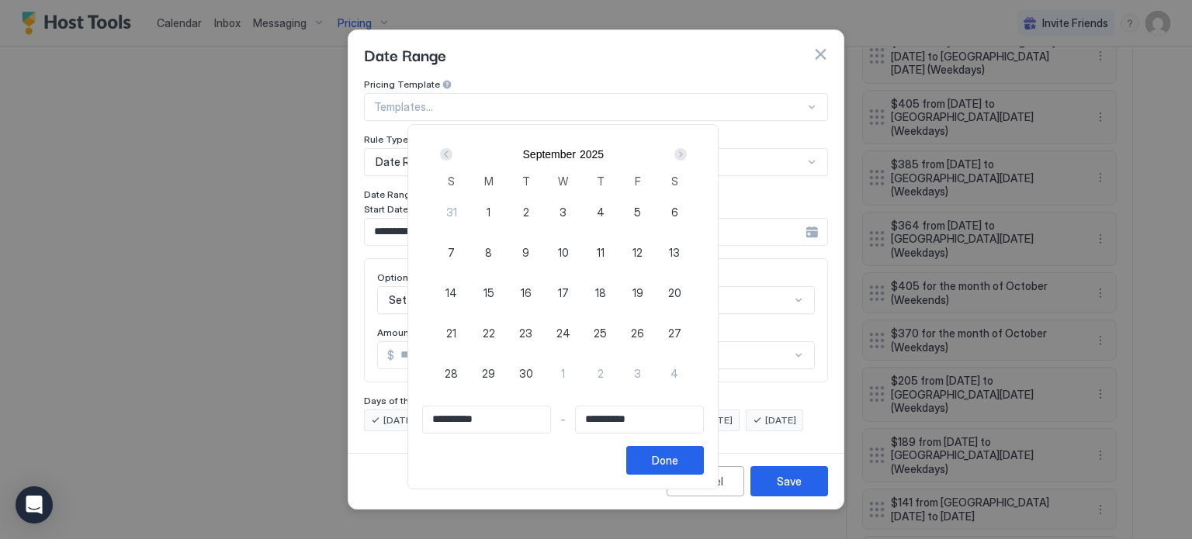
click at [687, 158] on div "Next" at bounding box center [680, 154] width 12 height 12
click at [645, 330] on span "24" at bounding box center [638, 333] width 14 height 16
type input "**********"
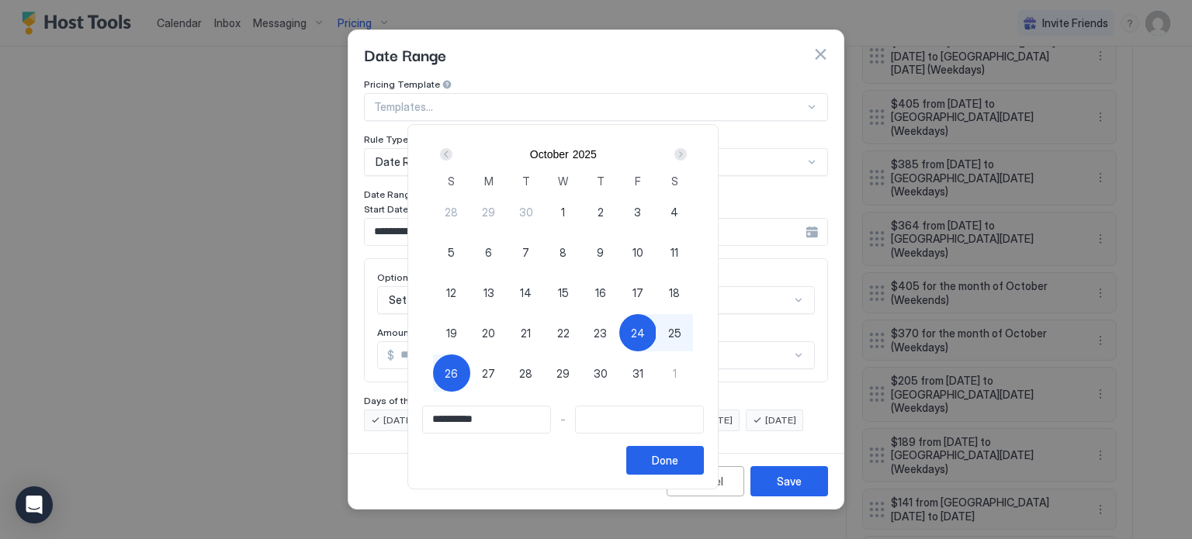
click at [458, 369] on span "26" at bounding box center [451, 373] width 13 height 16
type input "**********"
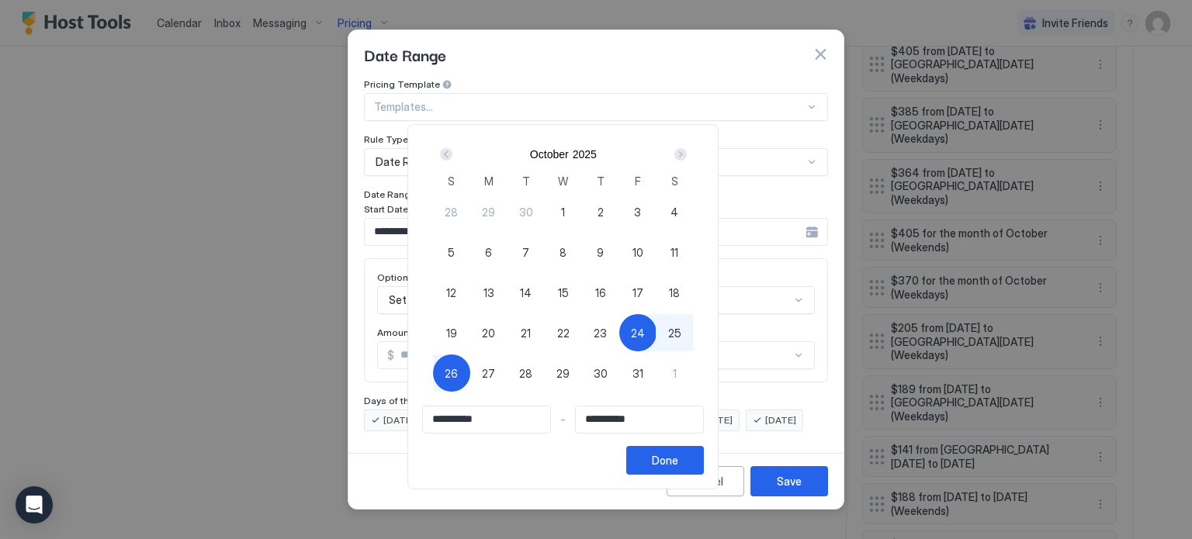
scroll to position [2328, 0]
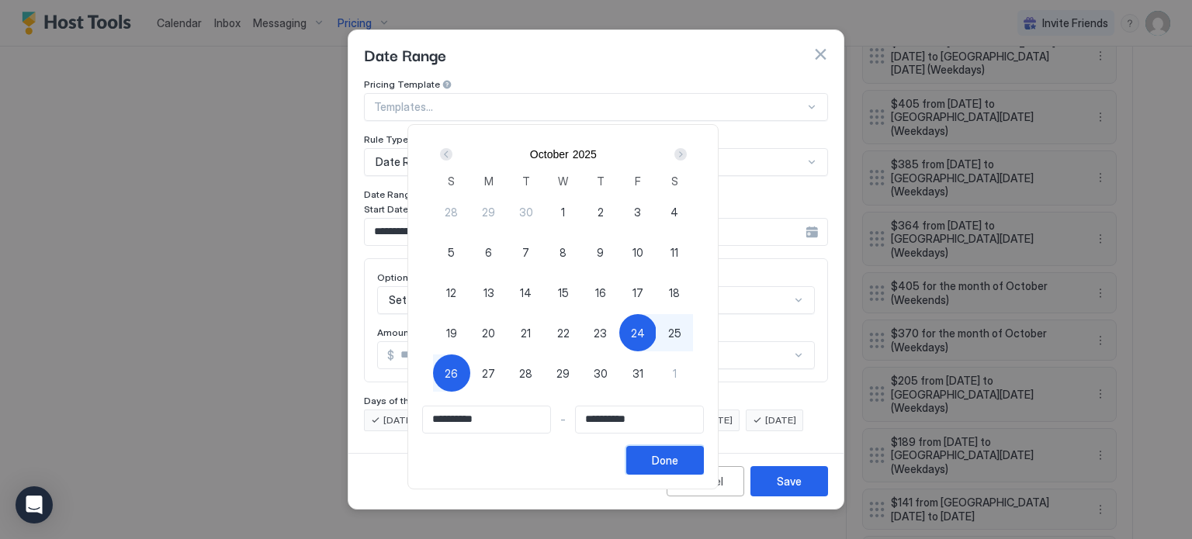
click at [678, 457] on div "Done" at bounding box center [665, 460] width 26 height 16
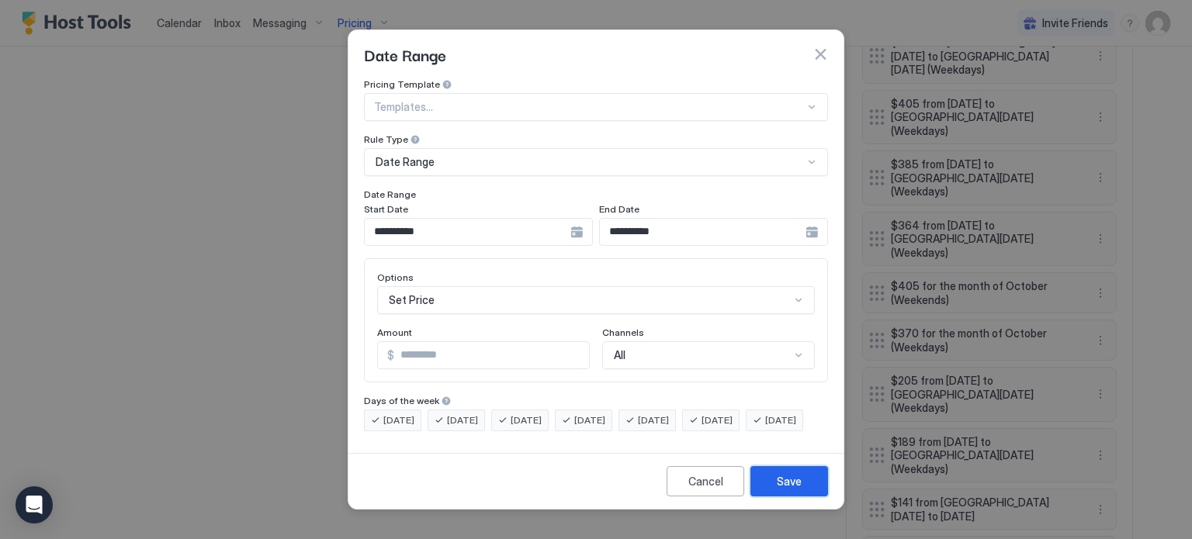
click at [786, 489] on div "Save" at bounding box center [789, 481] width 25 height 16
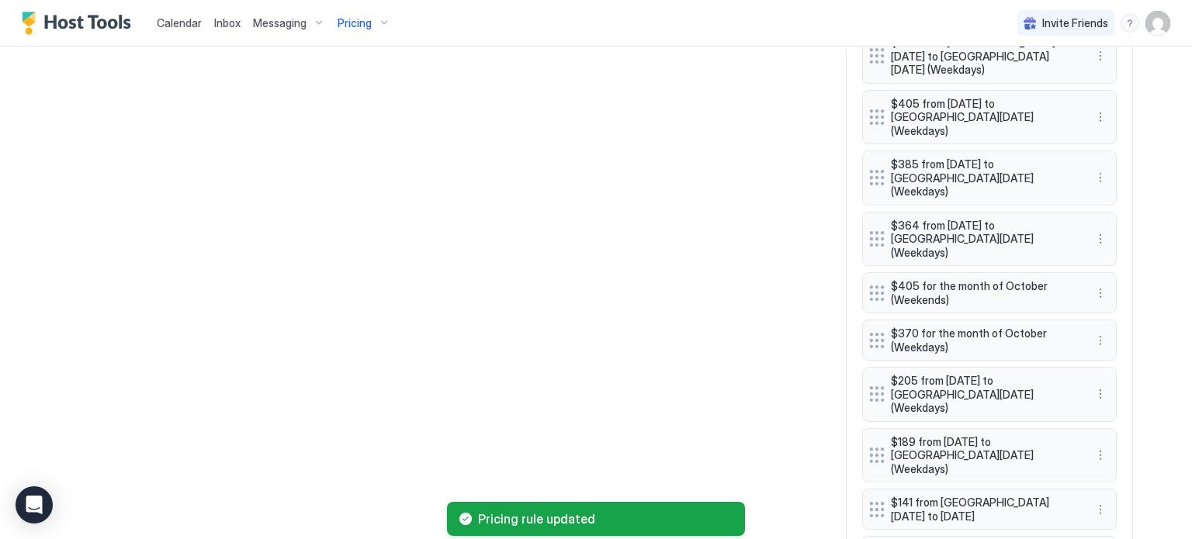
click at [822, 362] on div "All Airbnb VRBO [DATE] Oct [DATE] [DATE] [DATE] [DATE] [DATE] [DATE] [DATE] 28 …" at bounding box center [596, 179] width 1074 height 3973
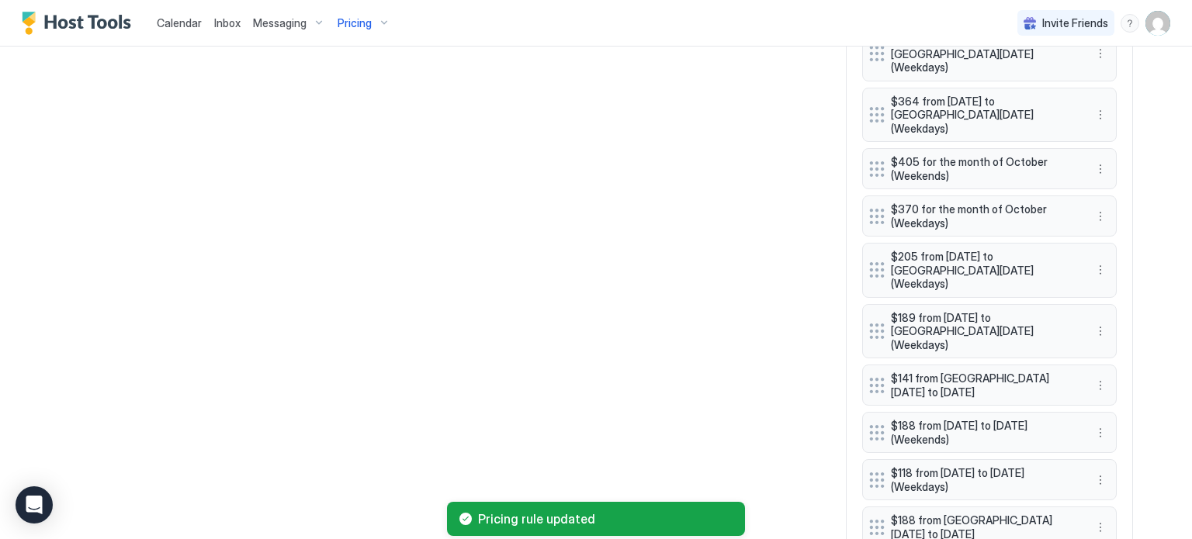
scroll to position [2483, 0]
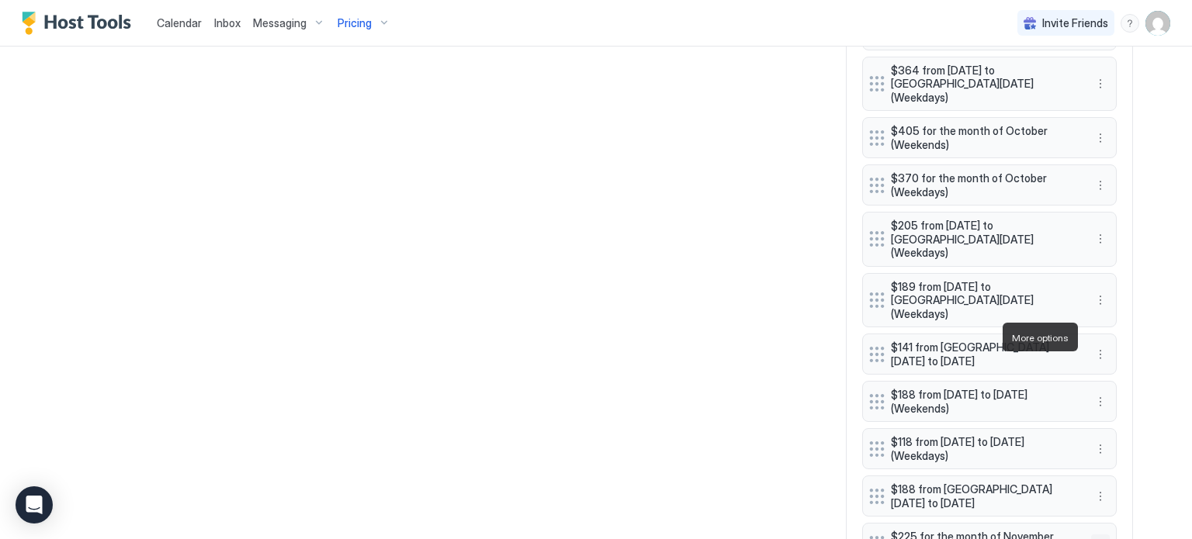
click at [1096, 535] on button "More options" at bounding box center [1100, 544] width 19 height 19
click at [1102, 358] on div "Edit" at bounding box center [1109, 359] width 34 height 12
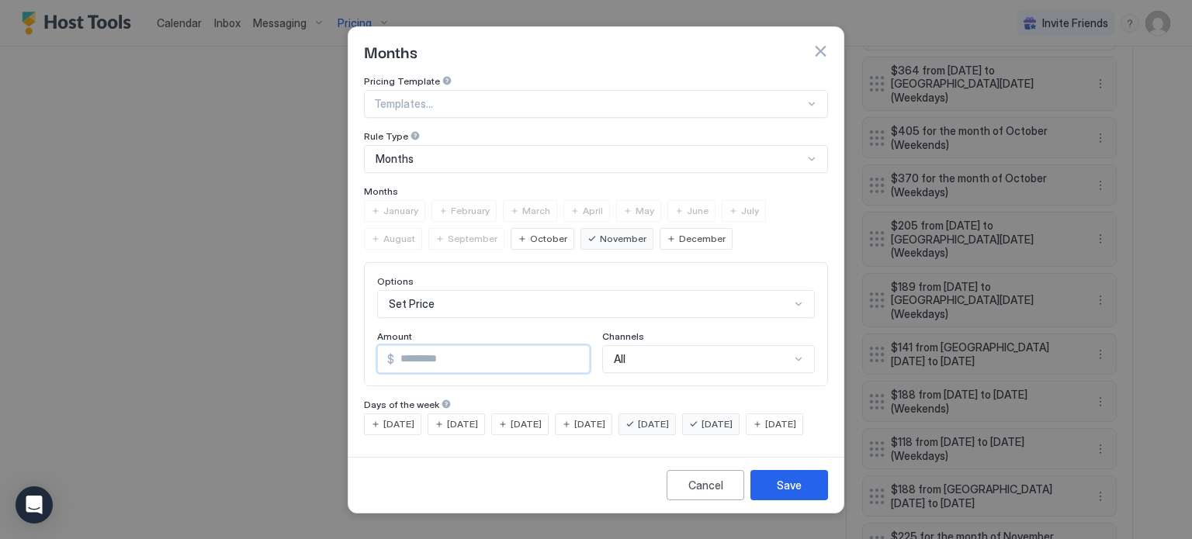
click at [540, 350] on input "***" at bounding box center [491, 359] width 195 height 26
type input "*"
type input "***"
click at [768, 499] on button "Save" at bounding box center [789, 485] width 78 height 30
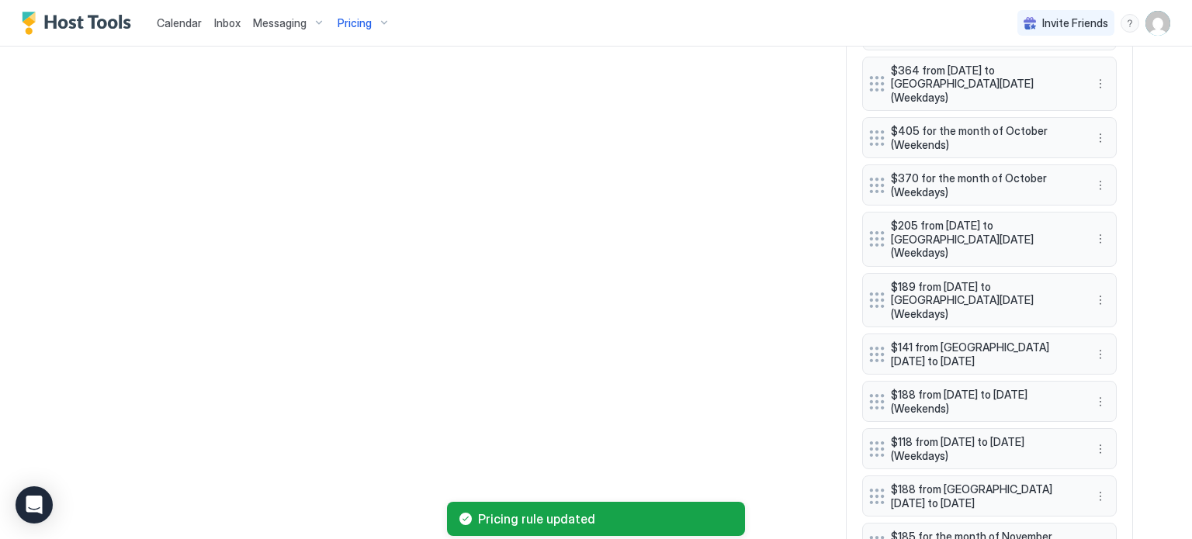
click at [846, 313] on div "Pricing Rules Add Rule Base Price $750 Minimum Price $100 Set booking length to…" at bounding box center [989, 24] width 287 height 3973
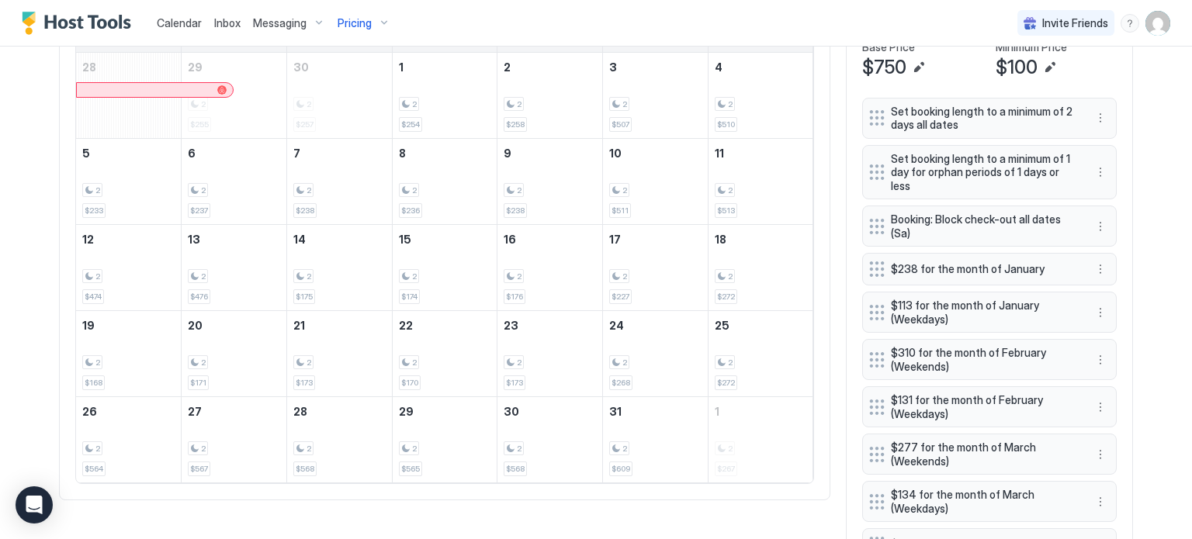
scroll to position [545, 0]
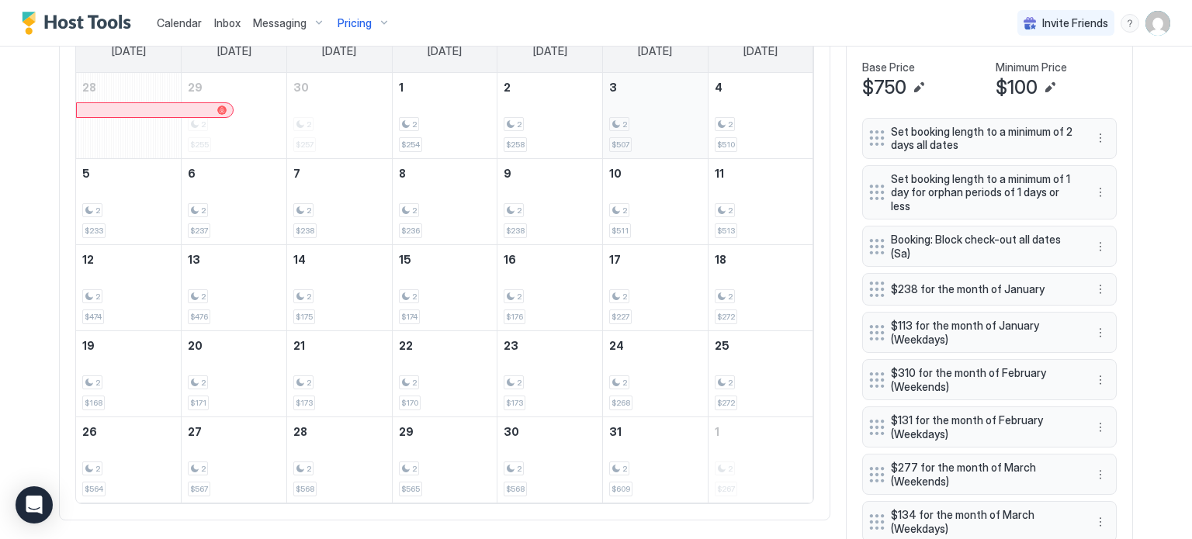
click at [665, 109] on div "2 $507" at bounding box center [655, 115] width 92 height 73
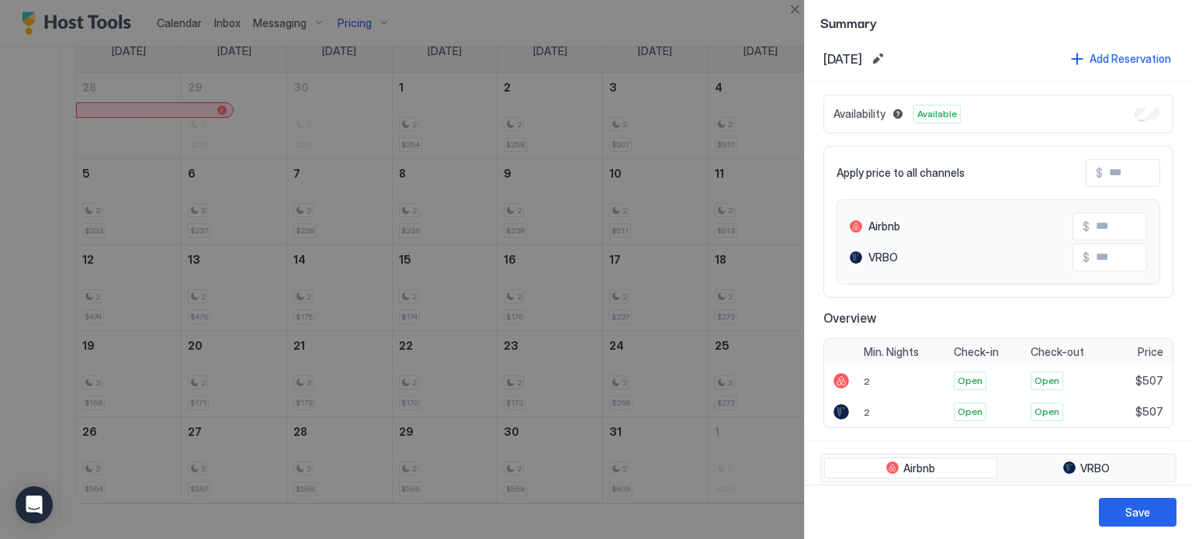
scroll to position [0, 0]
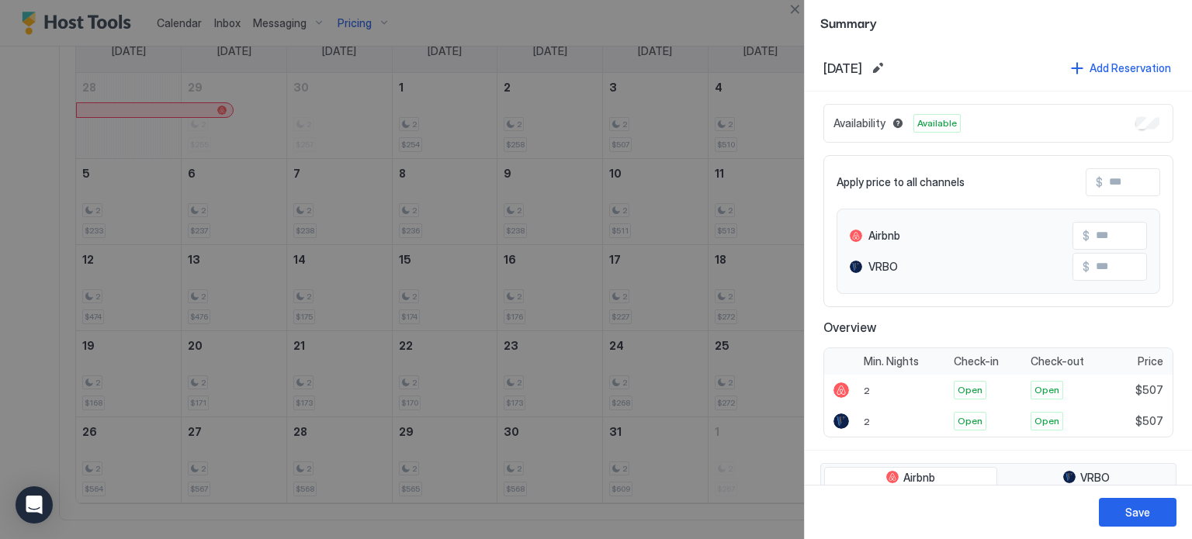
click at [713, 30] on div at bounding box center [596, 269] width 1192 height 539
click at [795, 9] on button "Close" at bounding box center [794, 9] width 19 height 19
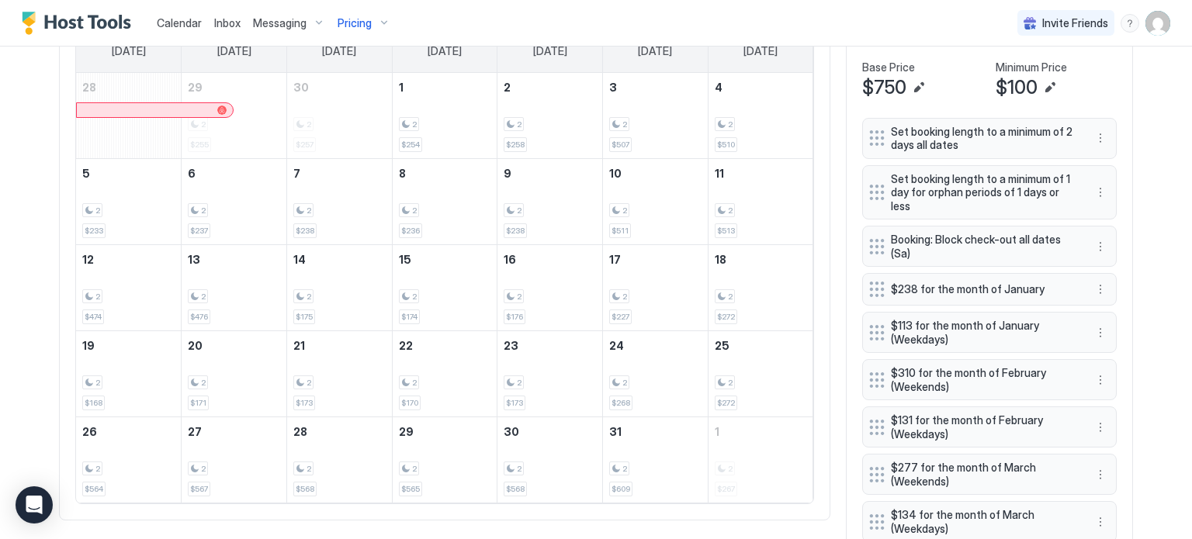
click at [376, 19] on div "Pricing" at bounding box center [363, 23] width 65 height 26
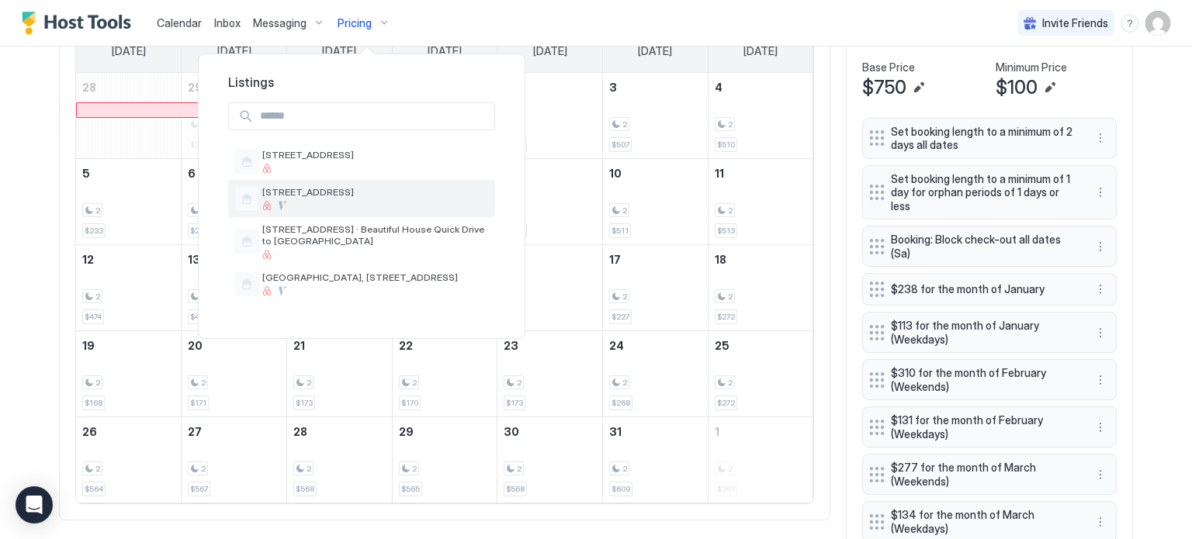
click at [317, 189] on span "[STREET_ADDRESS]" at bounding box center [375, 192] width 227 height 12
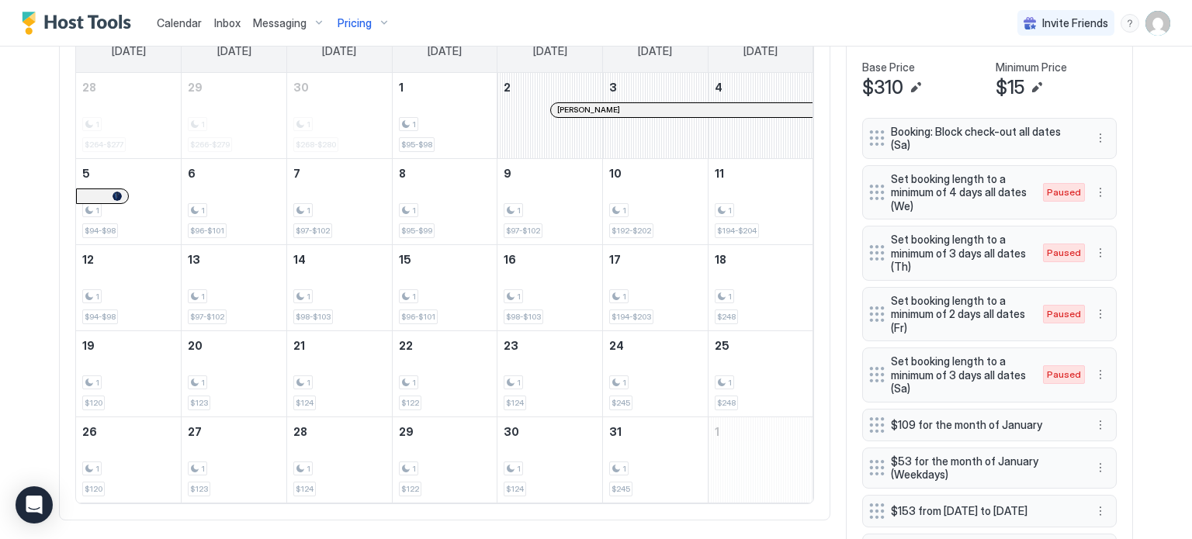
click at [369, 19] on div "Pricing" at bounding box center [363, 23] width 65 height 26
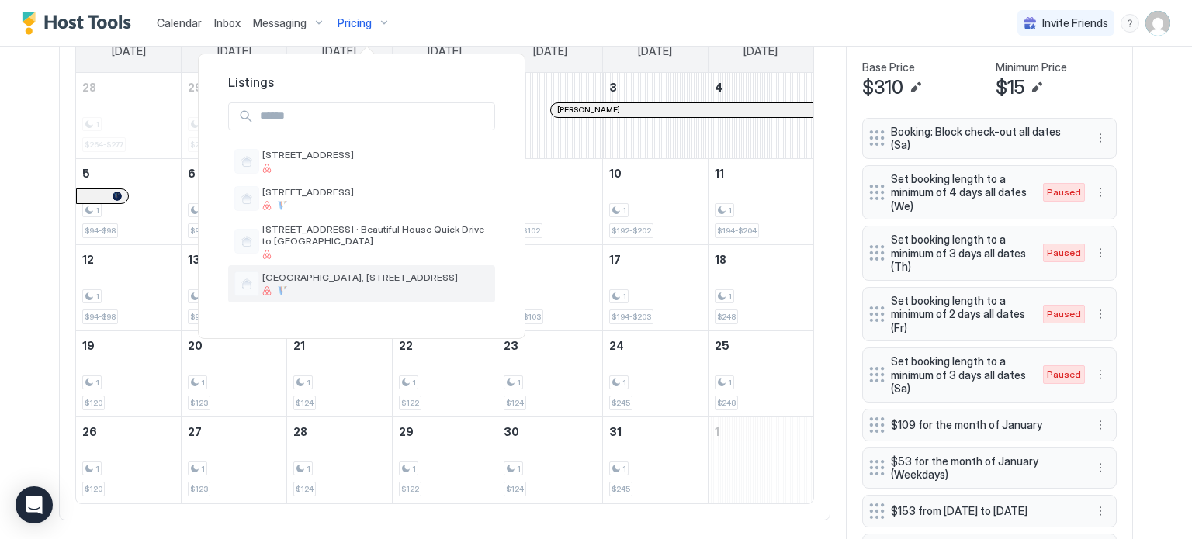
click at [313, 278] on span "[GEOGRAPHIC_DATA], [STREET_ADDRESS]" at bounding box center [375, 278] width 227 height 12
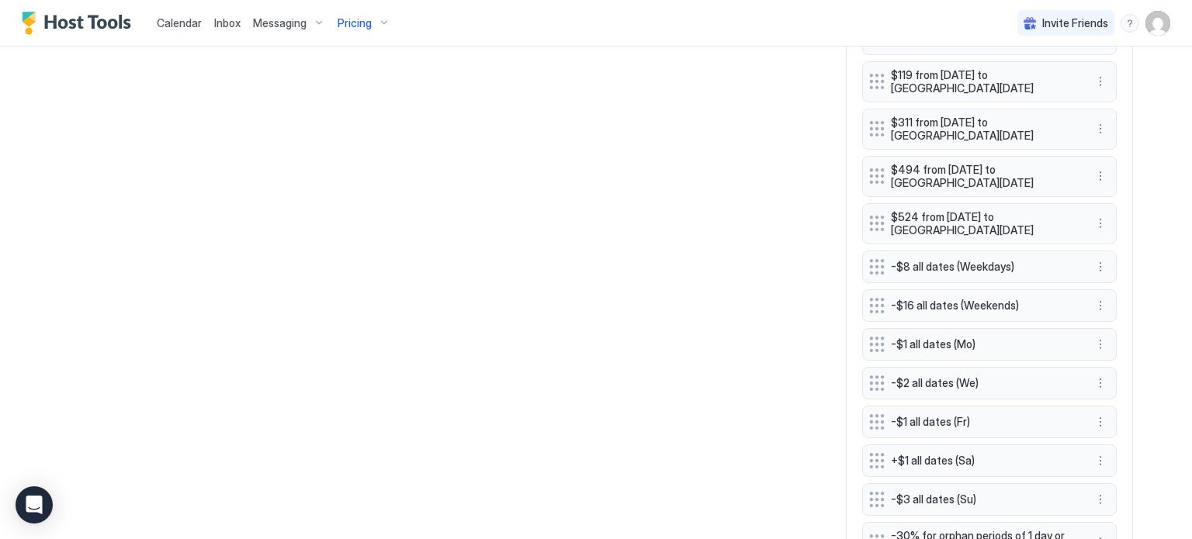
scroll to position [3767, 0]
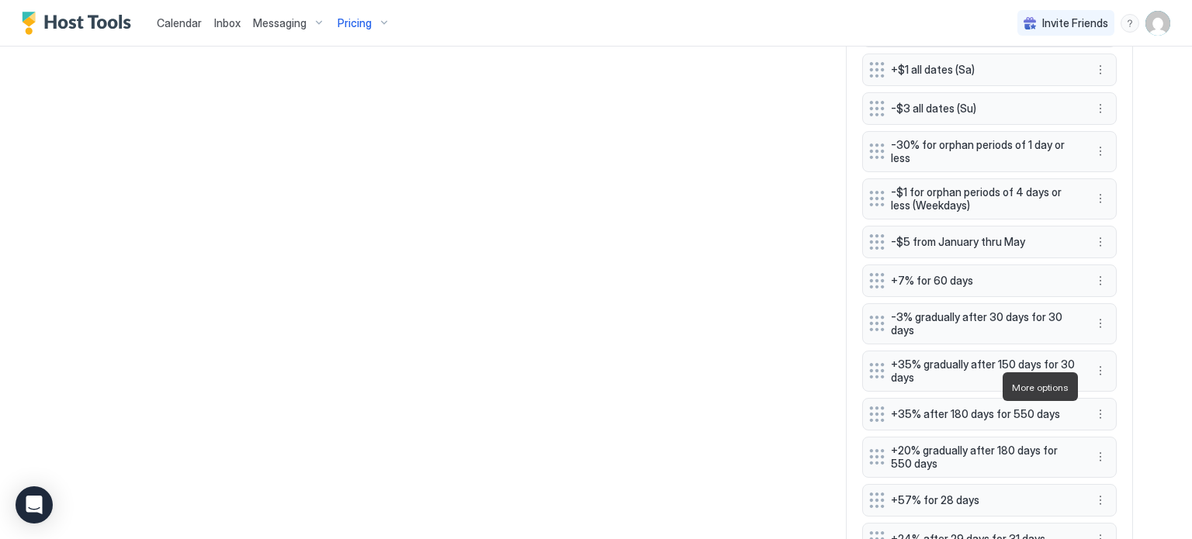
click at [1108, 428] on div "Pause" at bounding box center [1114, 434] width 45 height 12
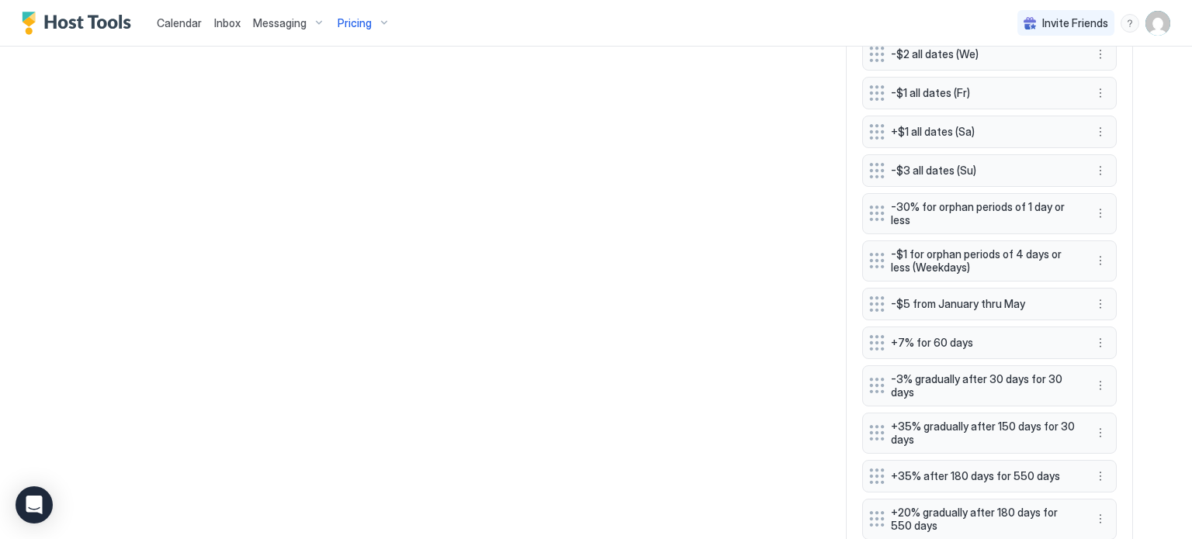
scroll to position [3674, 0]
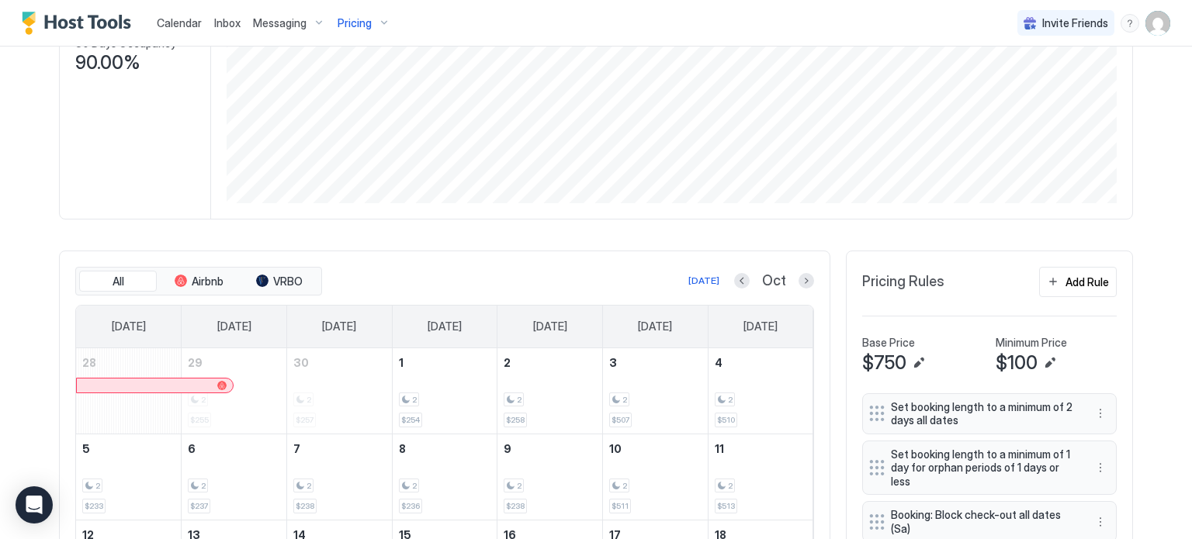
scroll to position [0, 0]
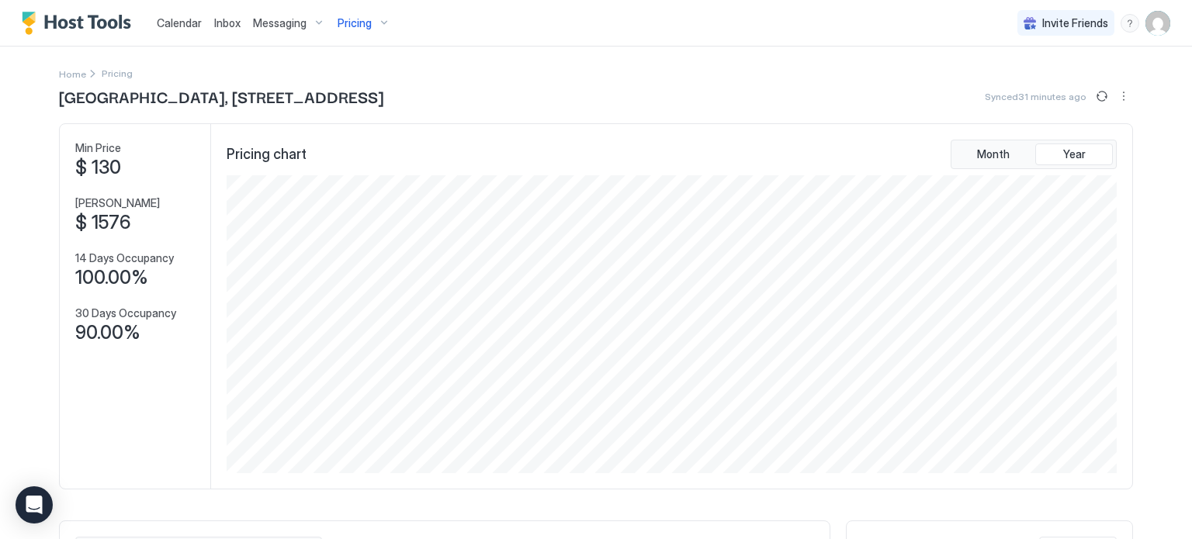
click at [293, 28] on span "Messaging" at bounding box center [280, 23] width 54 height 14
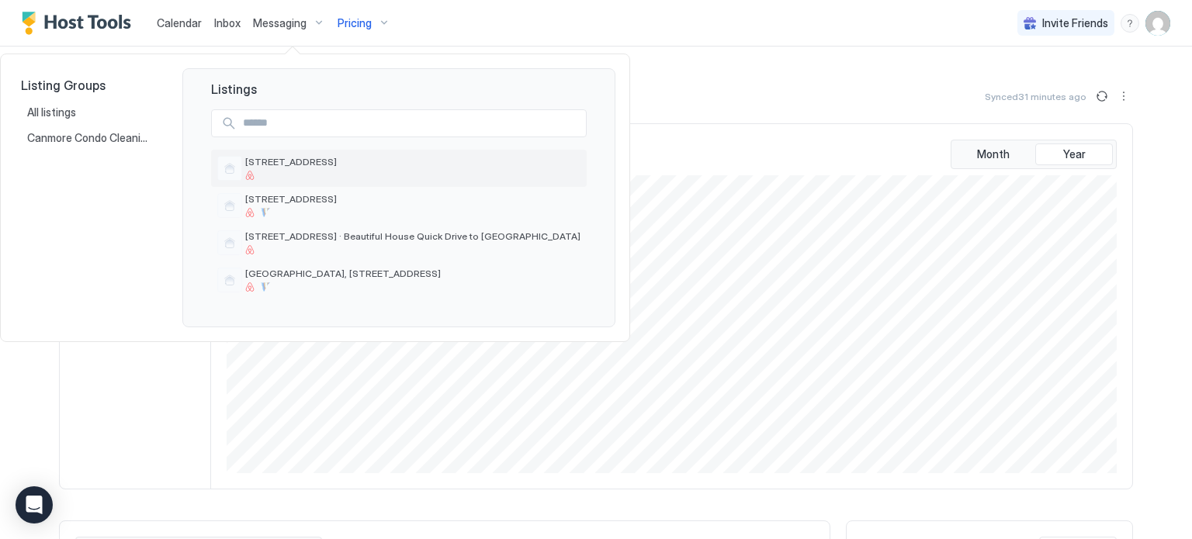
click at [272, 164] on span "[STREET_ADDRESS]" at bounding box center [412, 162] width 335 height 12
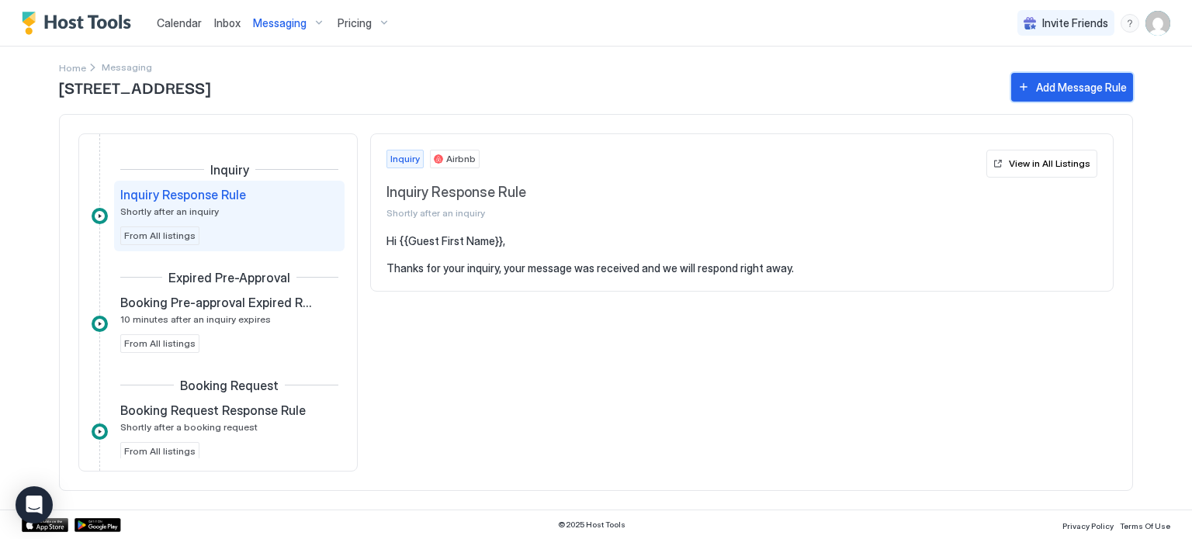
click at [1047, 87] on div "Add Message Rule" at bounding box center [1081, 87] width 91 height 16
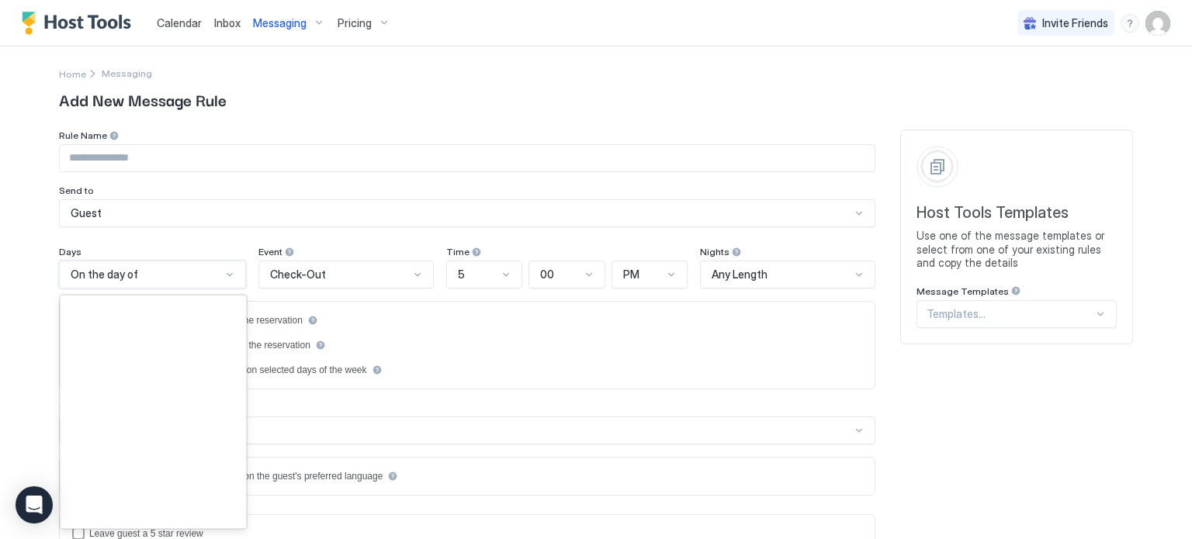
scroll to position [2238, 0]
click at [230, 275] on div "On the day of" at bounding box center [152, 275] width 187 height 28
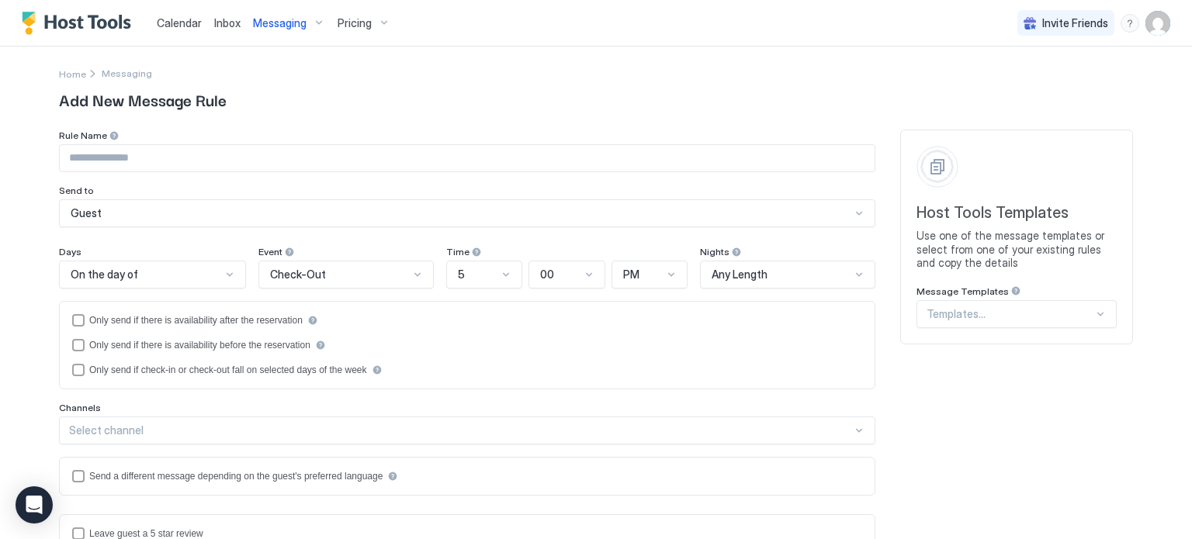
click at [888, 230] on div "Rule Name Send to Guest Days On the day of Event Check-Out Time 5 00 PM Nights …" at bounding box center [596, 527] width 1074 height 795
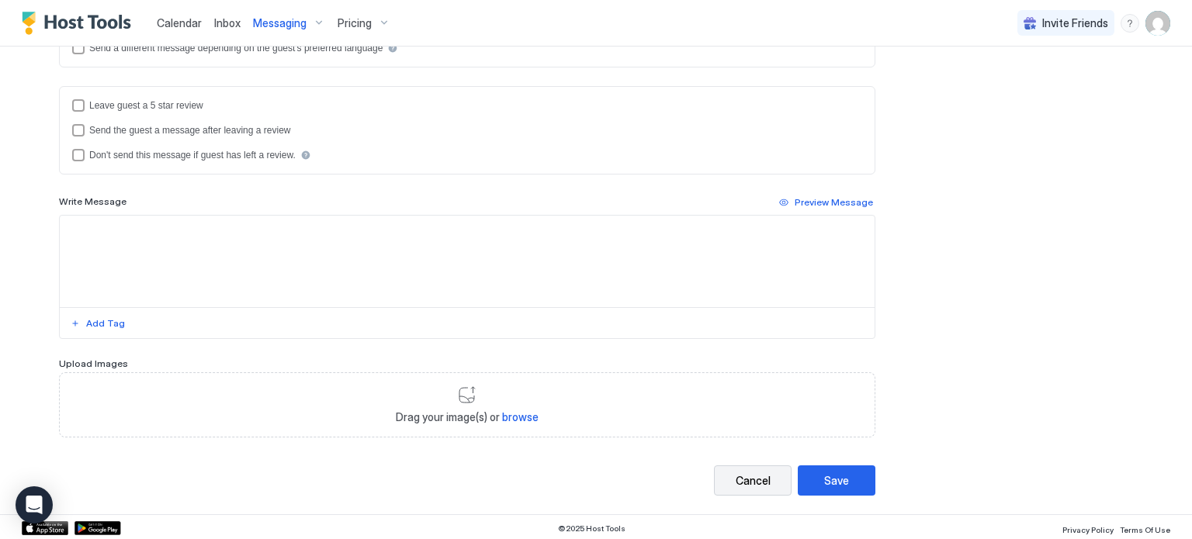
click at [754, 477] on div "Cancel" at bounding box center [753, 481] width 35 height 16
